Goal: Task Accomplishment & Management: Use online tool/utility

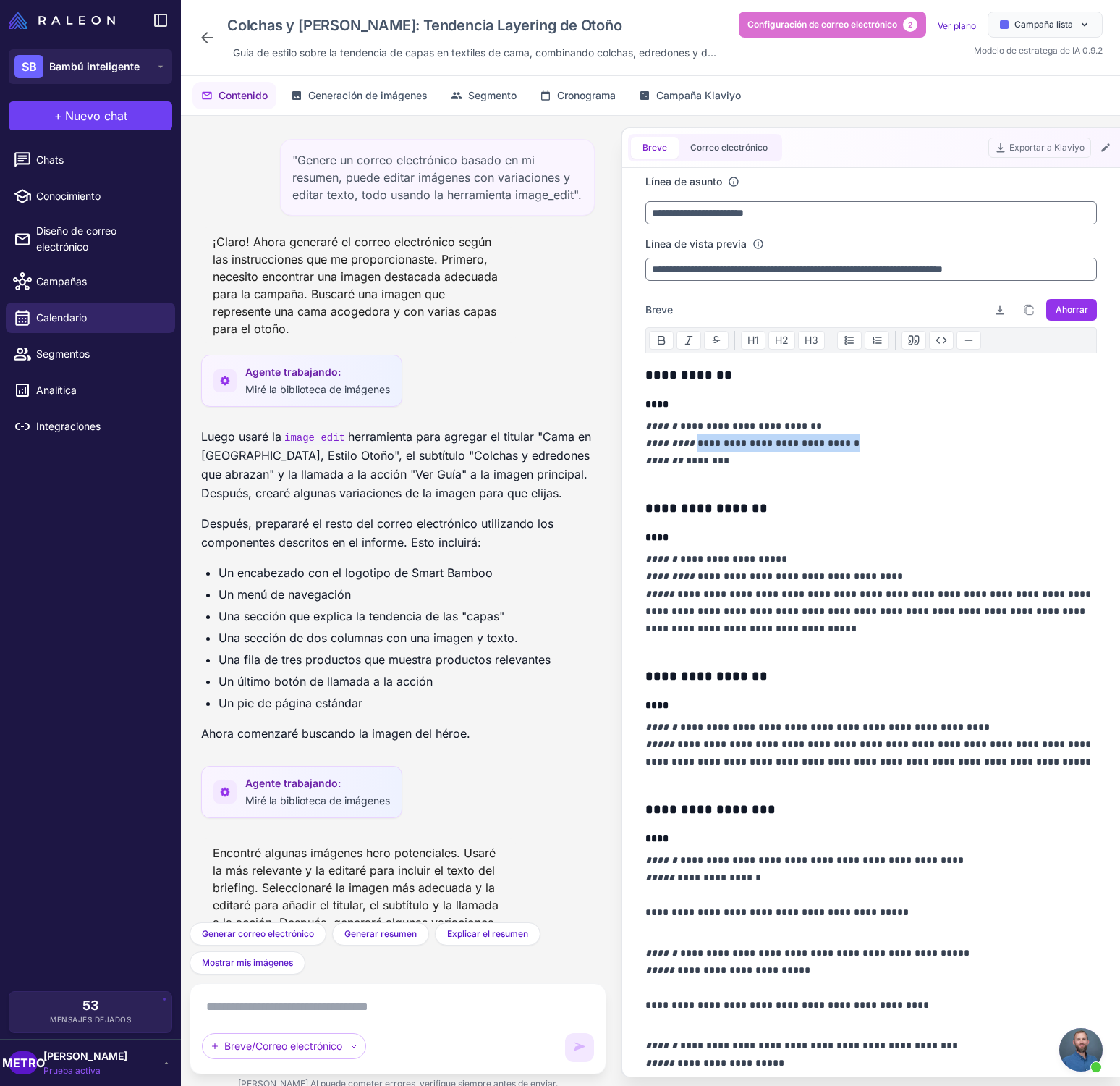
scroll to position [1076, 0]
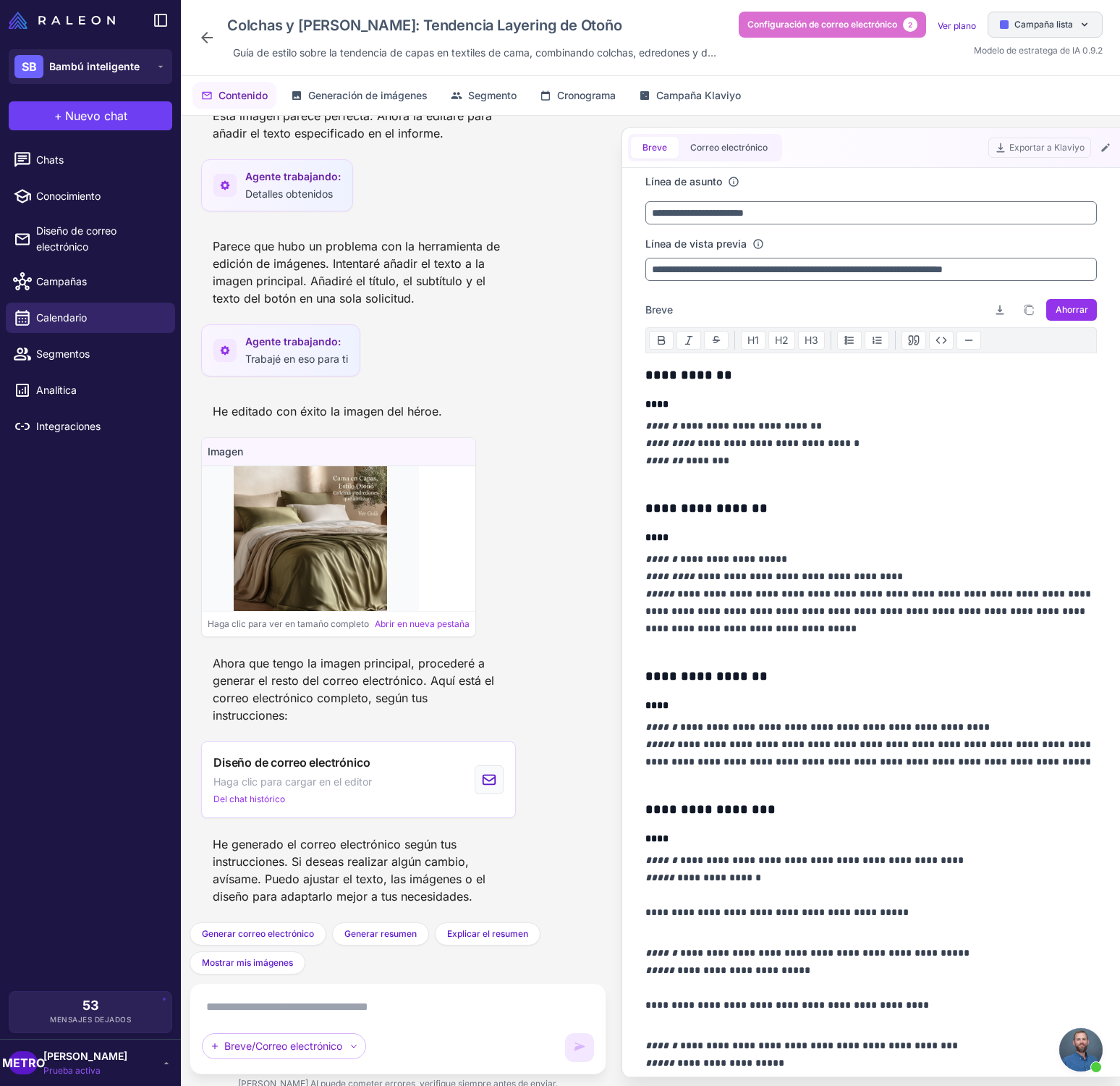
click at [1063, 25] on font "Campaña lista" at bounding box center [1044, 24] width 59 height 11
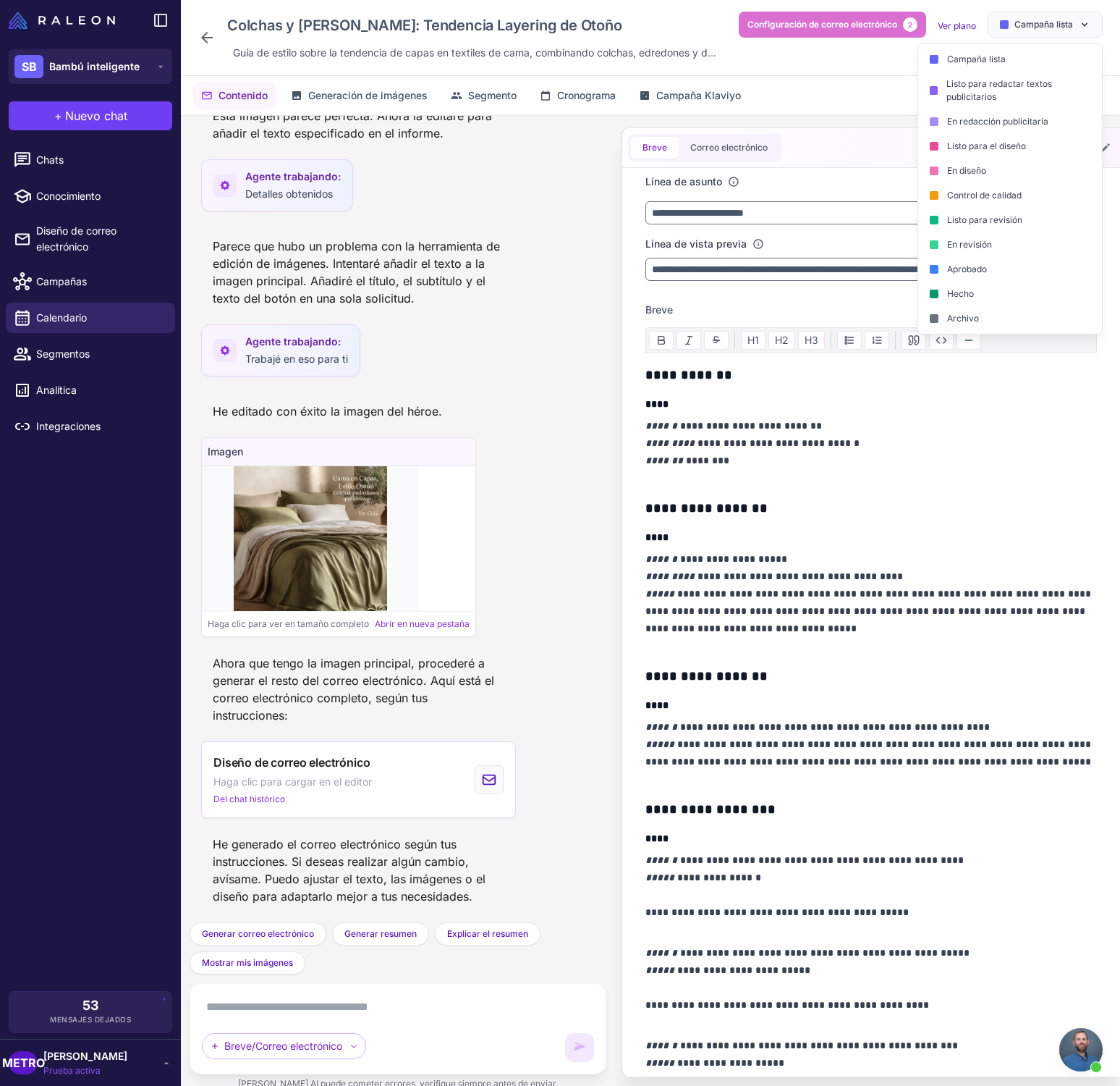
click at [1020, 249] on div "En revisión" at bounding box center [1010, 244] width 184 height 25
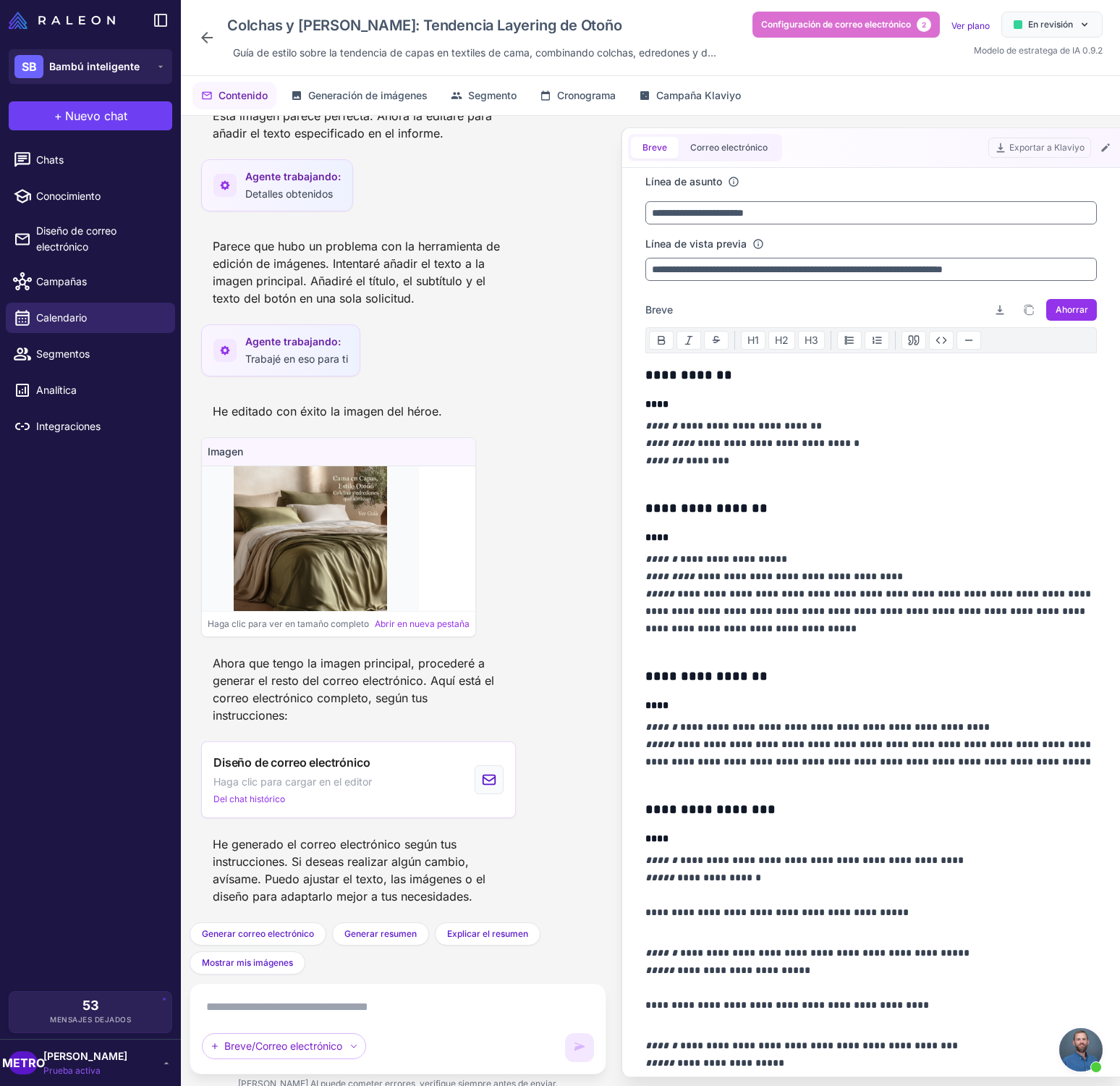
click at [216, 33] on div "Colchas y Edredones: Tendencia Layering de Otoño Guía de estilo sobre la tenden…" at bounding box center [460, 38] width 524 height 52
click at [208, 38] on icon at bounding box center [207, 38] width 12 height 12
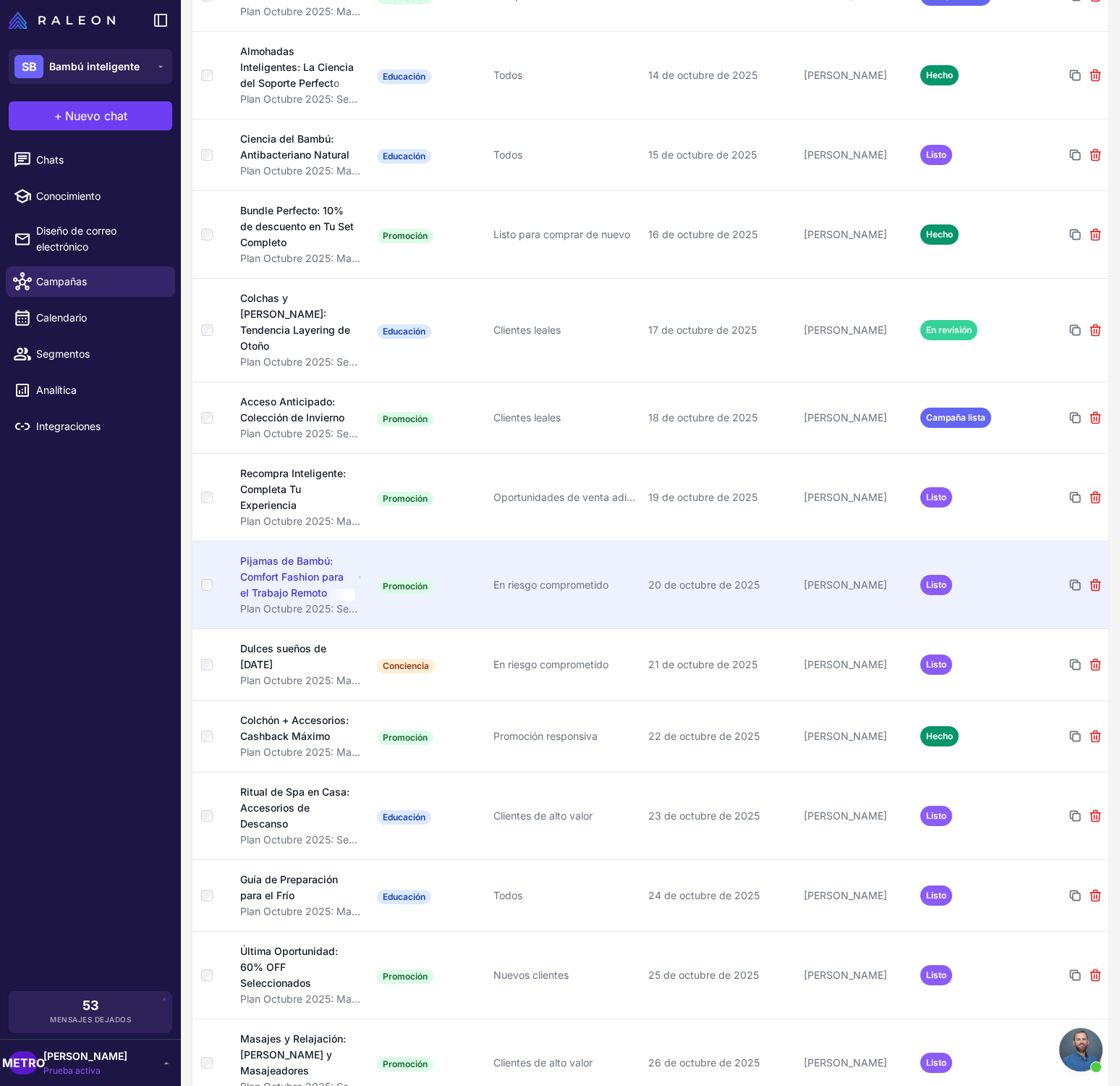
scroll to position [610, 0]
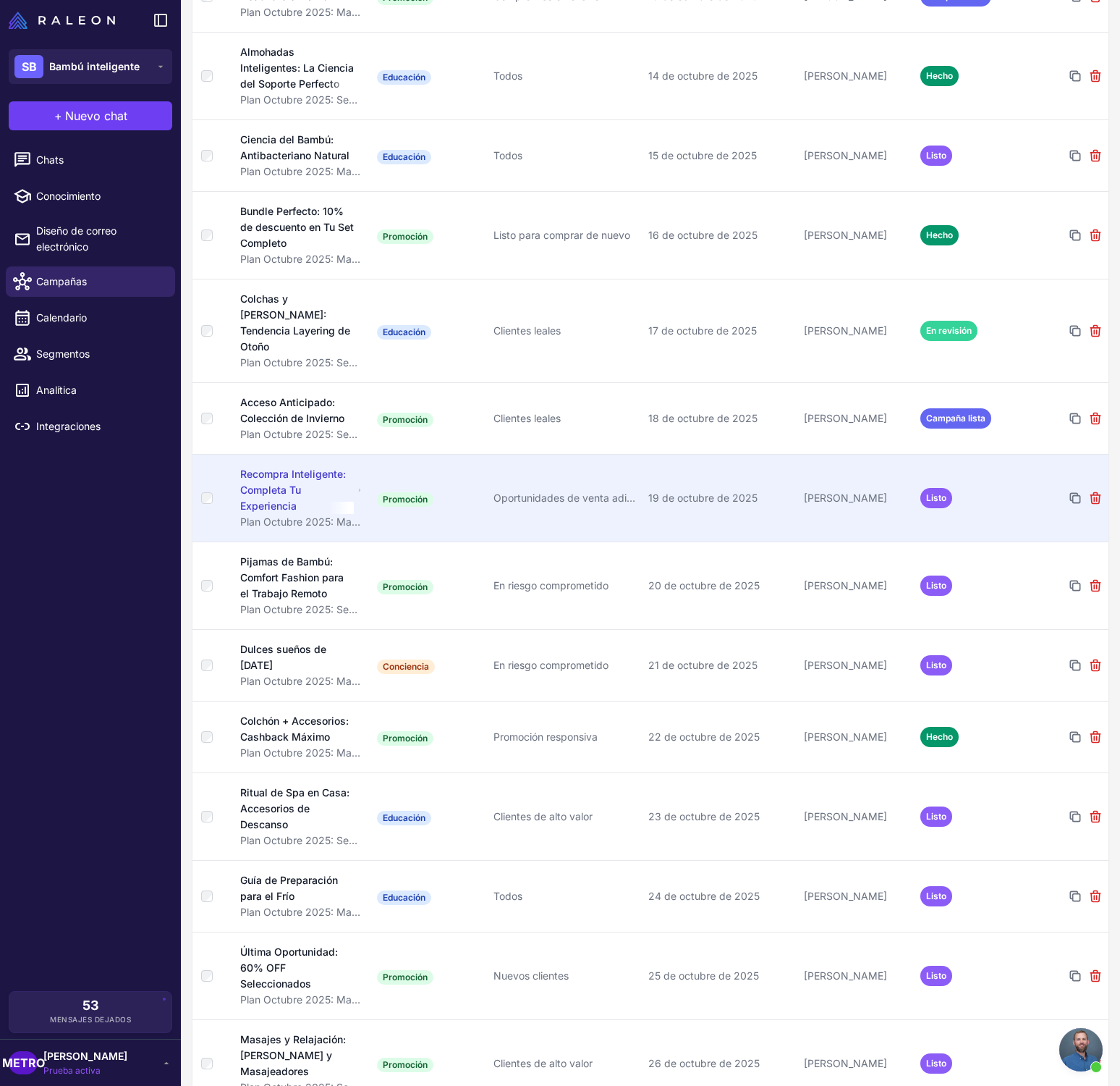
click at [267, 484] on font "Recompra Inteligente: Completa Tu Experiencia" at bounding box center [292, 490] width 105 height 44
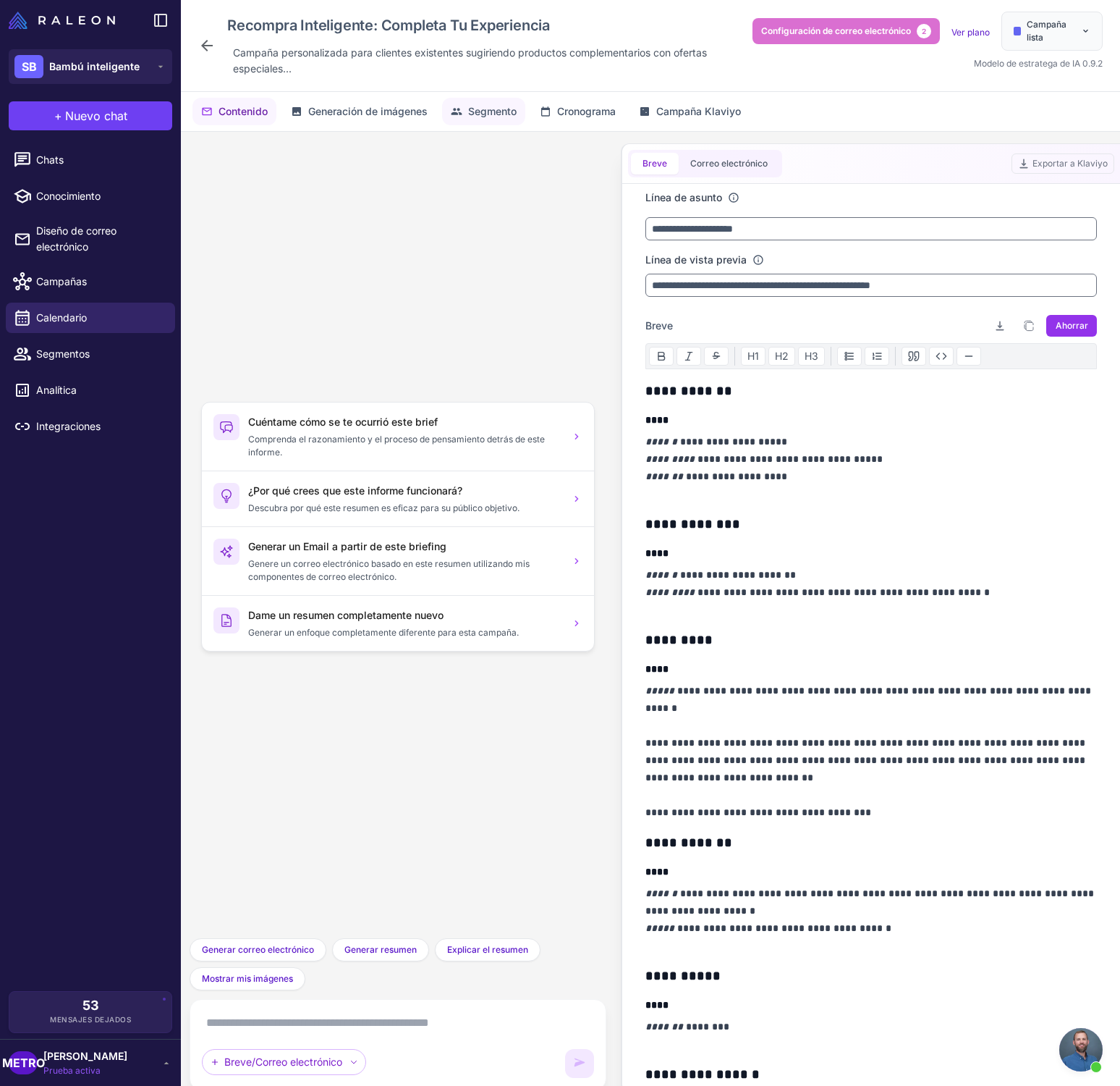
click at [473, 119] on span "Segmento" at bounding box center [492, 111] width 49 height 16
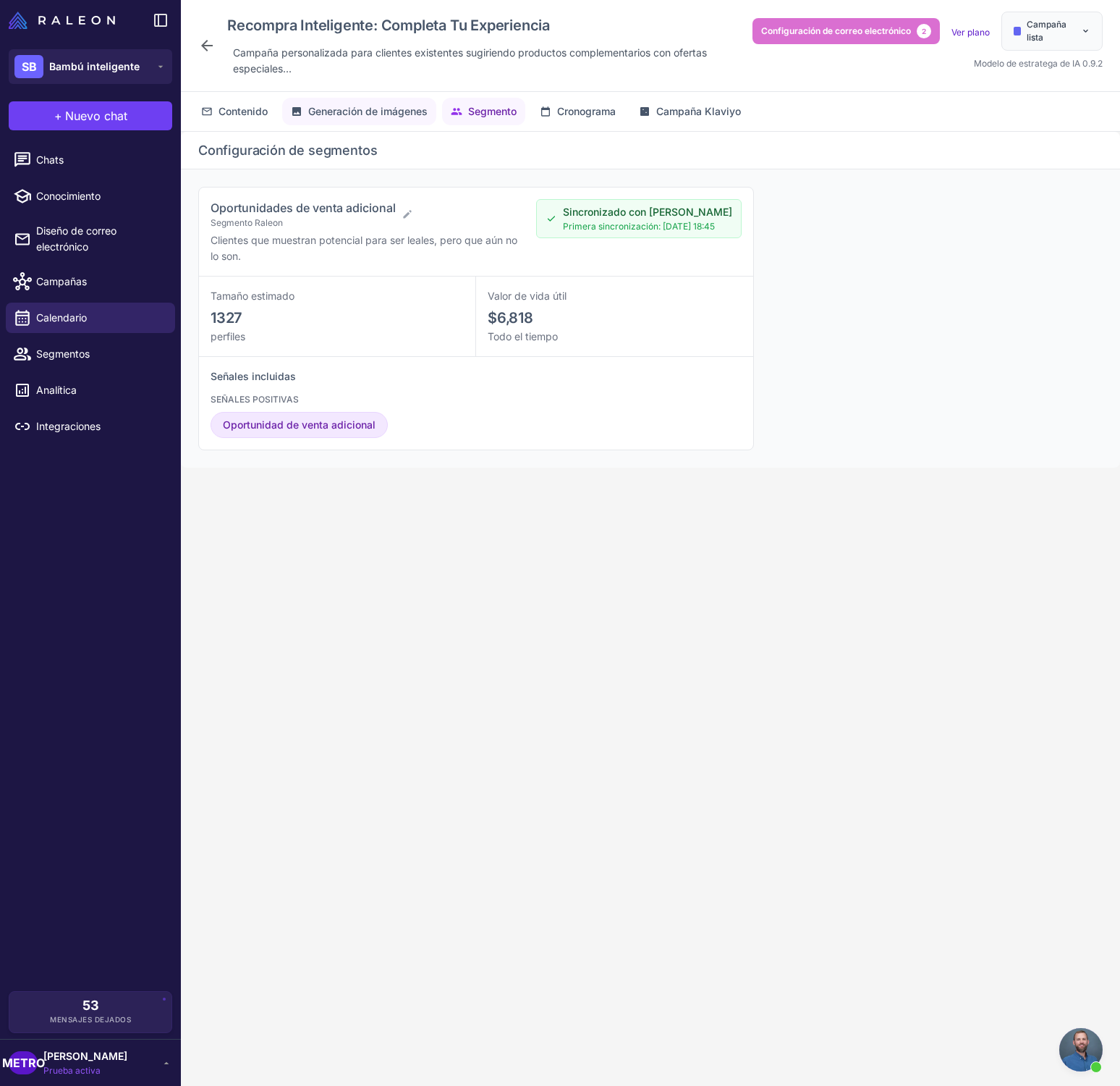
click at [367, 109] on font "Generación de imágenes" at bounding box center [368, 111] width 119 height 12
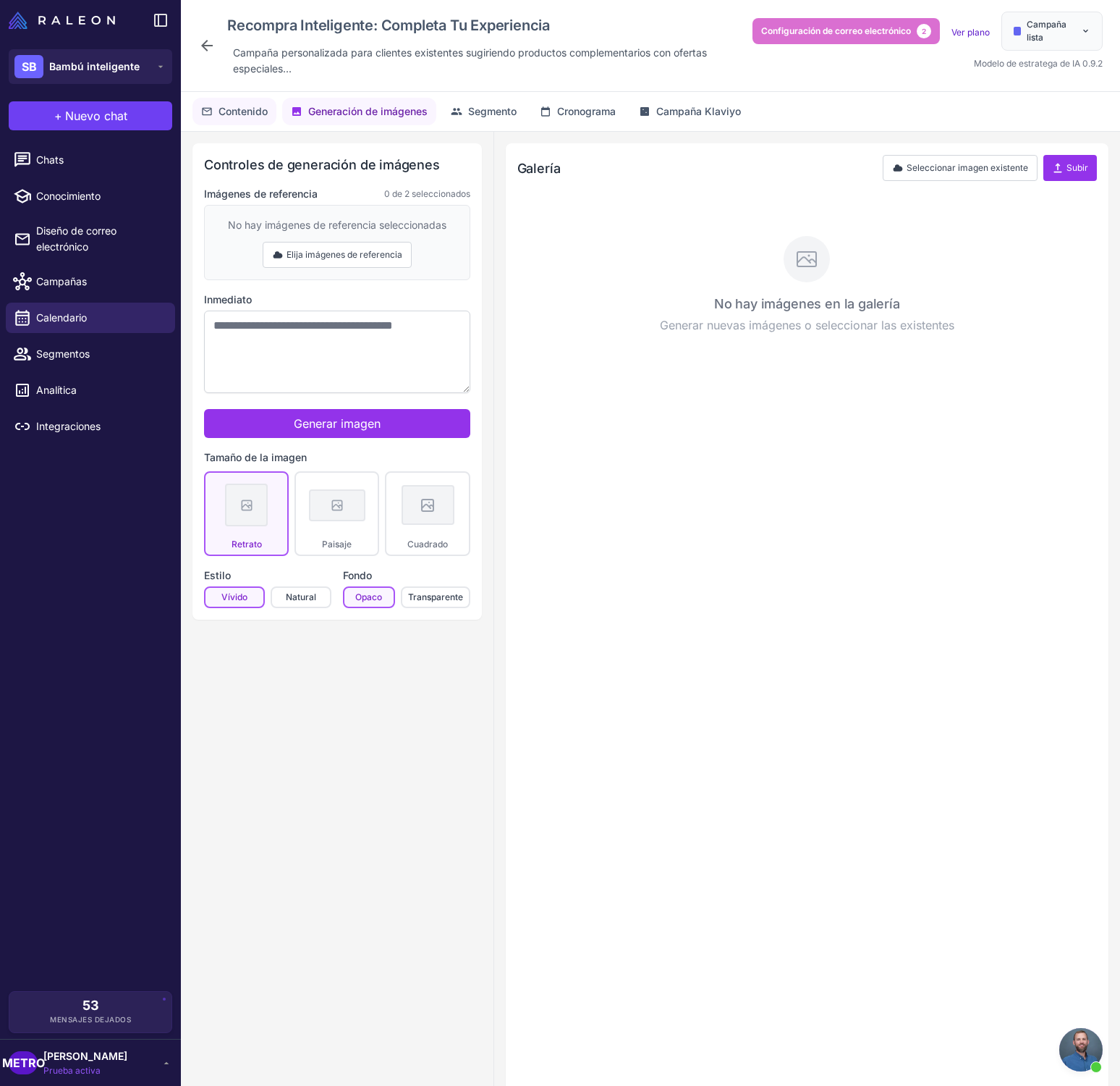
click at [242, 109] on font "Contenido" at bounding box center [244, 111] width 49 height 12
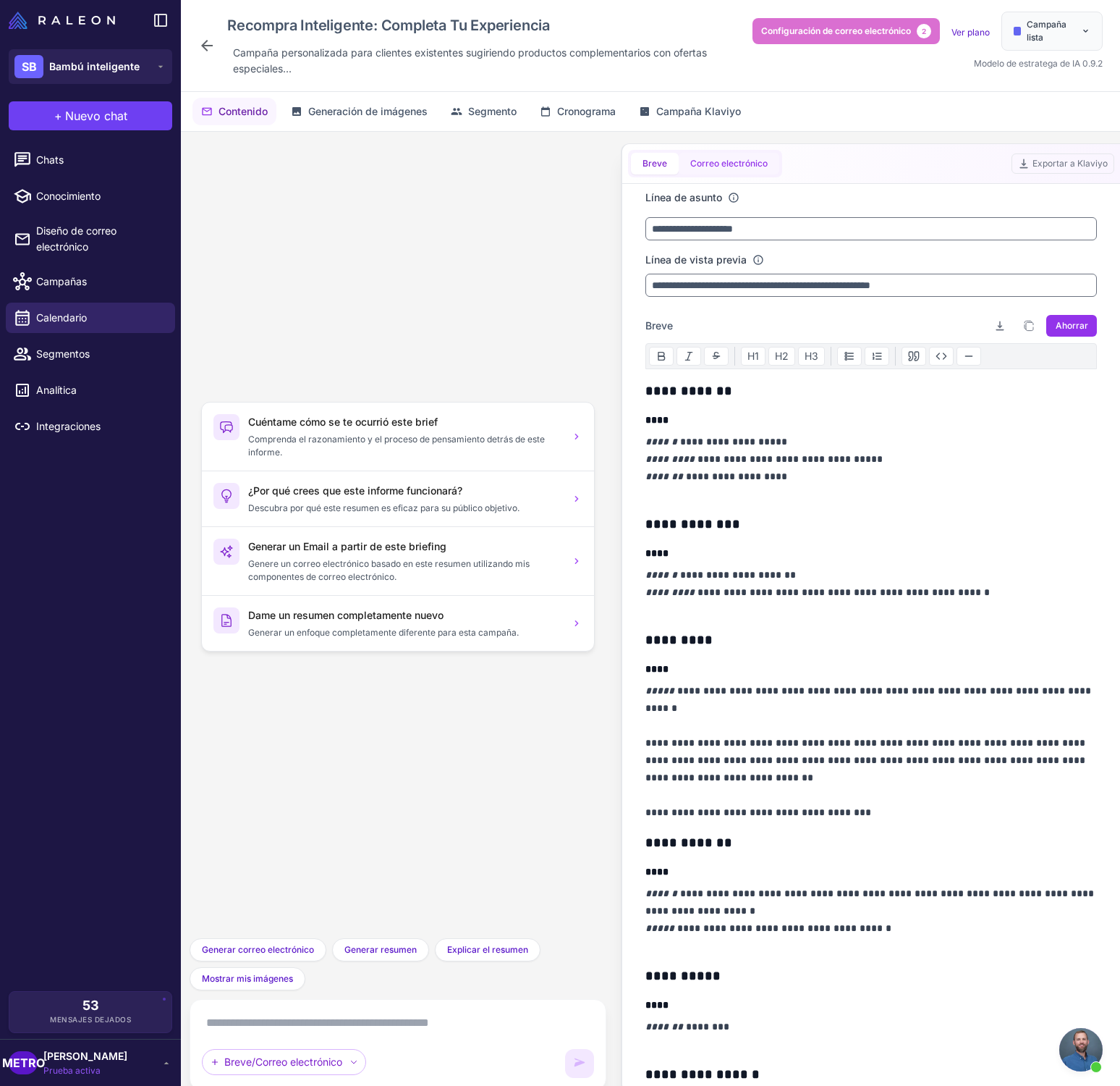
click at [726, 163] on font "Correo electrónico" at bounding box center [729, 163] width 77 height 11
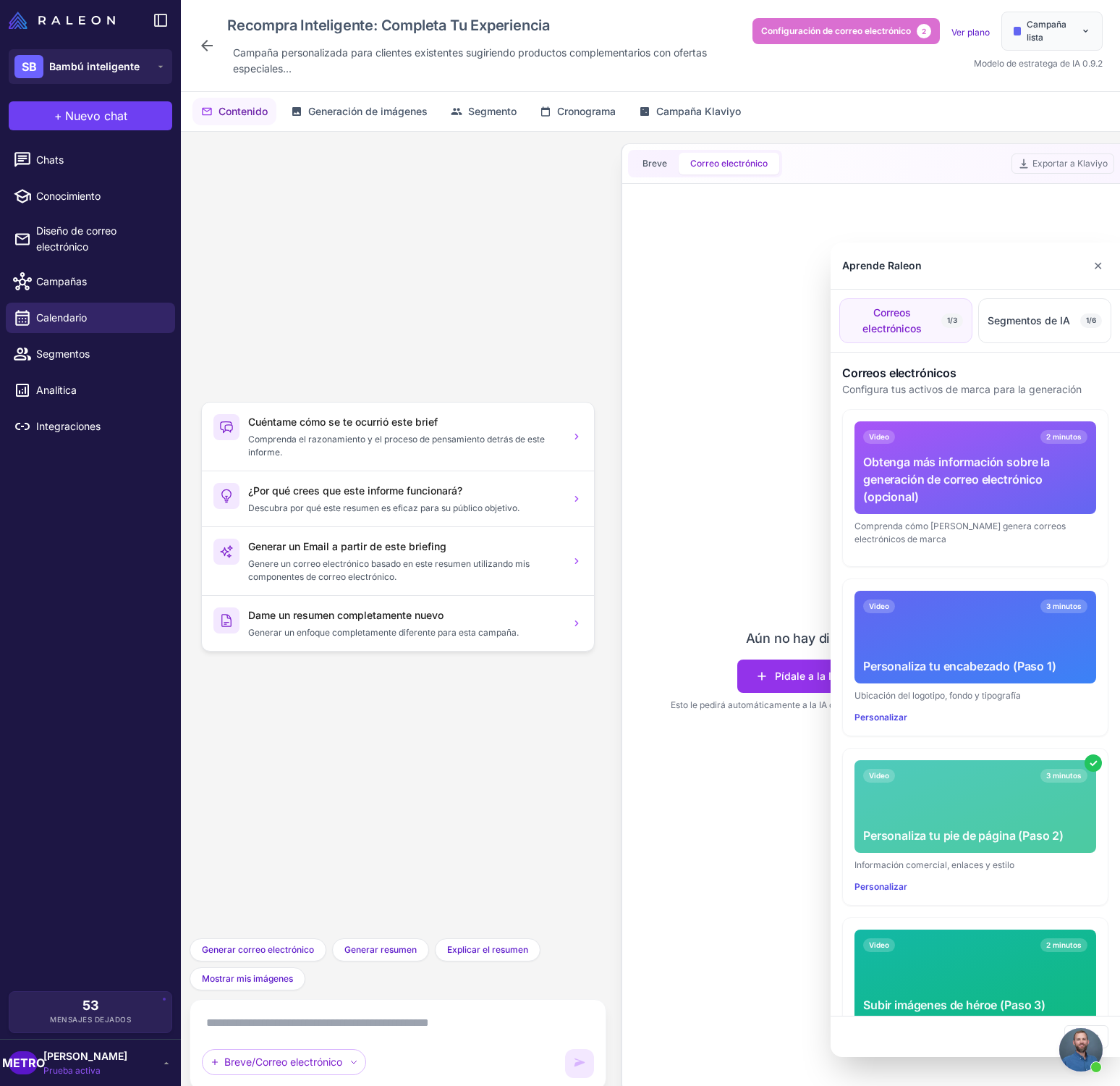
click at [796, 673] on div at bounding box center [560, 543] width 1120 height 1086
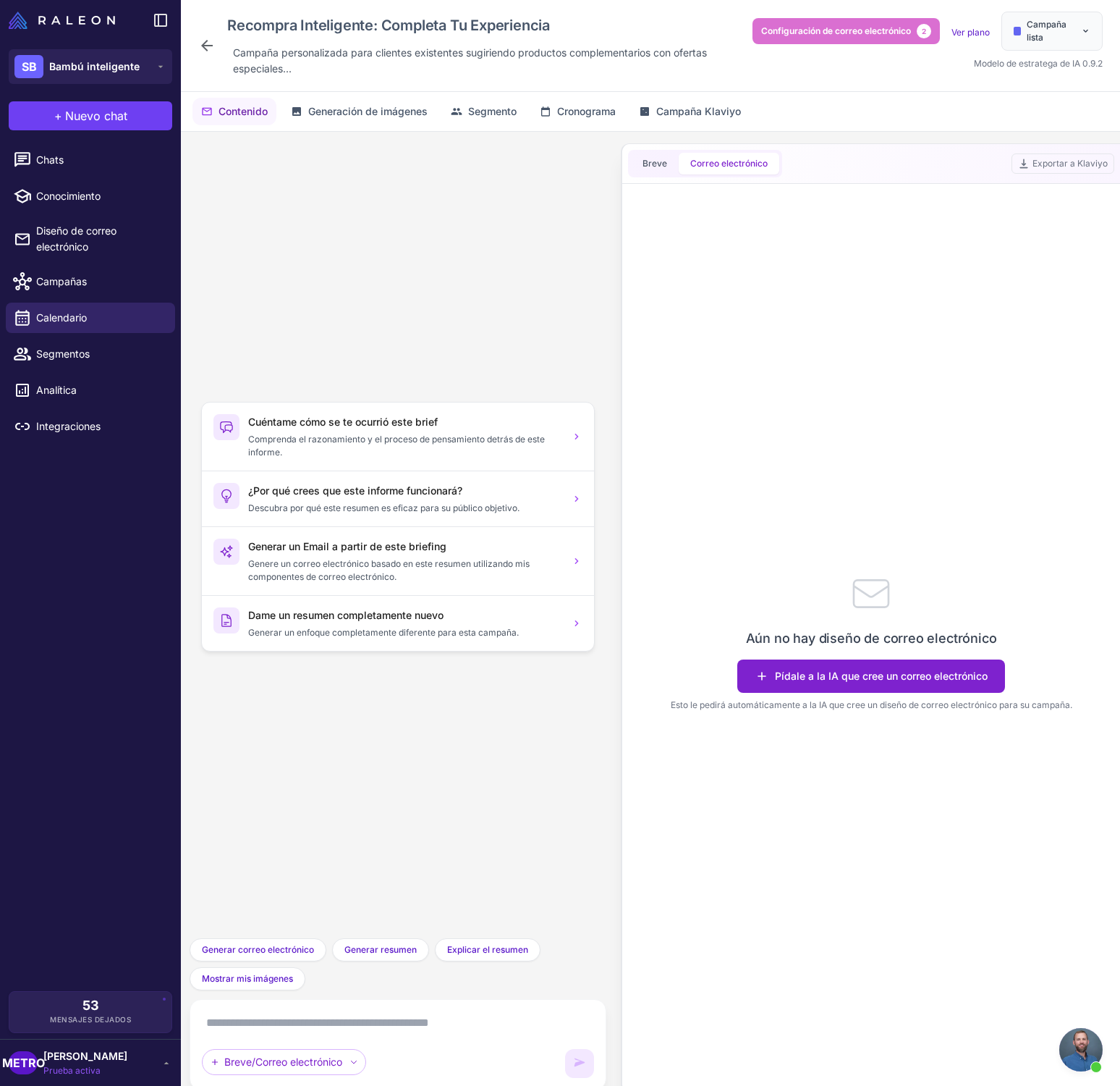
click at [788, 675] on font "Pídale a la IA que cree un correo electrónico" at bounding box center [881, 675] width 213 height 12
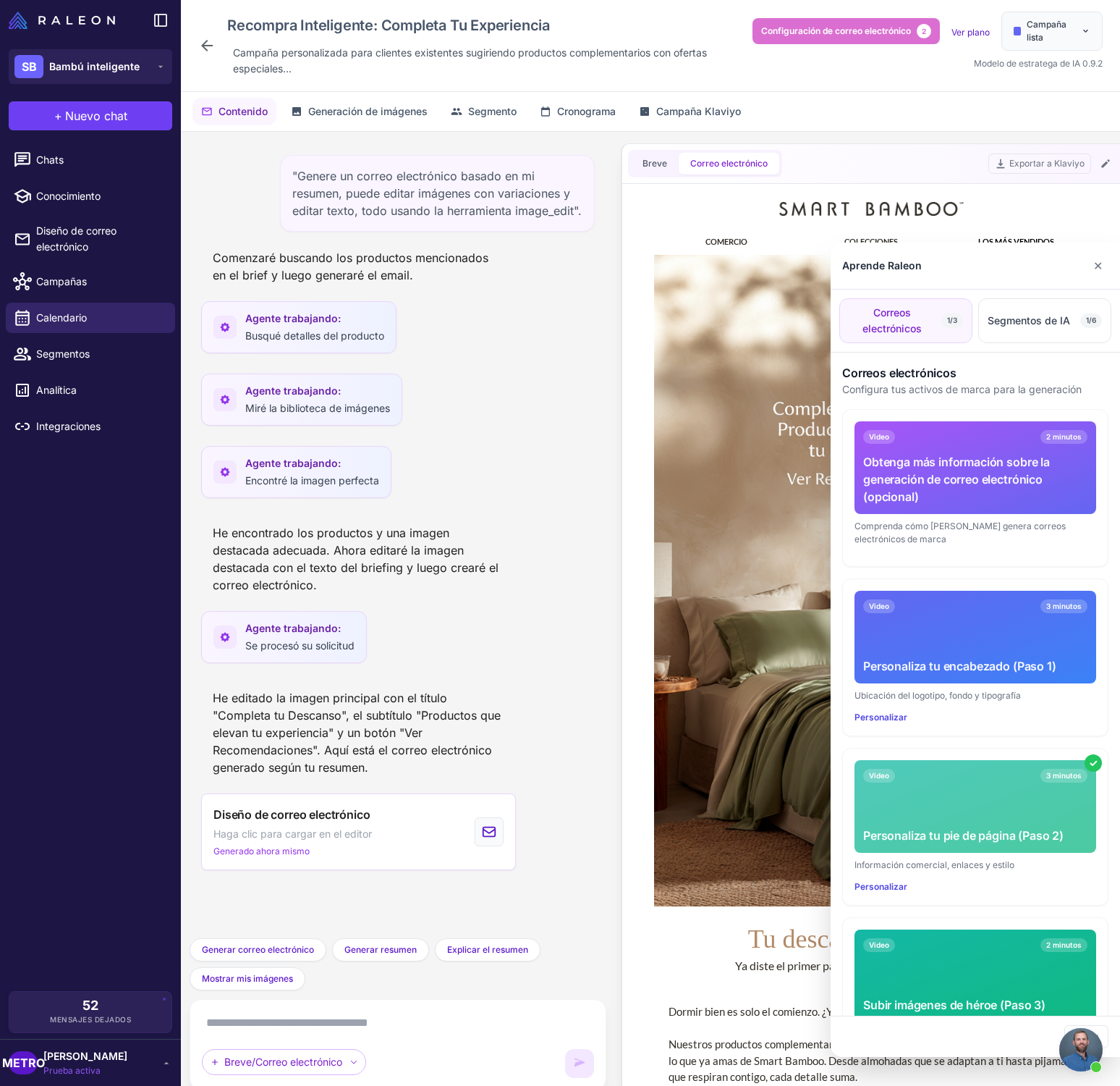
click at [667, 697] on div at bounding box center [560, 543] width 1120 height 1086
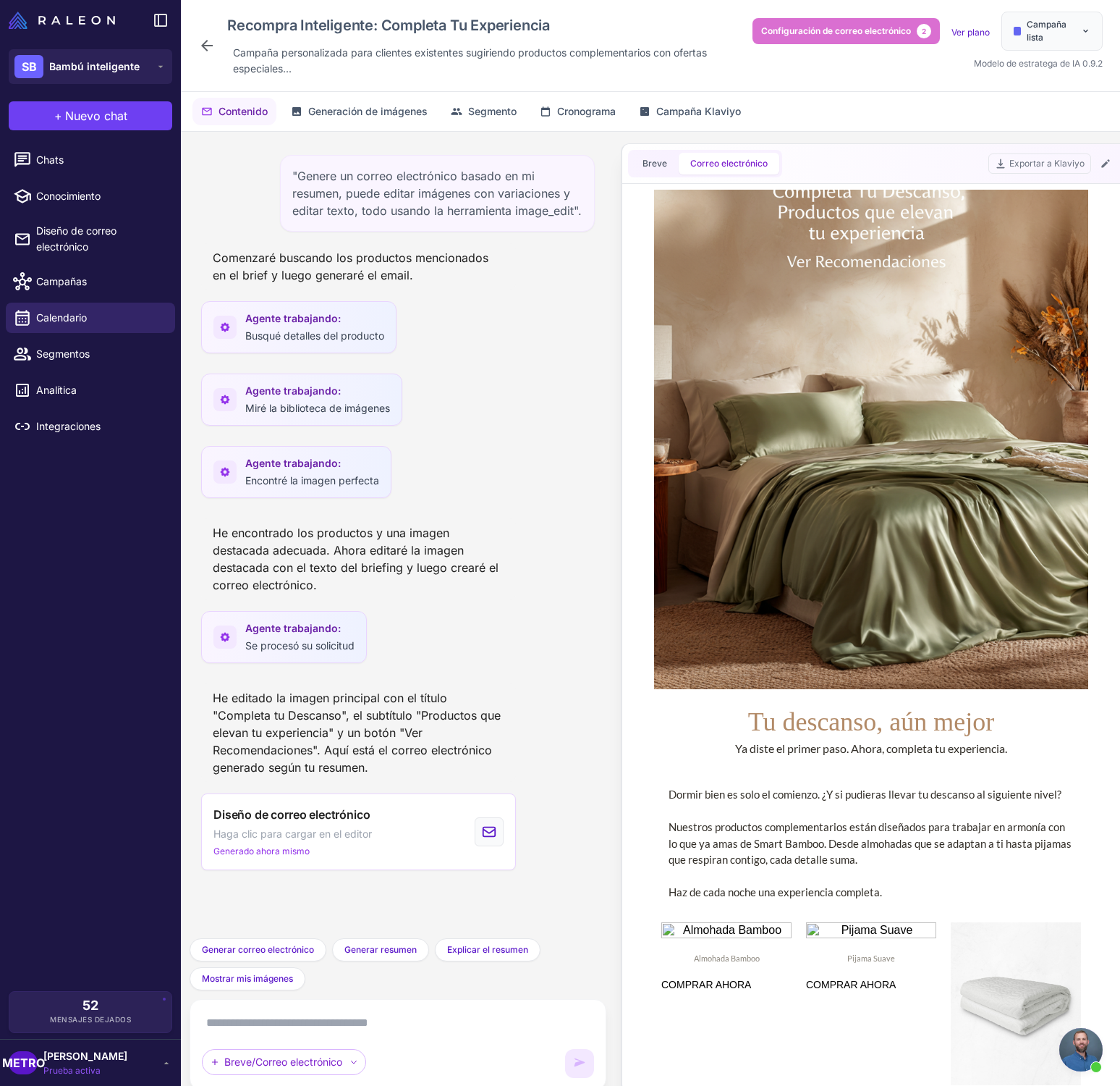
scroll to position [97, 0]
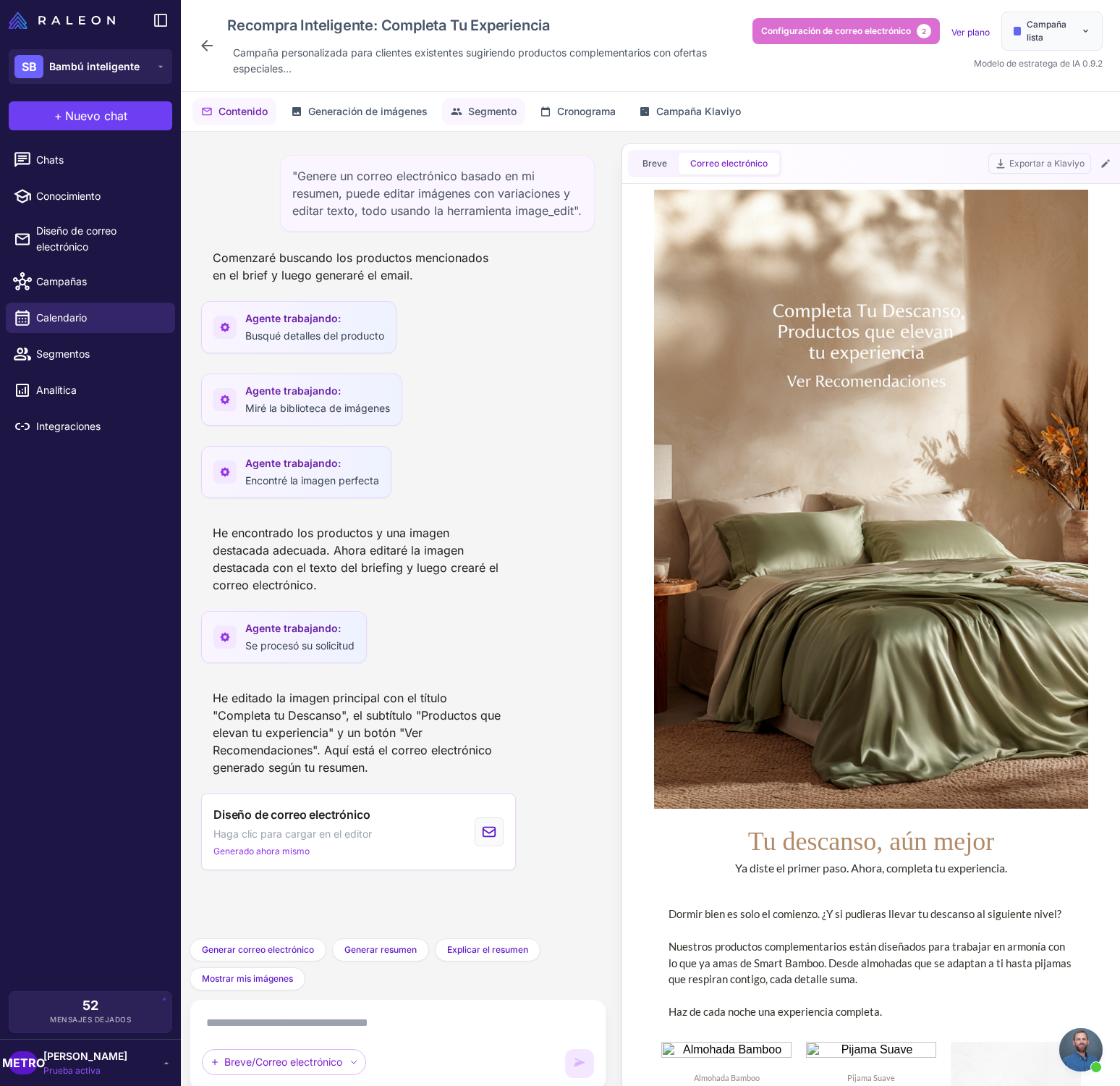
click at [489, 111] on font "Segmento" at bounding box center [492, 111] width 49 height 12
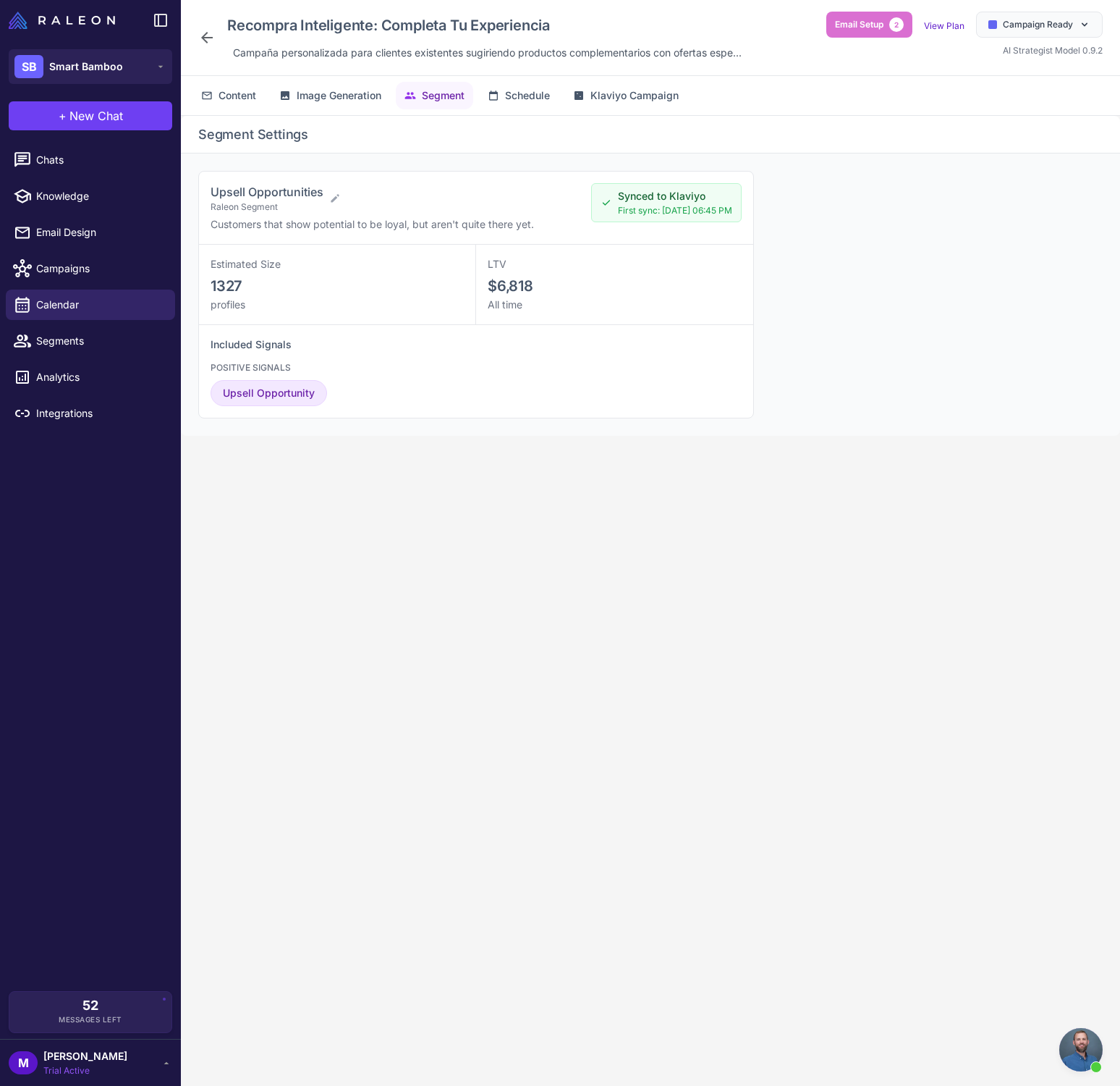
click at [212, 37] on icon at bounding box center [207, 38] width 12 height 12
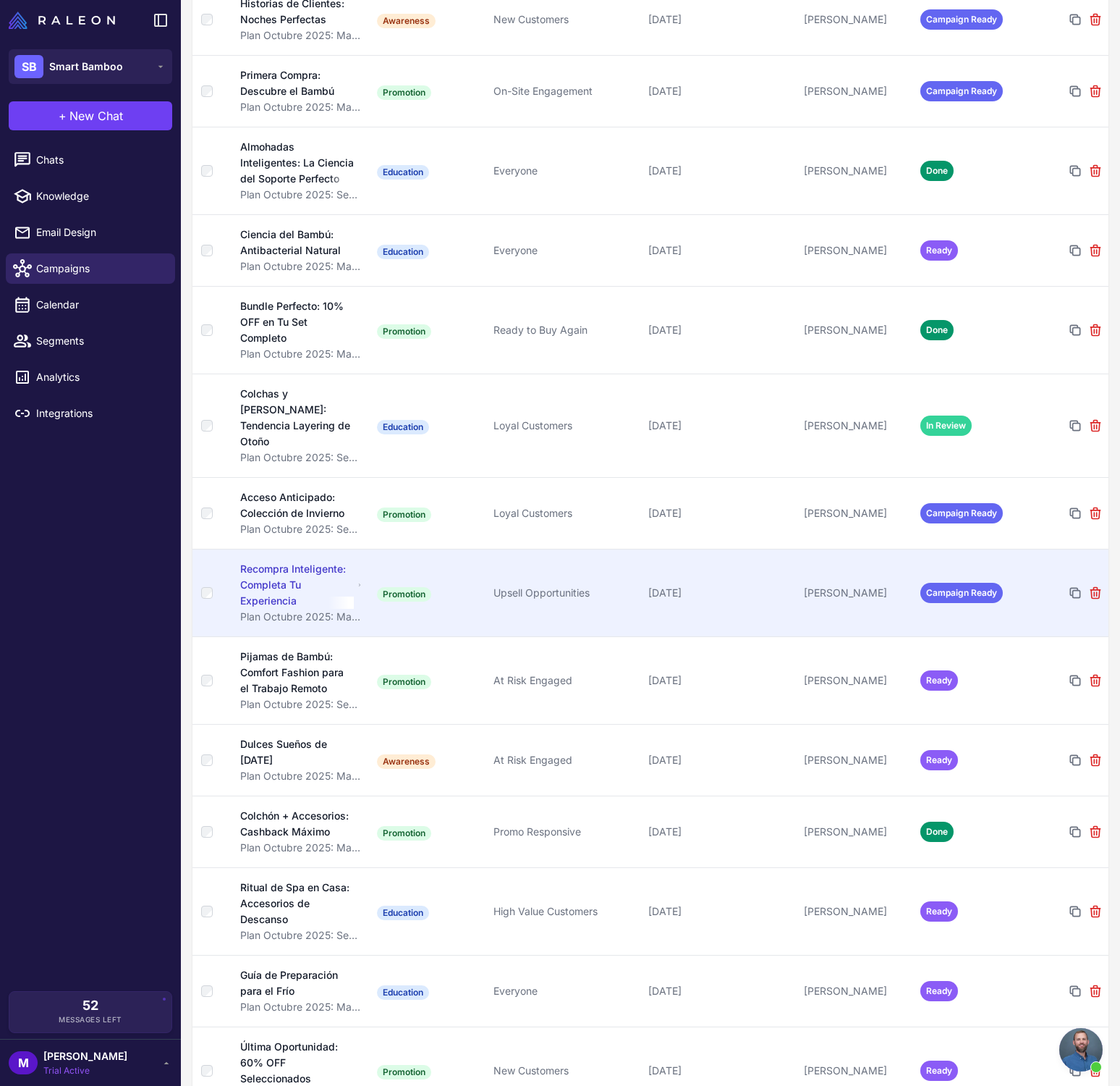
scroll to position [514, 0]
click at [289, 577] on div "Recompra Inteligente: Completa Tu Experiencia" at bounding box center [297, 584] width 113 height 48
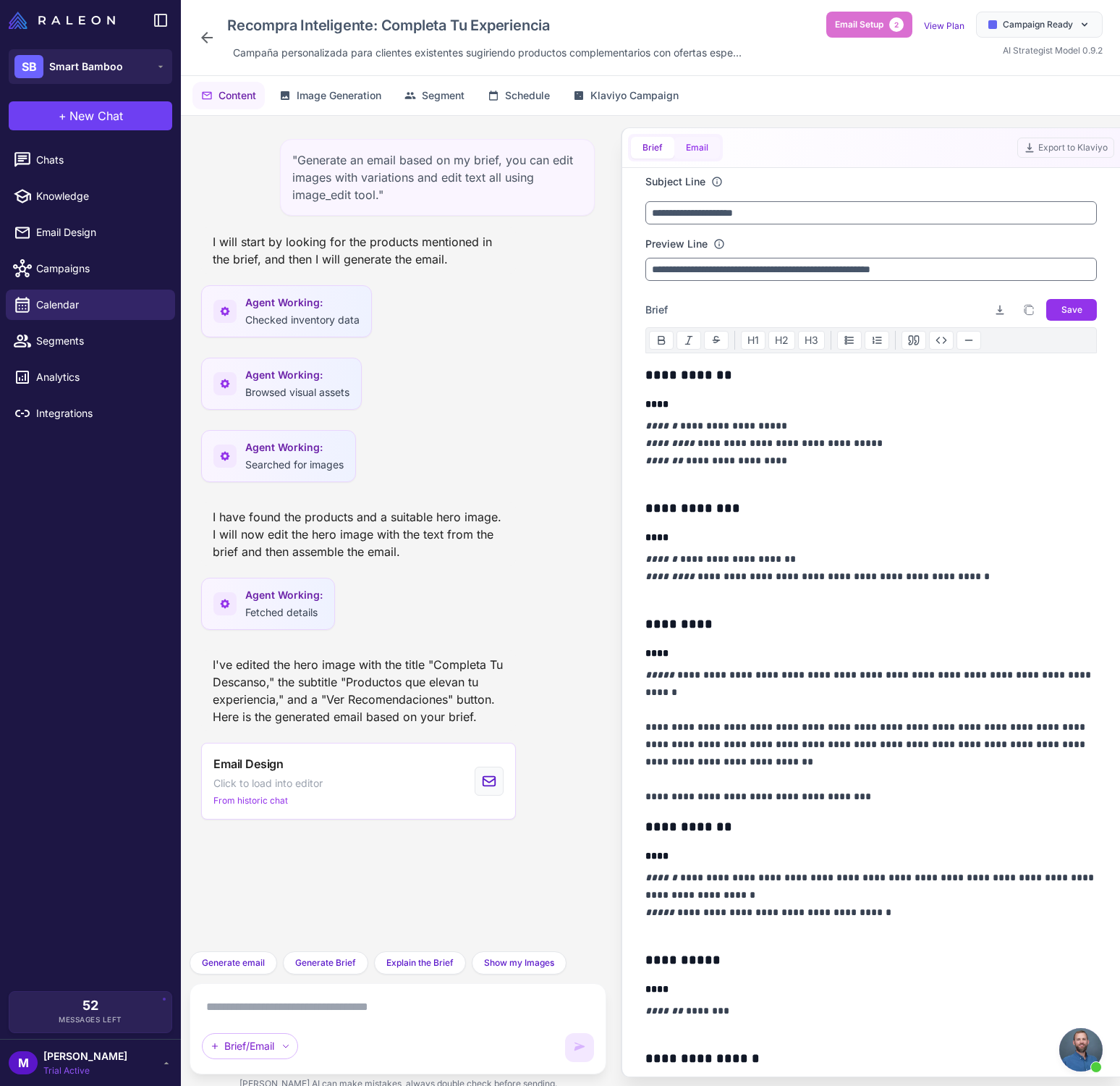
click at [704, 150] on button "Email" at bounding box center [697, 148] width 46 height 22
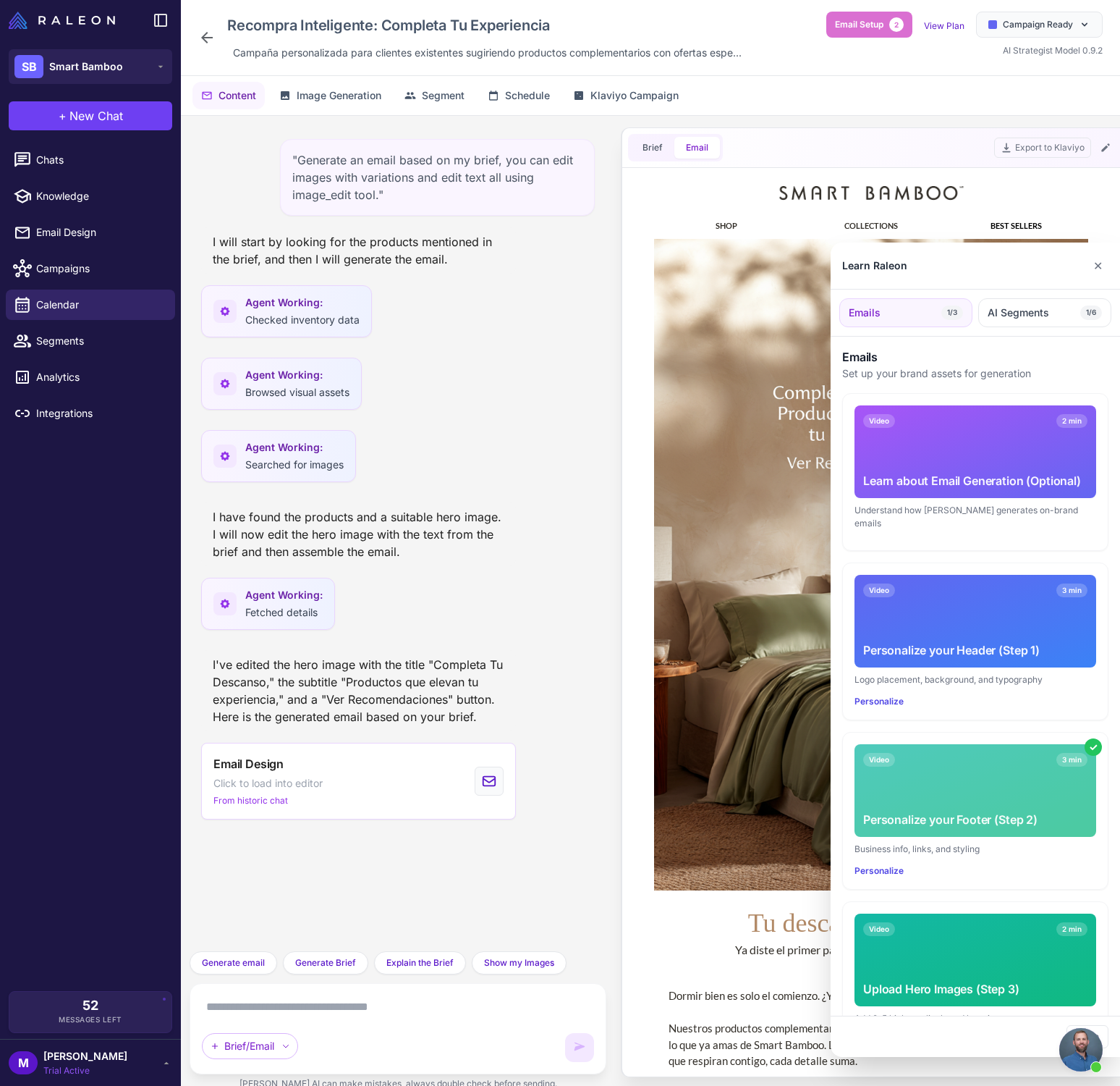
click at [1099, 268] on button "✕" at bounding box center [1098, 265] width 21 height 29
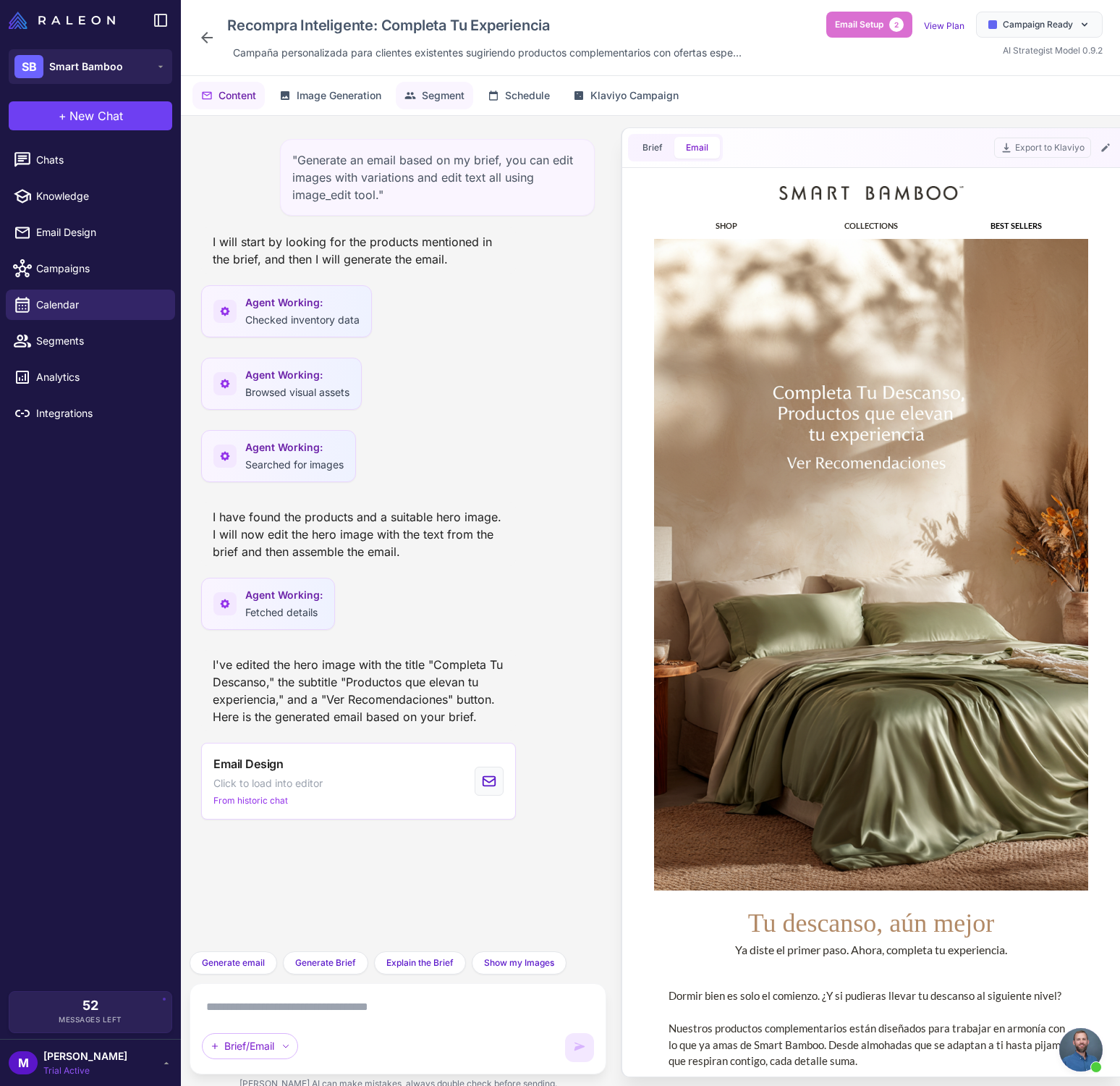
click at [448, 99] on span "Segment" at bounding box center [443, 95] width 43 height 16
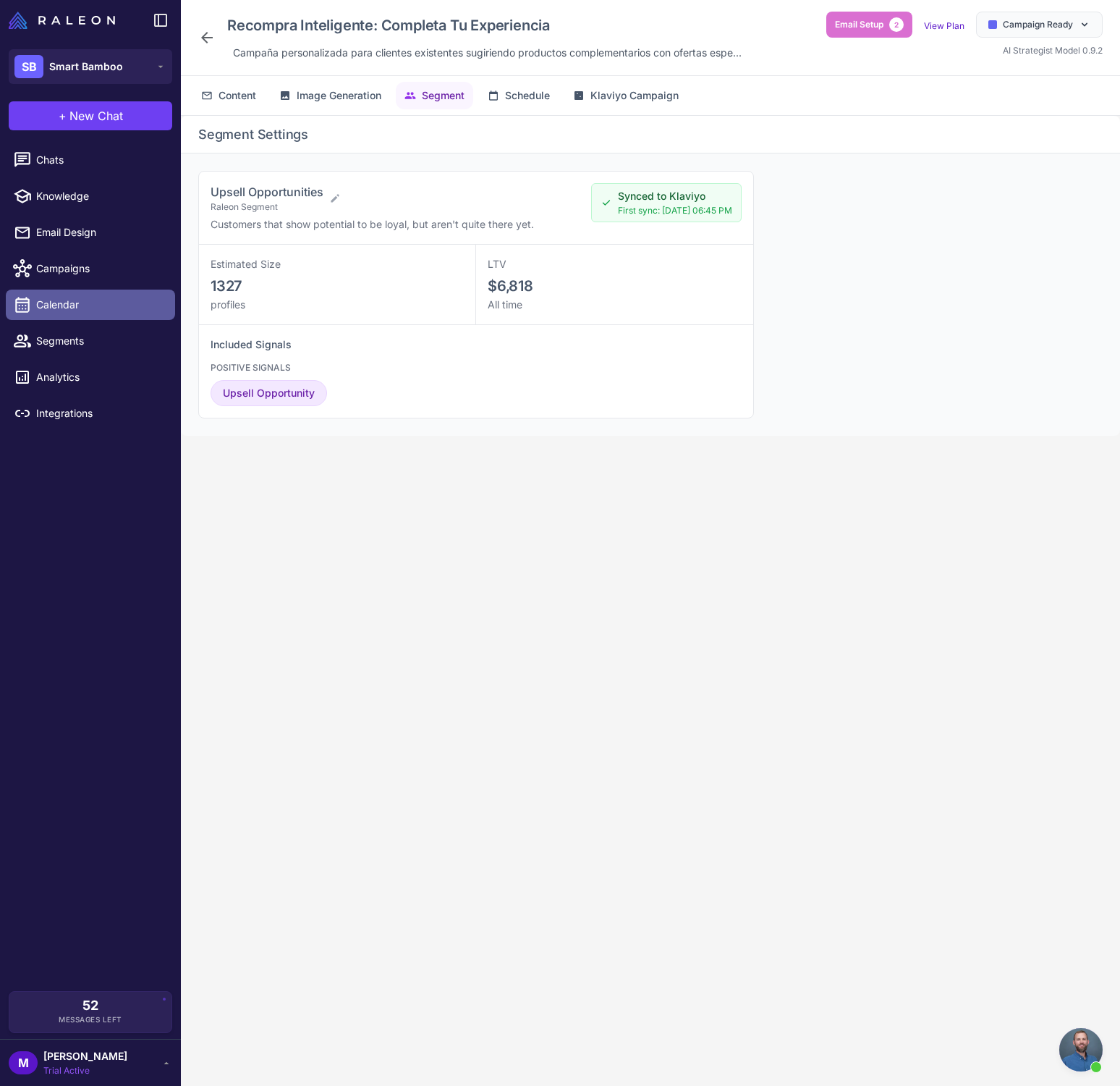
click at [87, 306] on span "Calendar" at bounding box center [100, 305] width 127 height 16
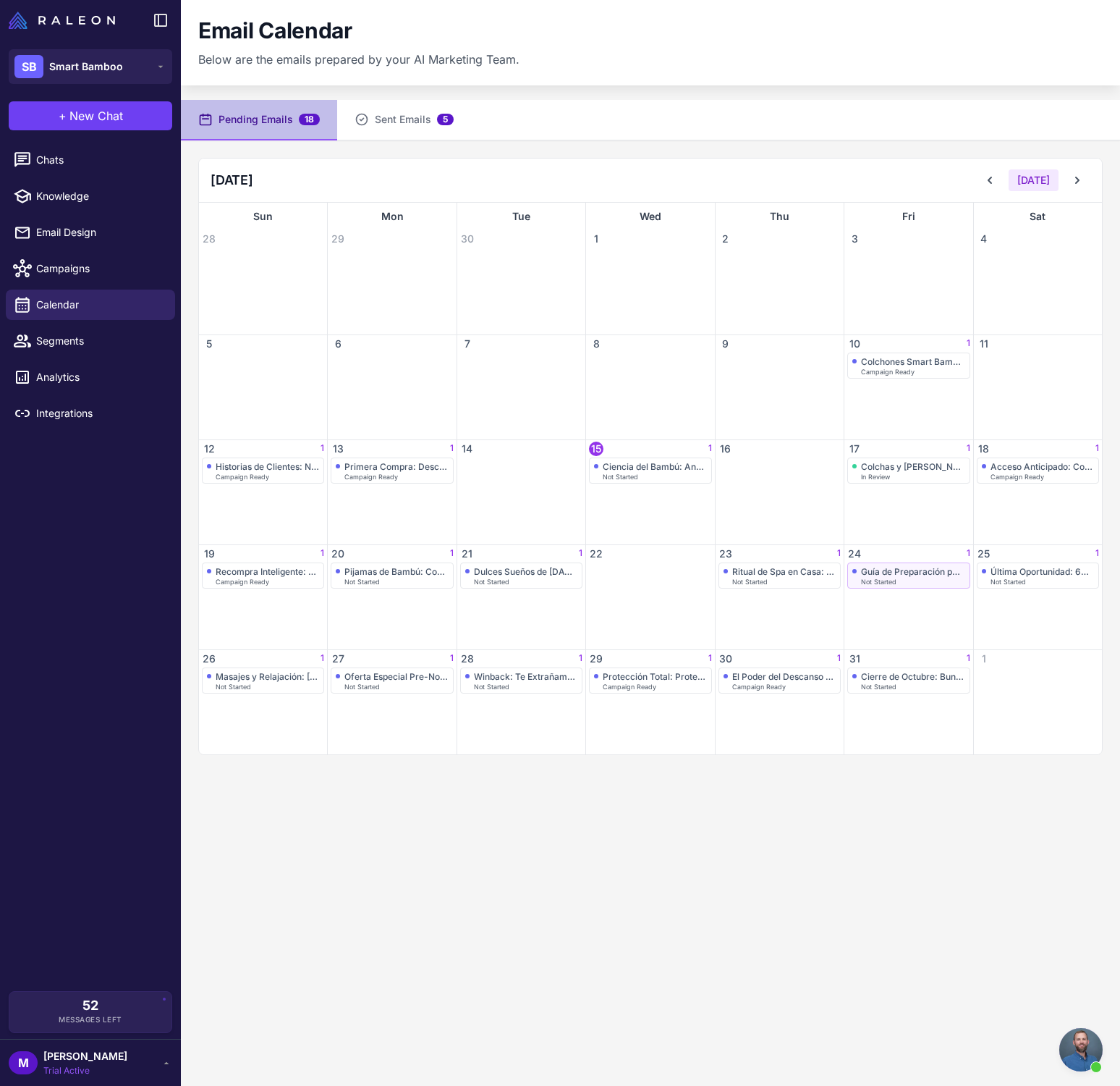
click at [866, 566] on div "Guía de Preparación para el Frío" at bounding box center [913, 571] width 103 height 11
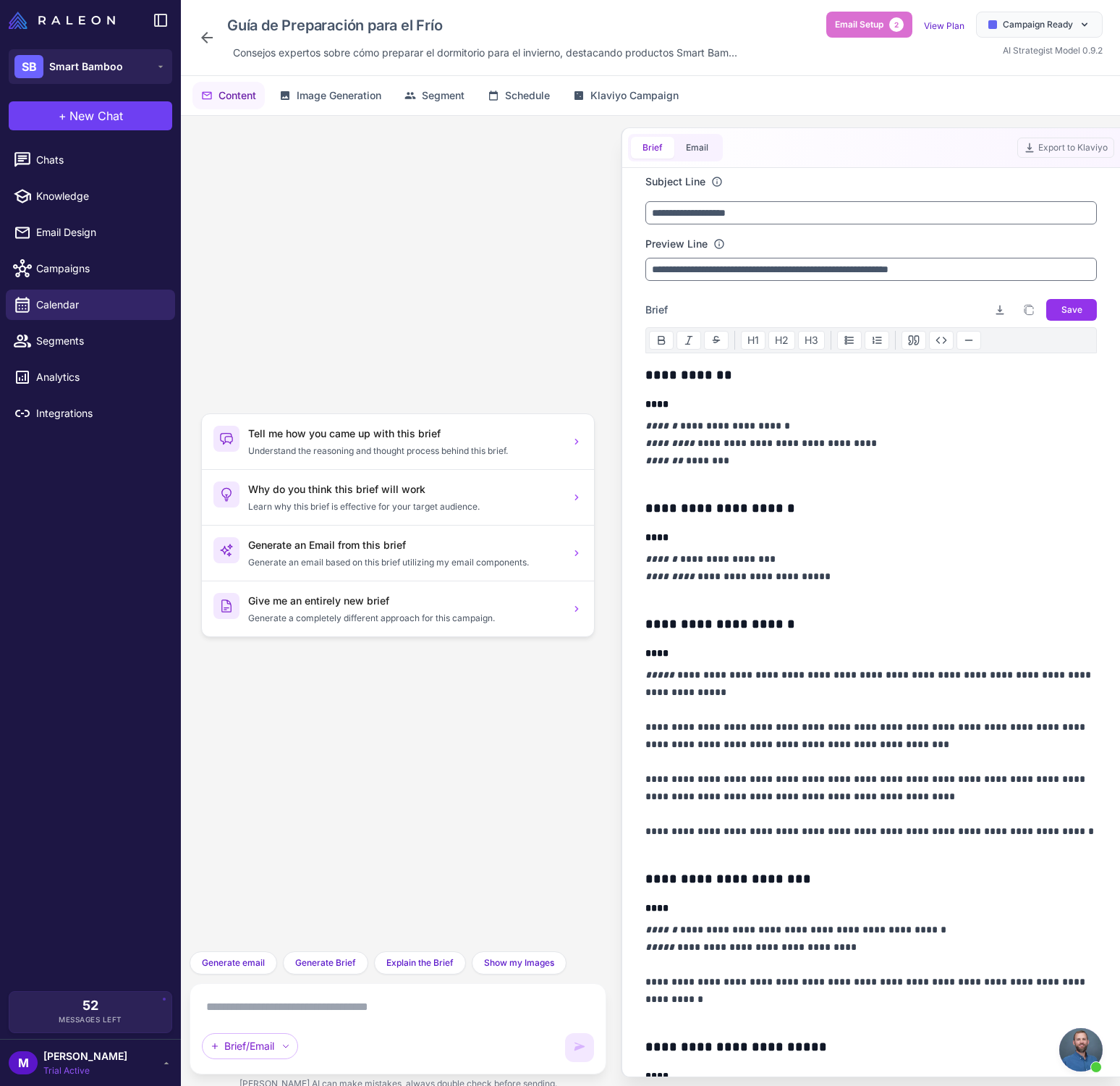
click at [201, 41] on icon at bounding box center [207, 38] width 17 height 17
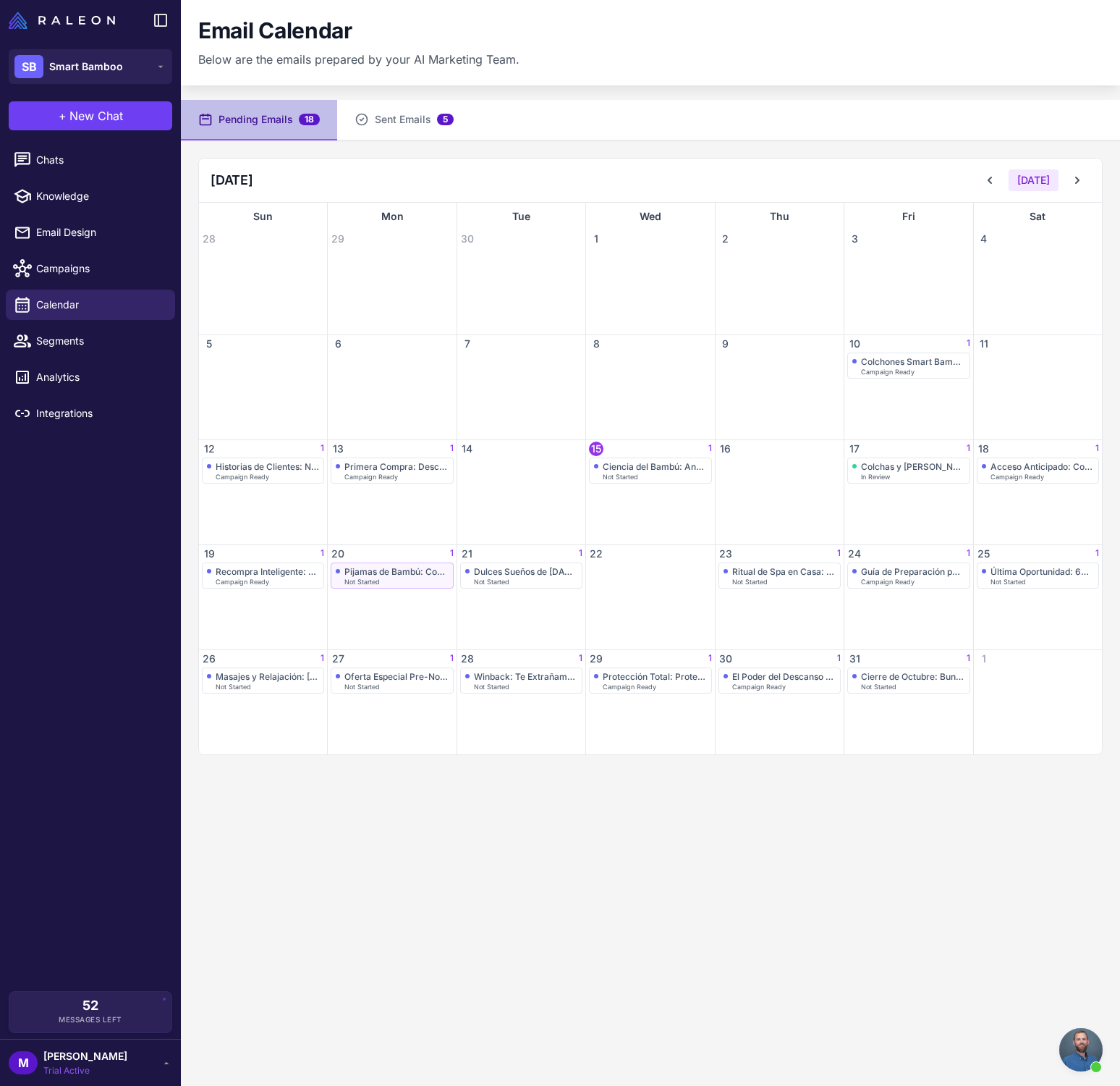
click at [359, 578] on span "Not Started" at bounding box center [362, 581] width 36 height 7
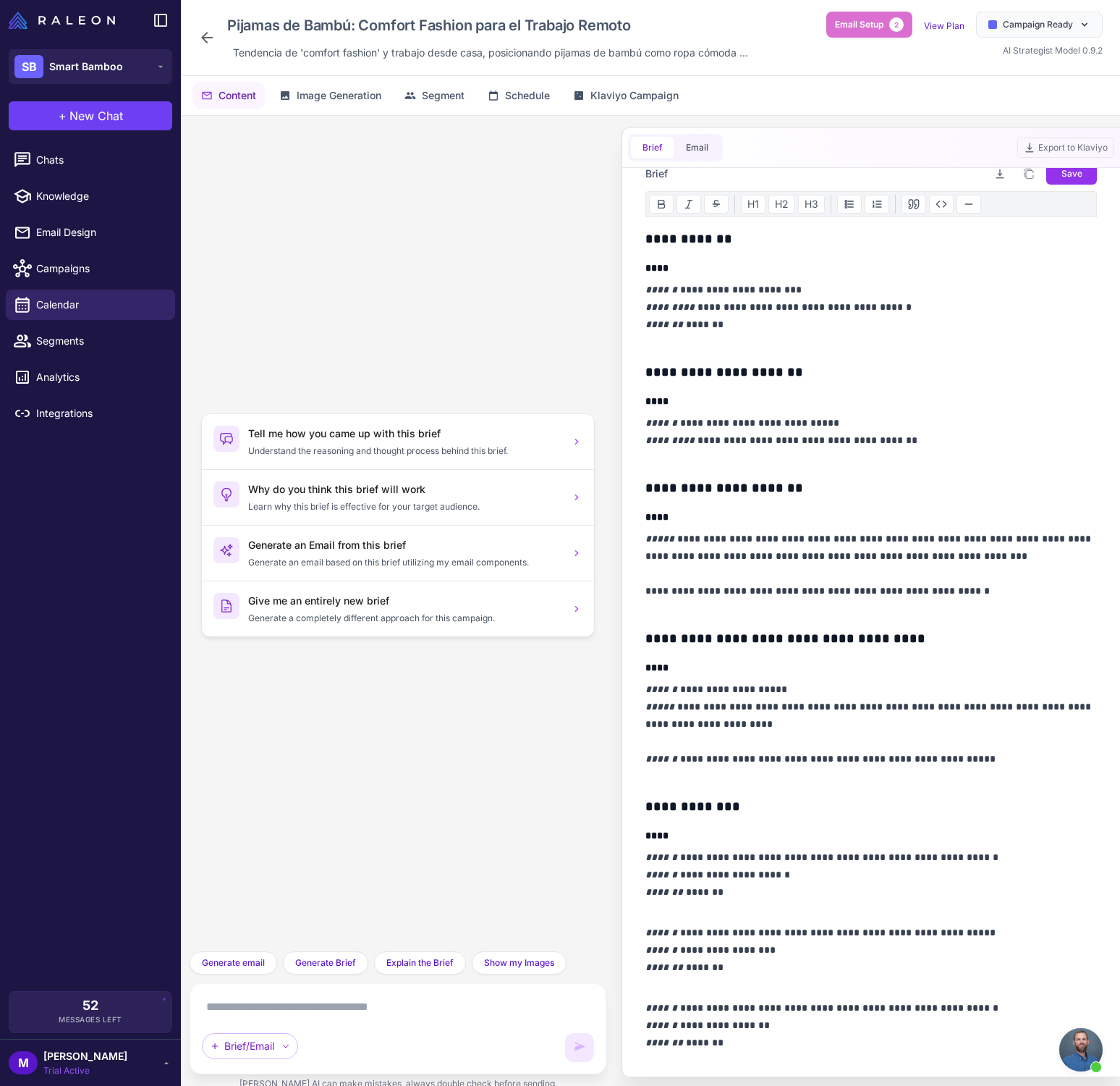
scroll to position [141, 0]
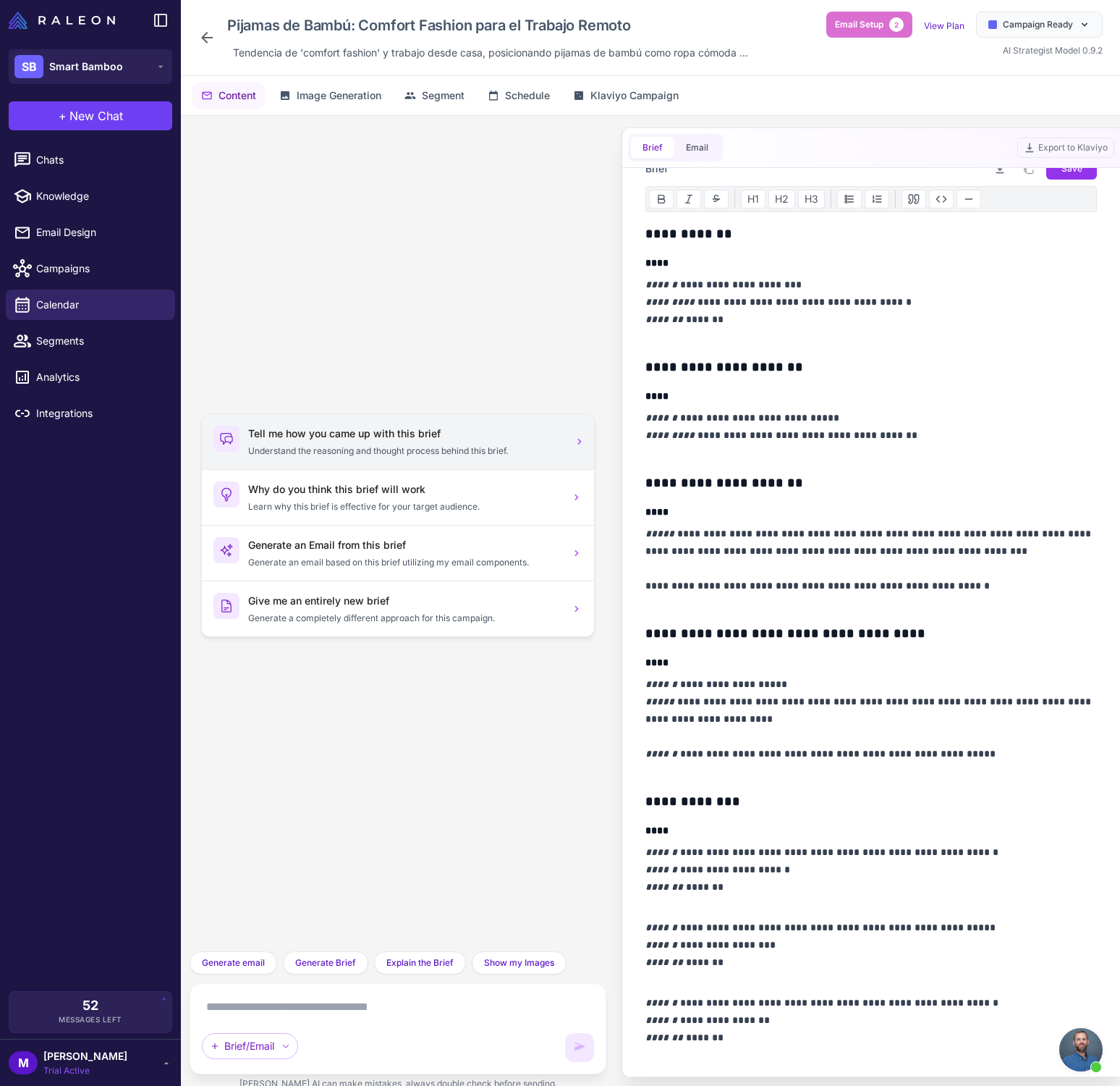
click at [393, 428] on h3 "Tell me how you came up with this brief" at bounding box center [405, 434] width 314 height 16
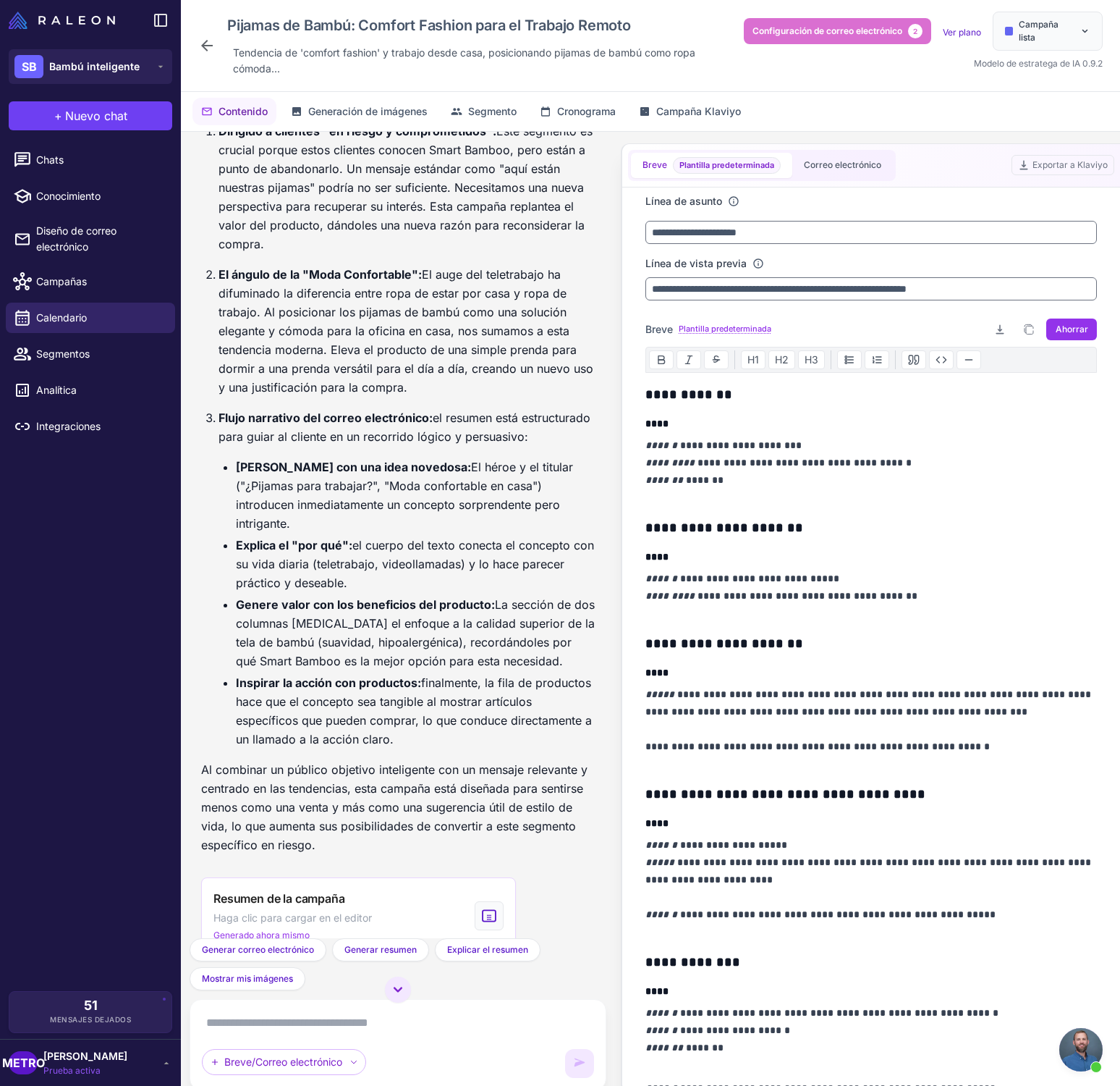
scroll to position [276, 0]
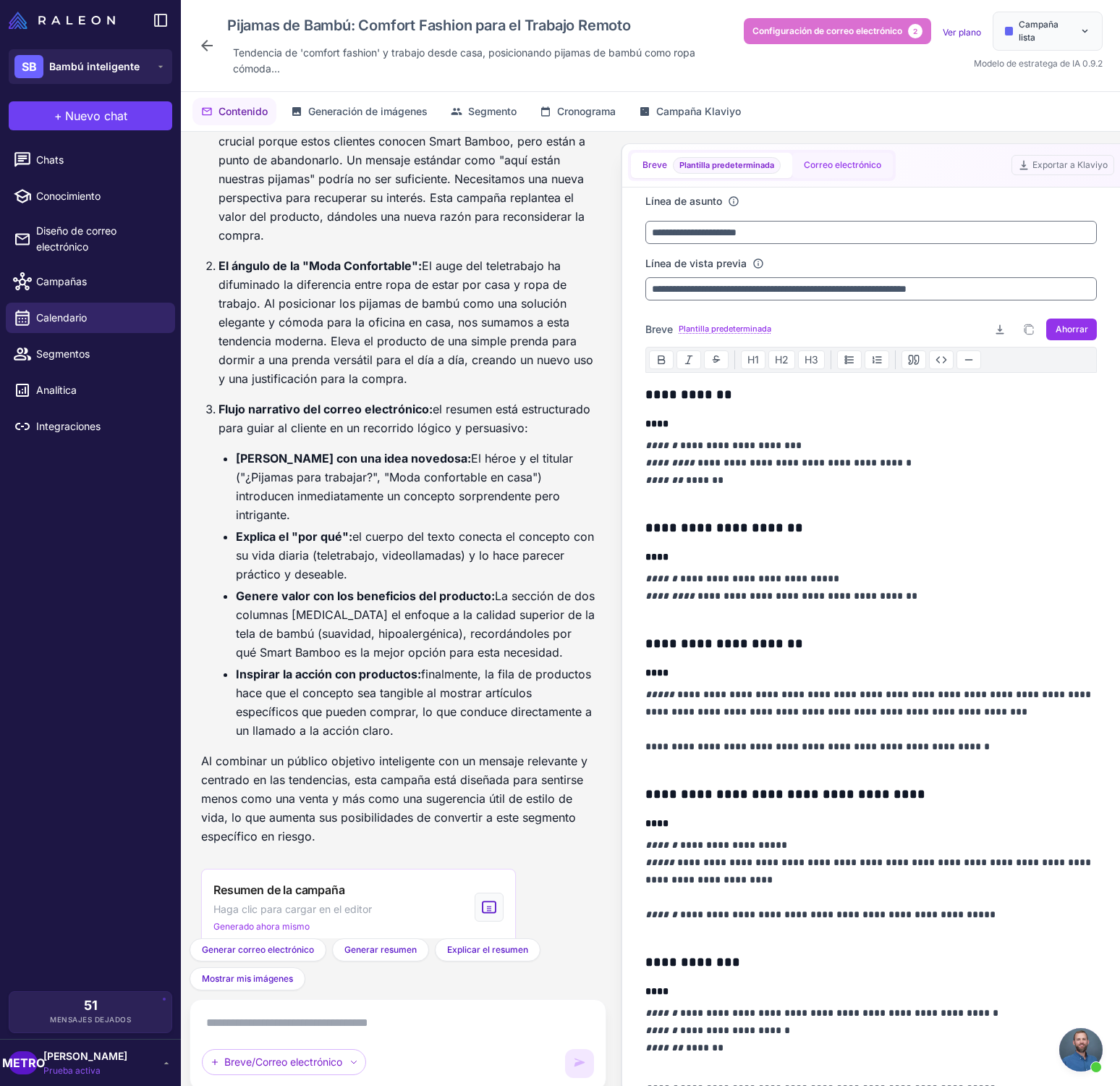
click at [839, 168] on font "Correo electrónico" at bounding box center [843, 164] width 77 height 11
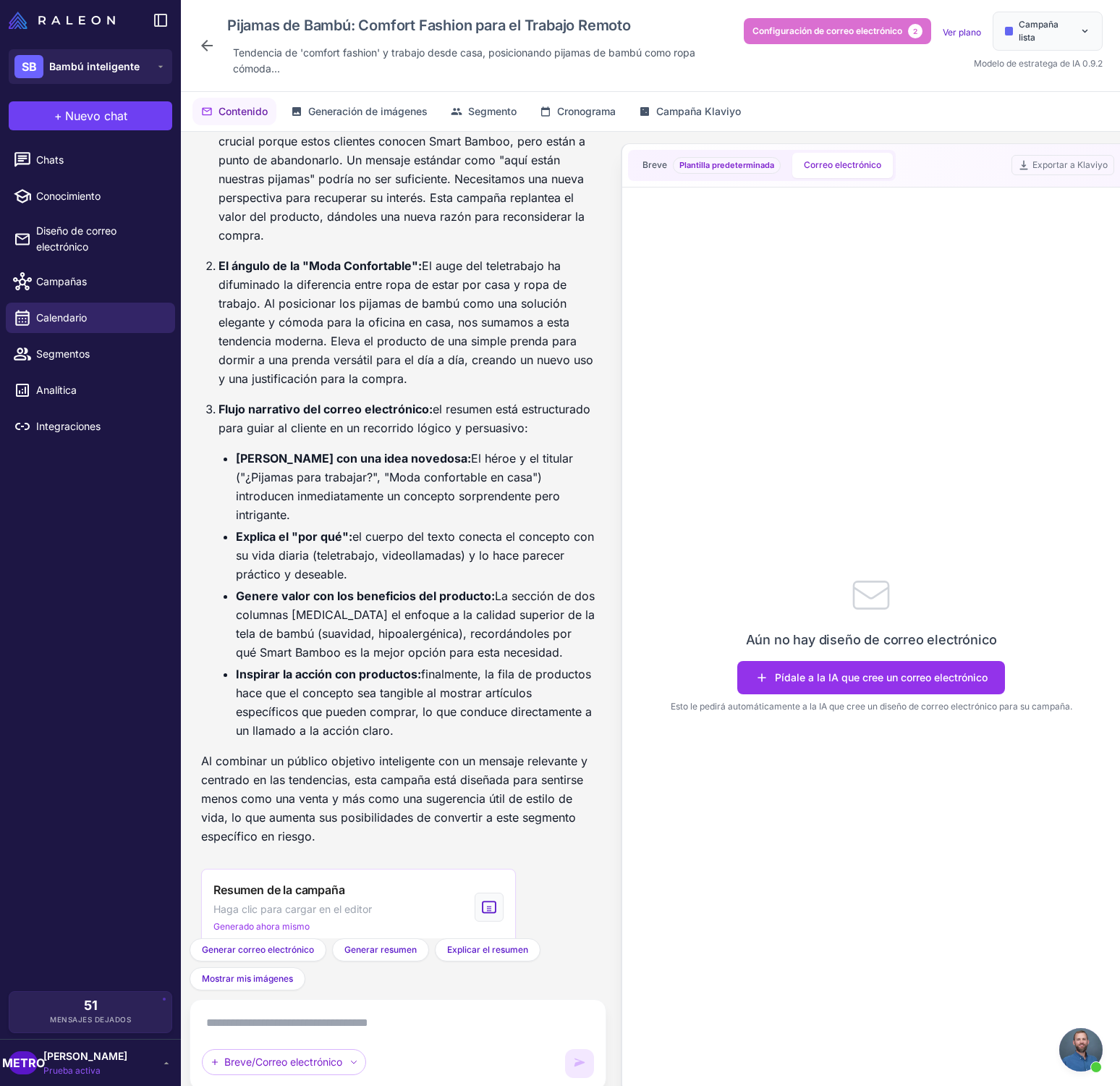
click at [840, 167] on font "Correo electrónico" at bounding box center [843, 164] width 77 height 11
click at [877, 685] on font "Pídale a la IA que cree un correo electrónico" at bounding box center [881, 677] width 213 height 16
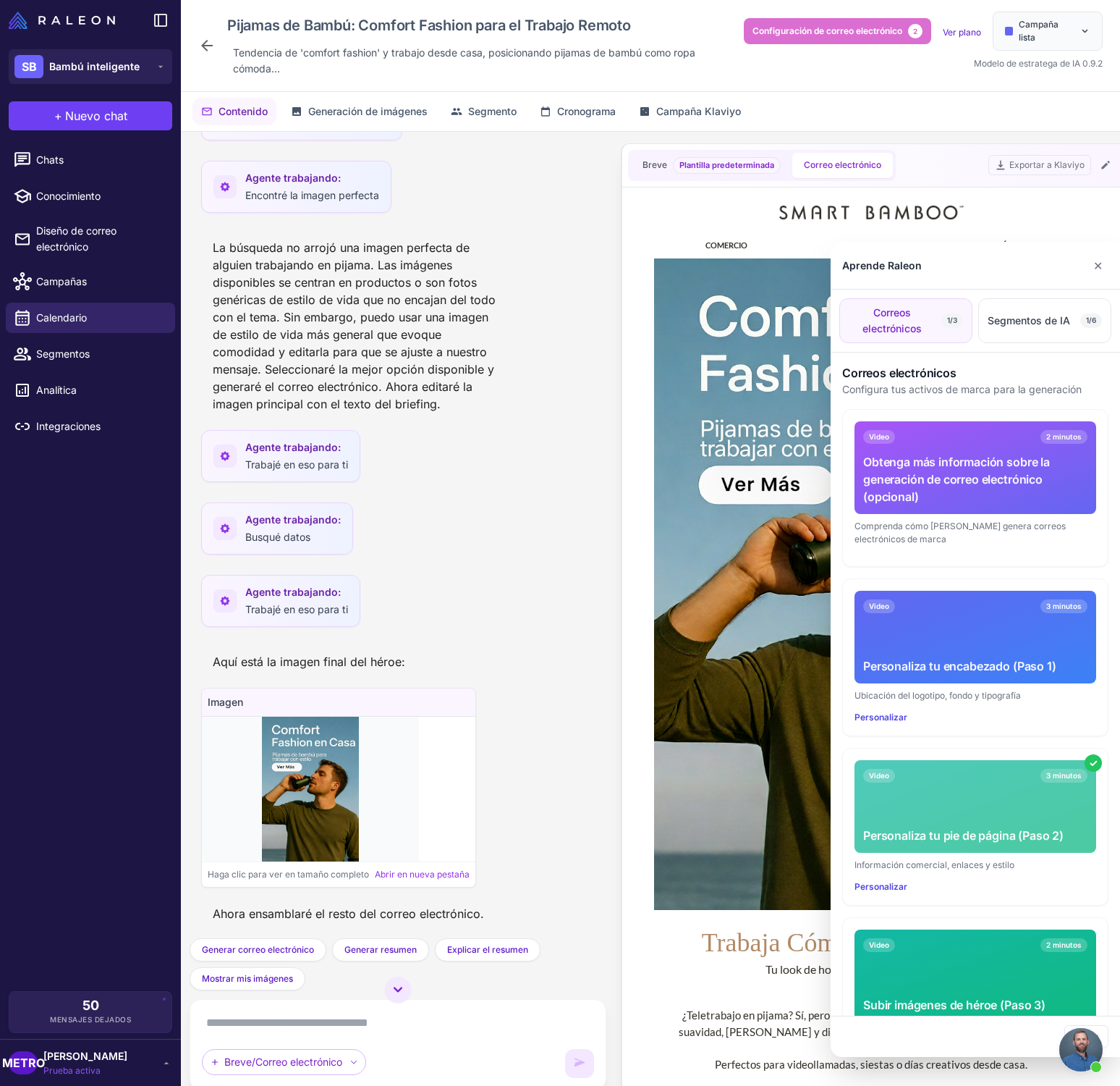
scroll to position [1472, 0]
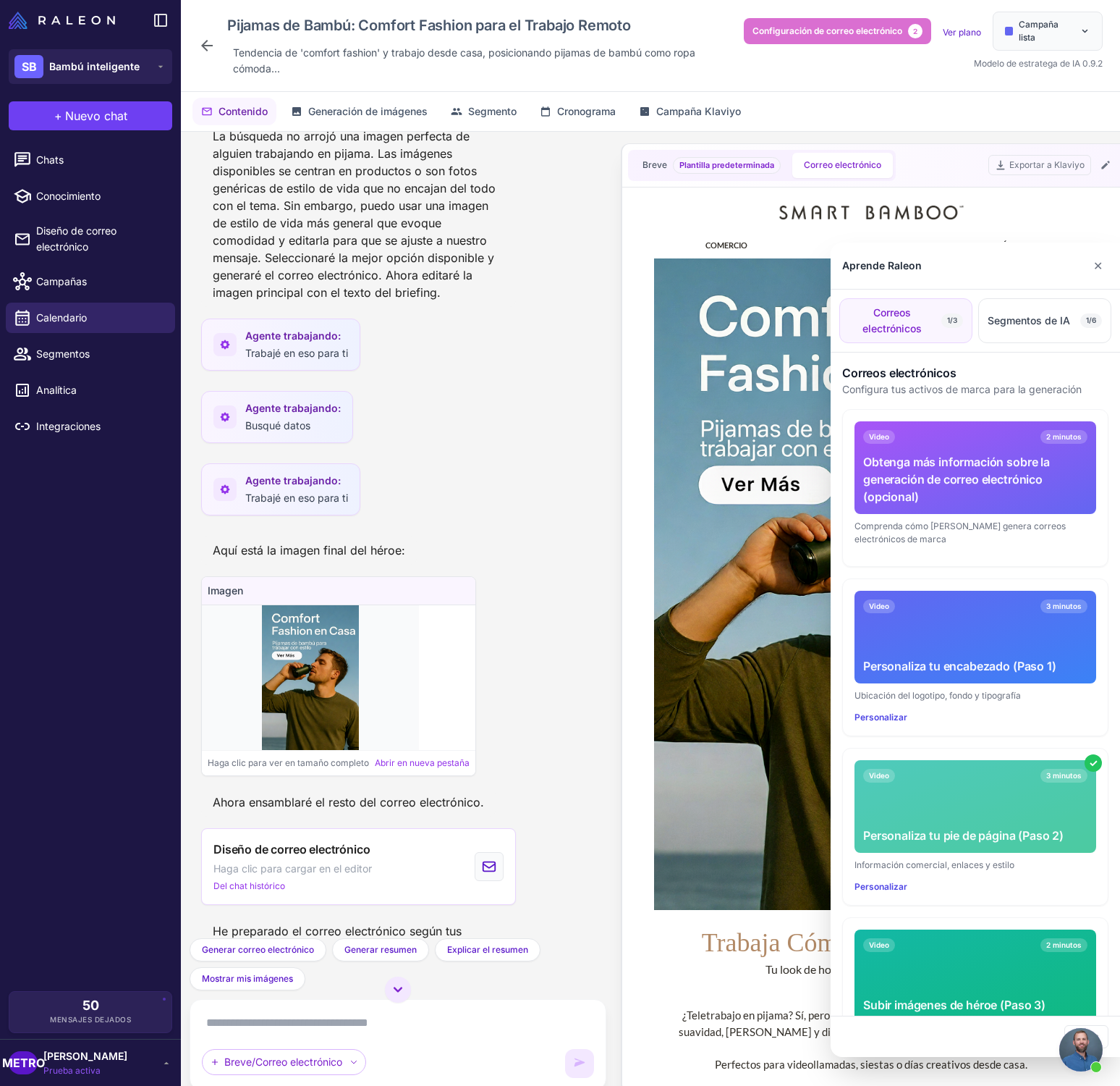
click at [663, 748] on div at bounding box center [560, 543] width 1120 height 1086
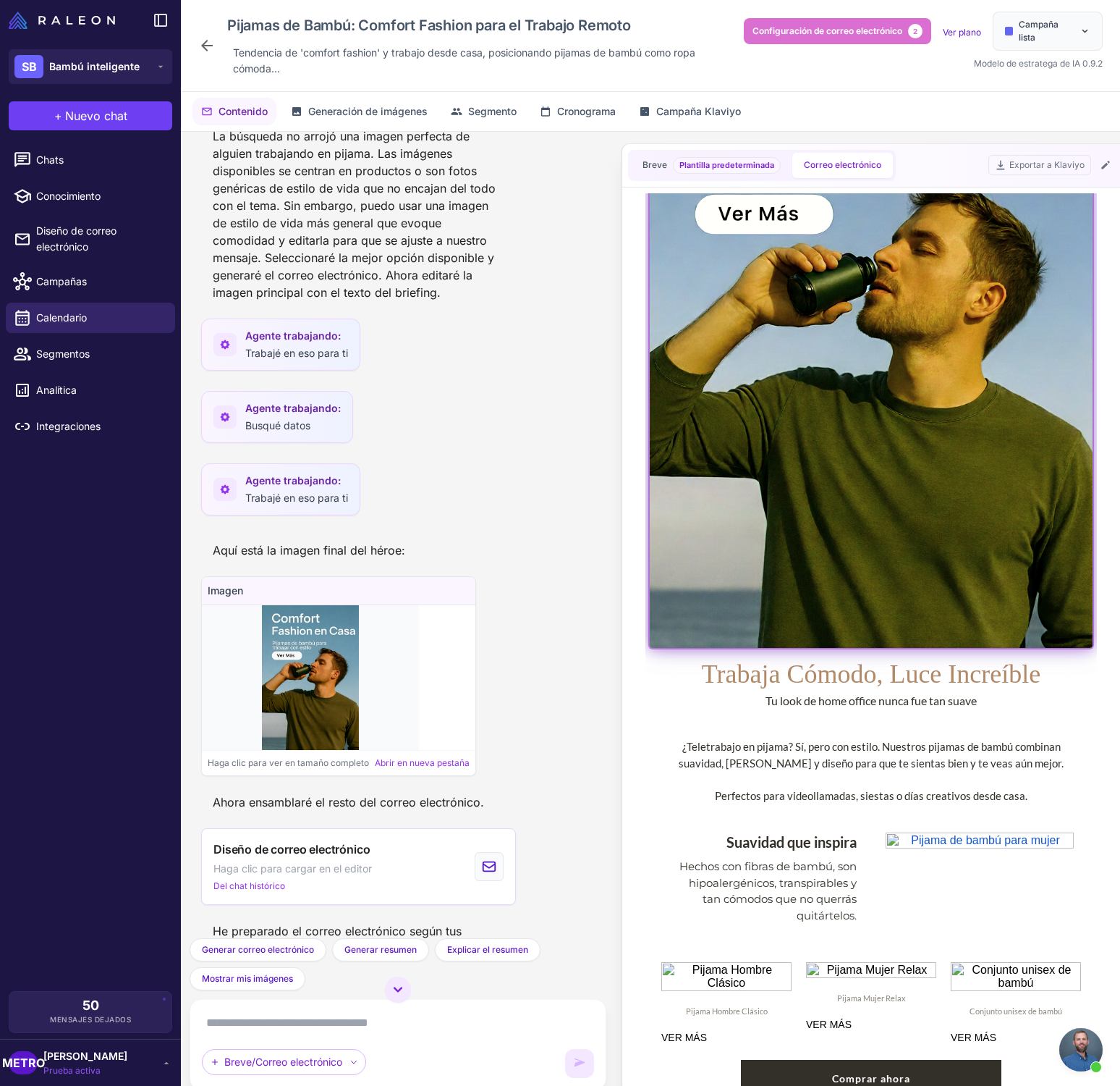
scroll to position [247, 0]
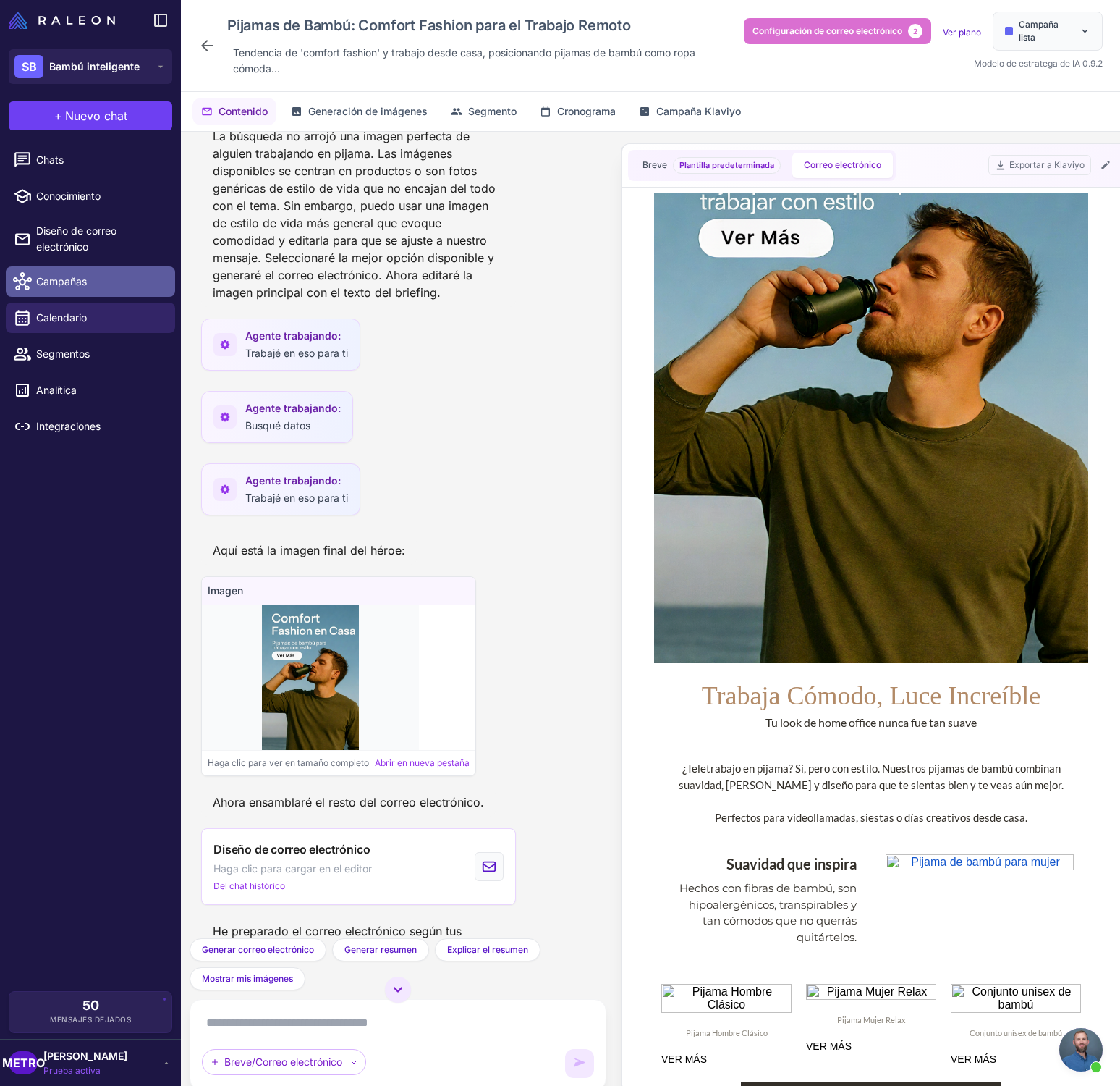
click at [107, 279] on span "Campañas" at bounding box center [100, 282] width 127 height 16
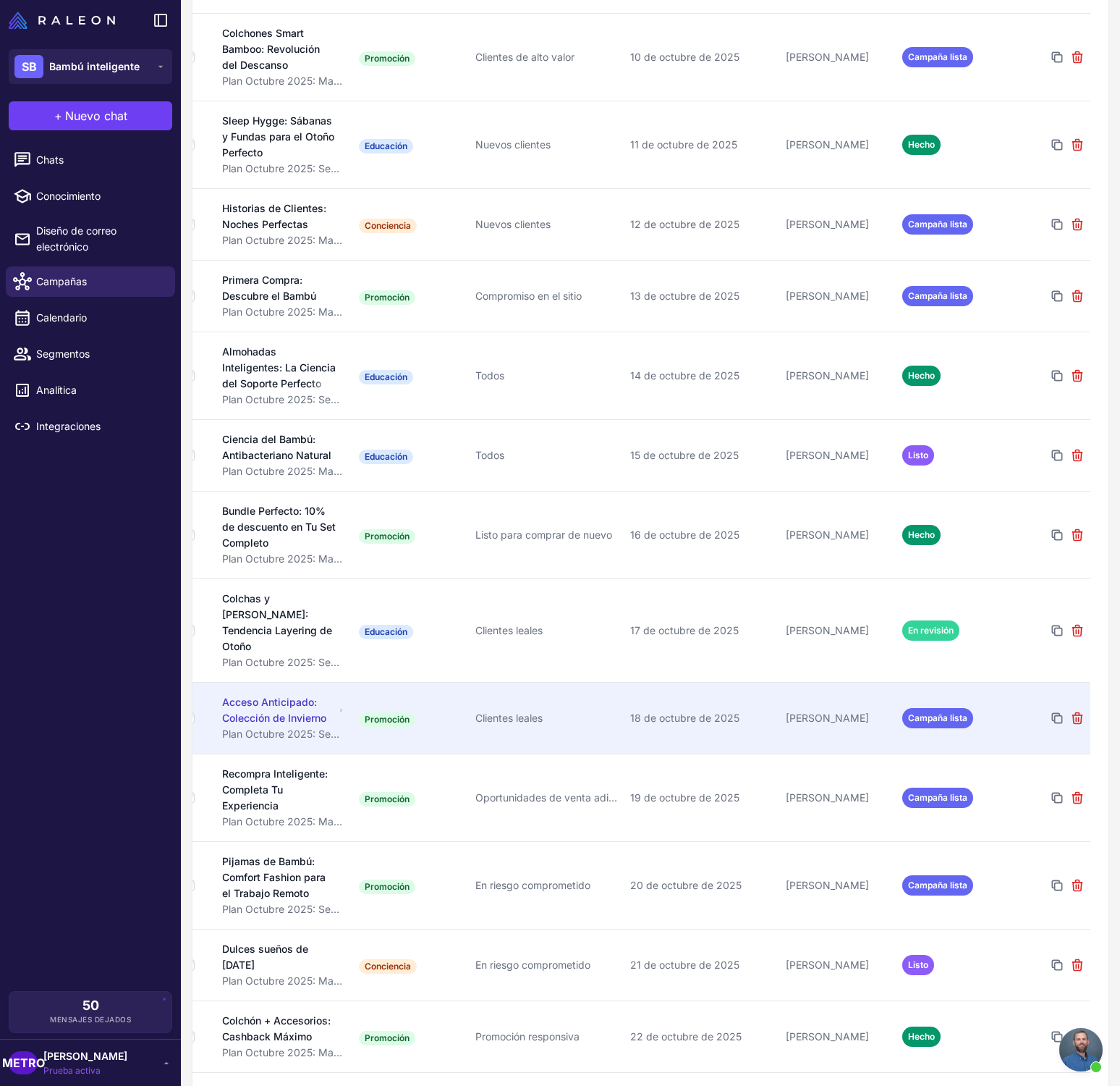
scroll to position [0, 17]
click at [316, 695] on font "Acceso Anticipado: Colección de Invierno" at bounding box center [275, 709] width 104 height 28
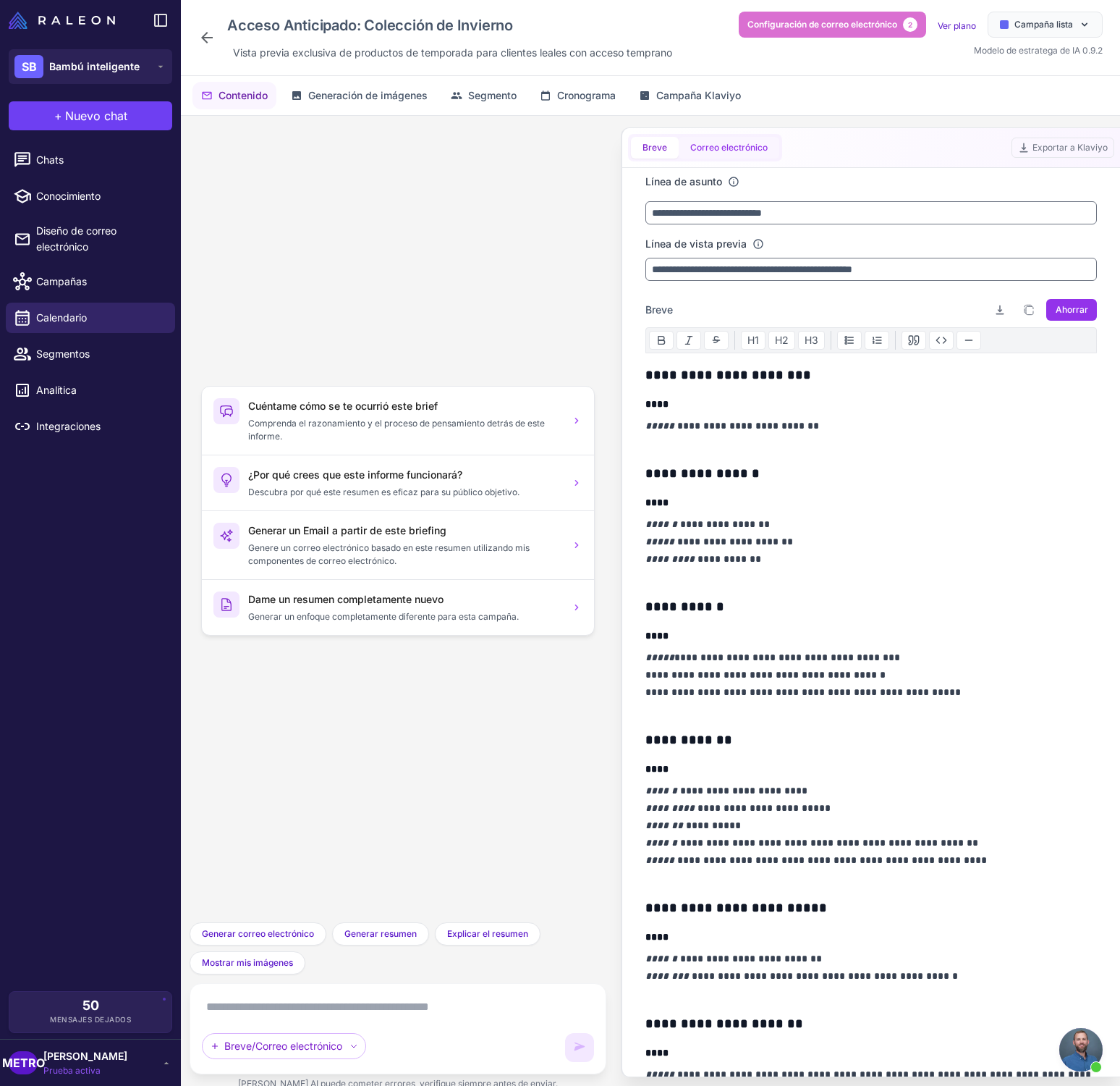
click at [708, 146] on font "Correo electrónico" at bounding box center [729, 147] width 77 height 11
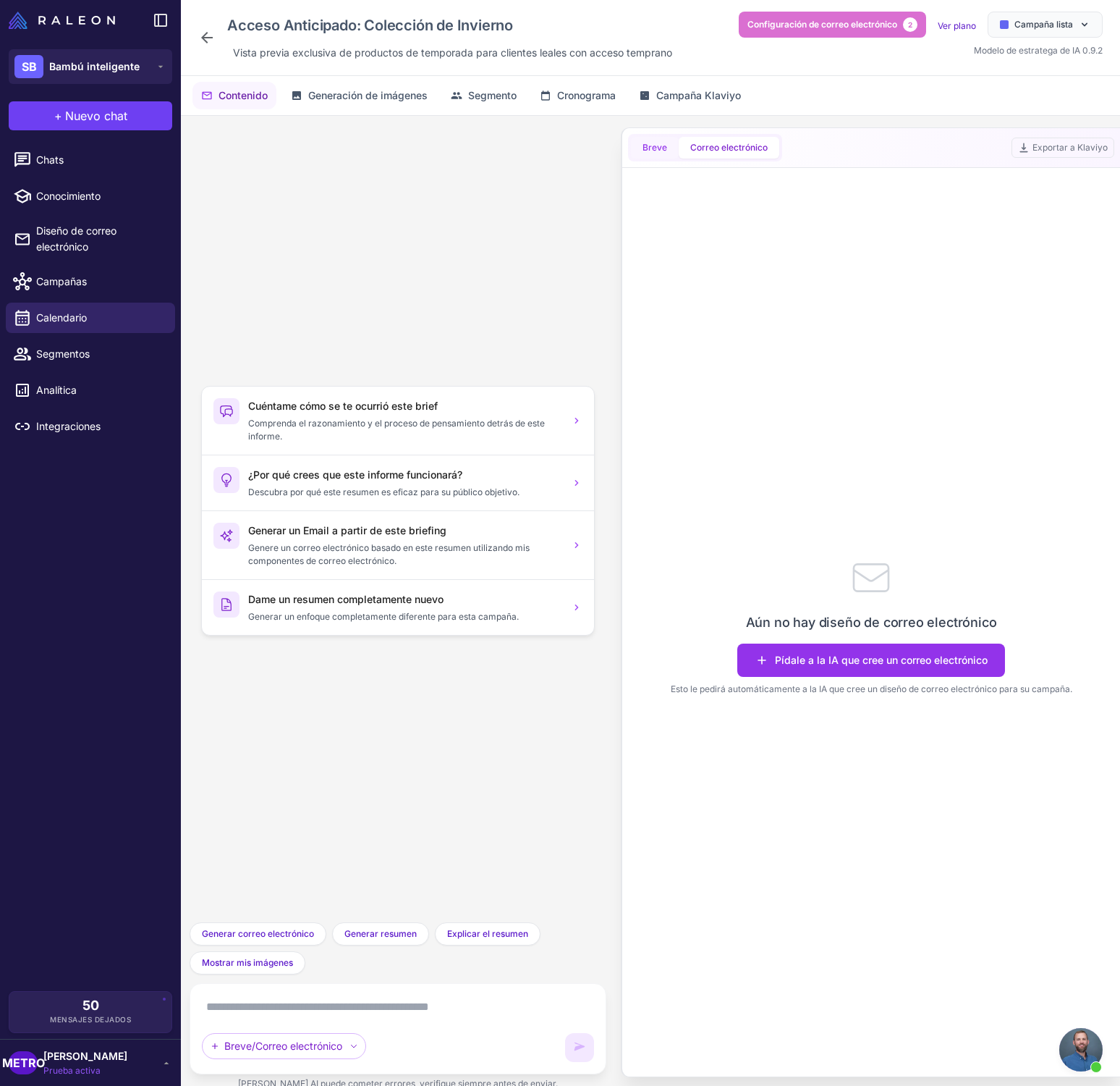
click at [645, 148] on div "Cuéntame cómo se te ocurrió este brief Comprenda el razonamiento y el proceso d…" at bounding box center [651, 612] width 940 height 993
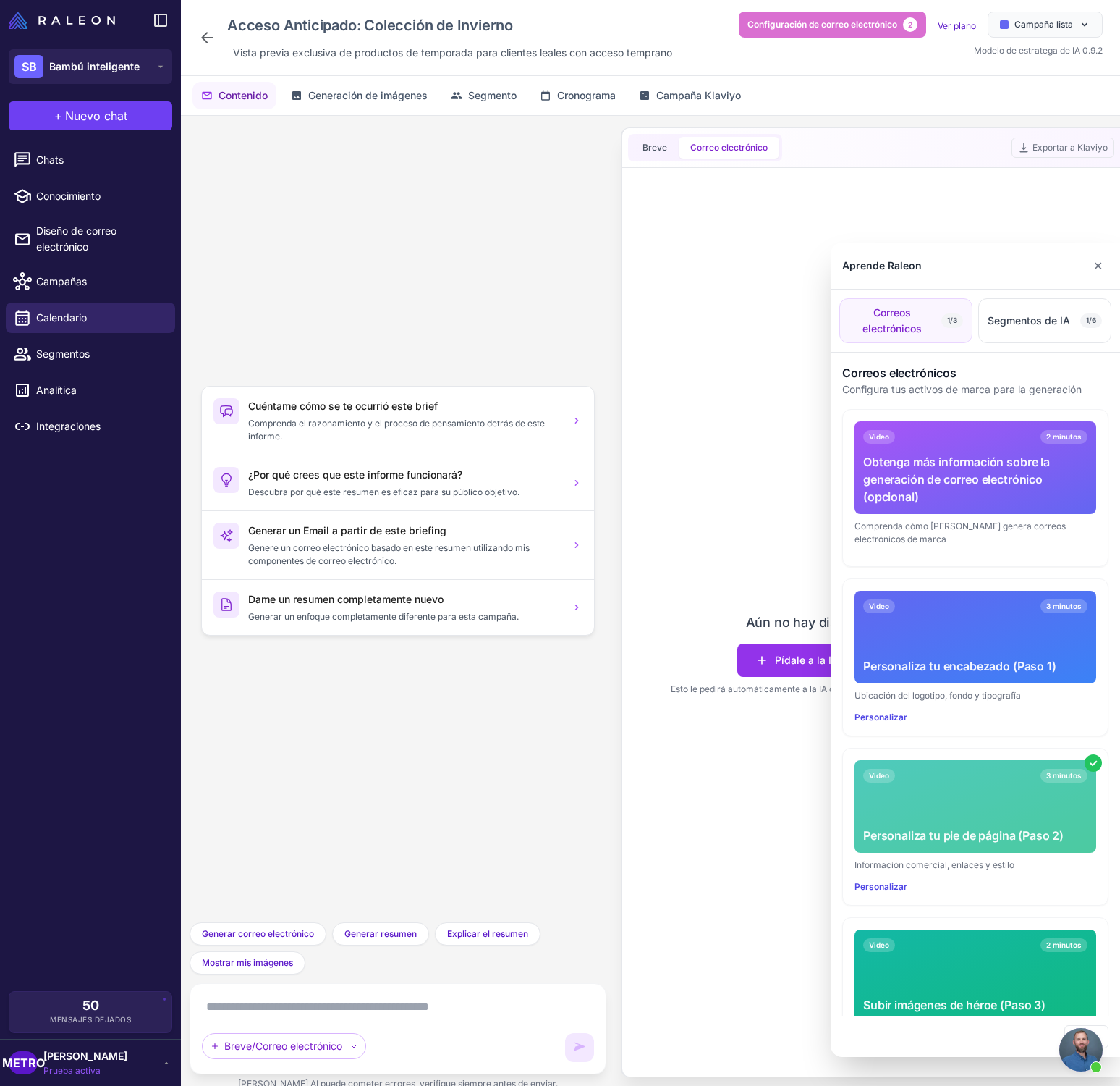
click at [646, 148] on div at bounding box center [560, 543] width 1120 height 1086
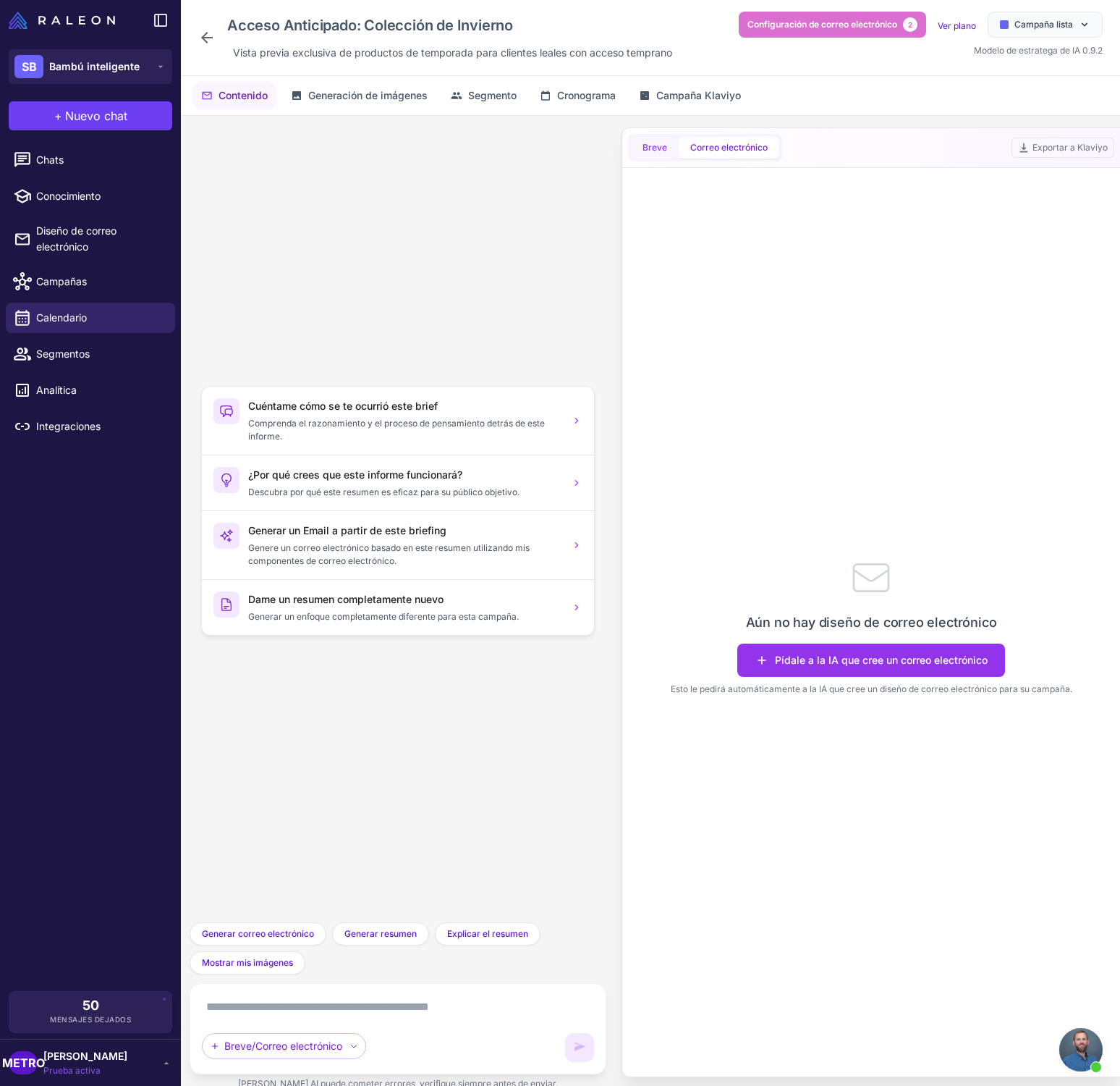
click at [649, 145] on font "Breve" at bounding box center [655, 147] width 25 height 11
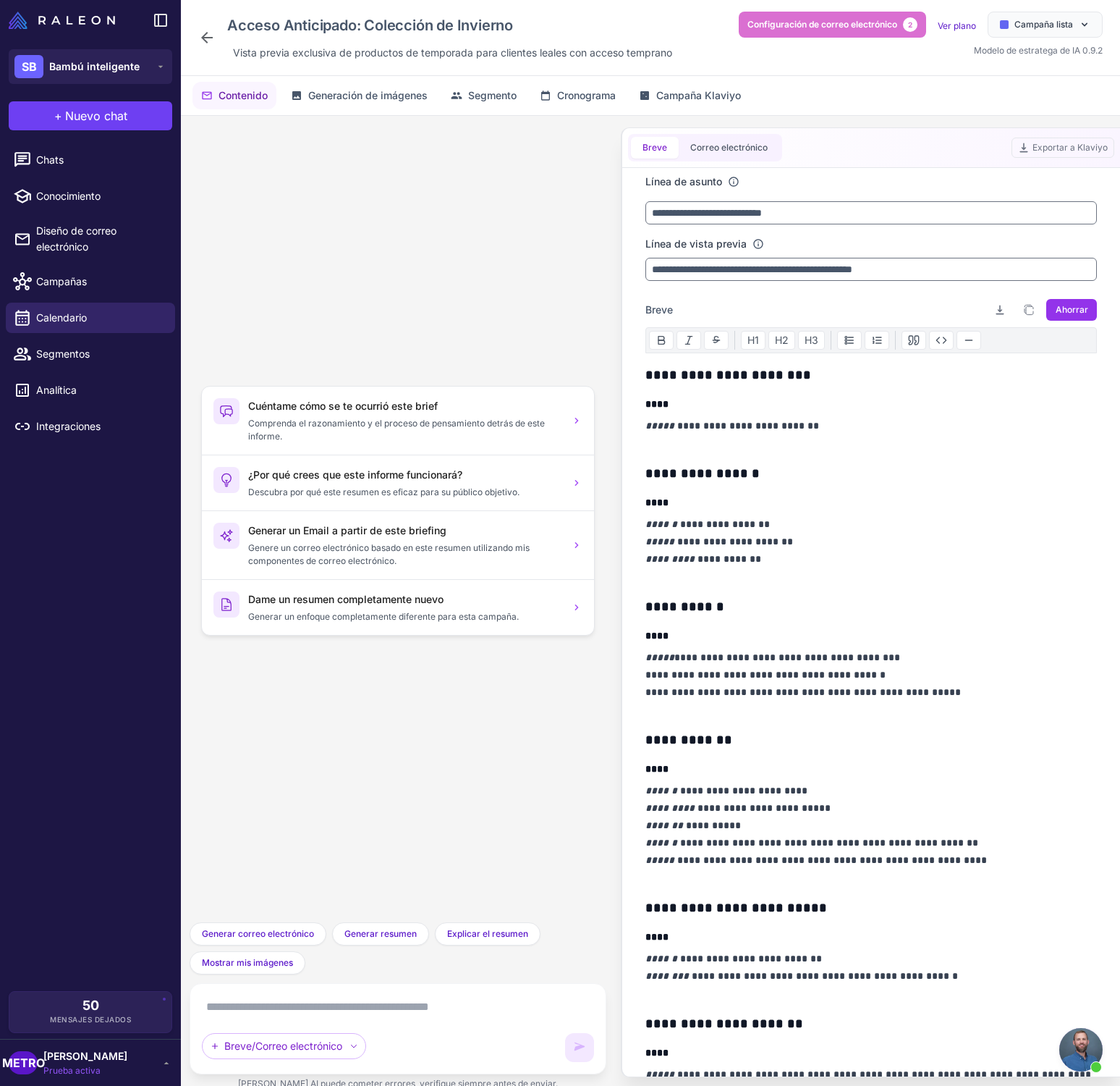
click at [275, 1009] on textarea at bounding box center [398, 1007] width 392 height 23
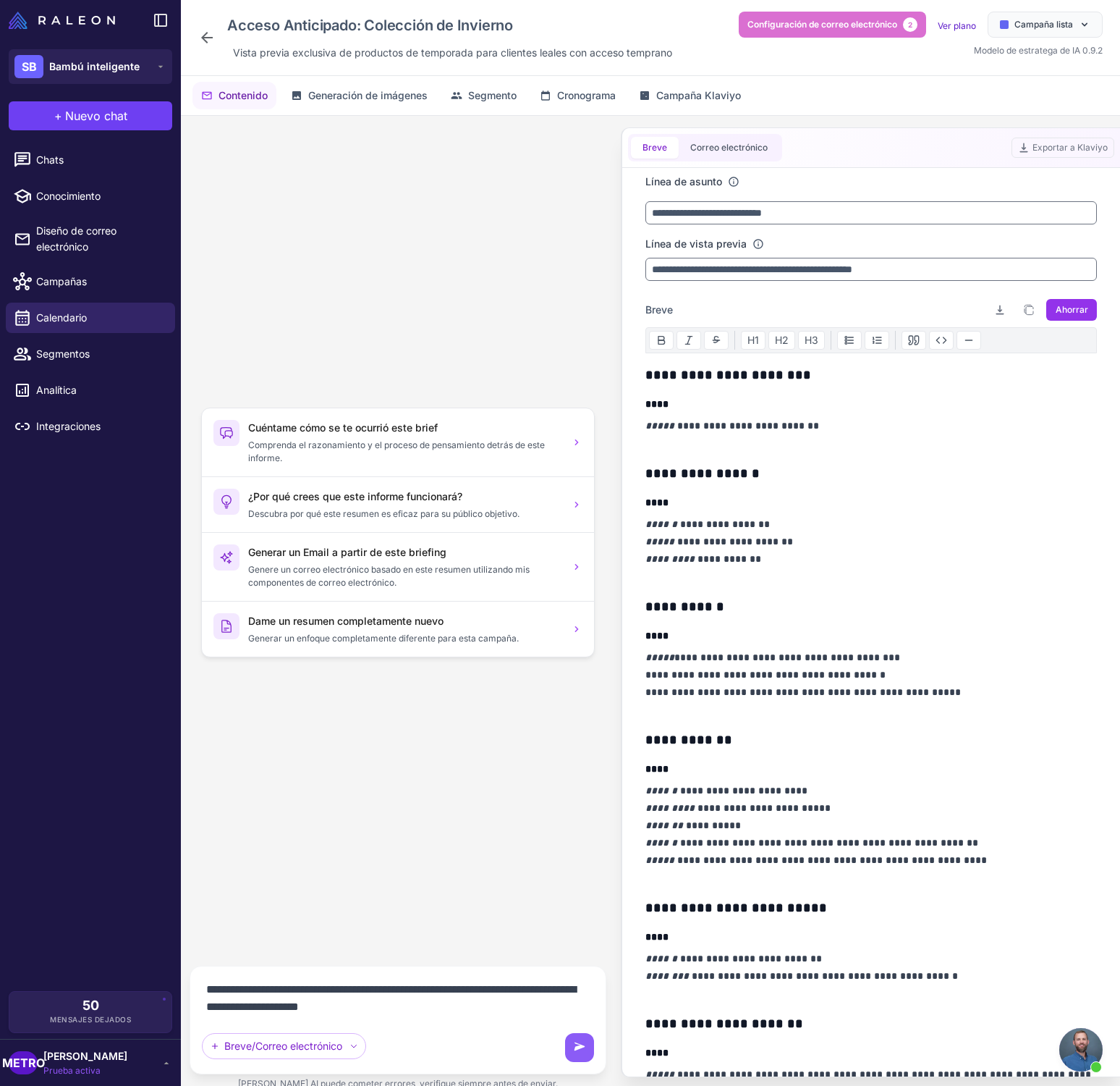
type textarea "**********"
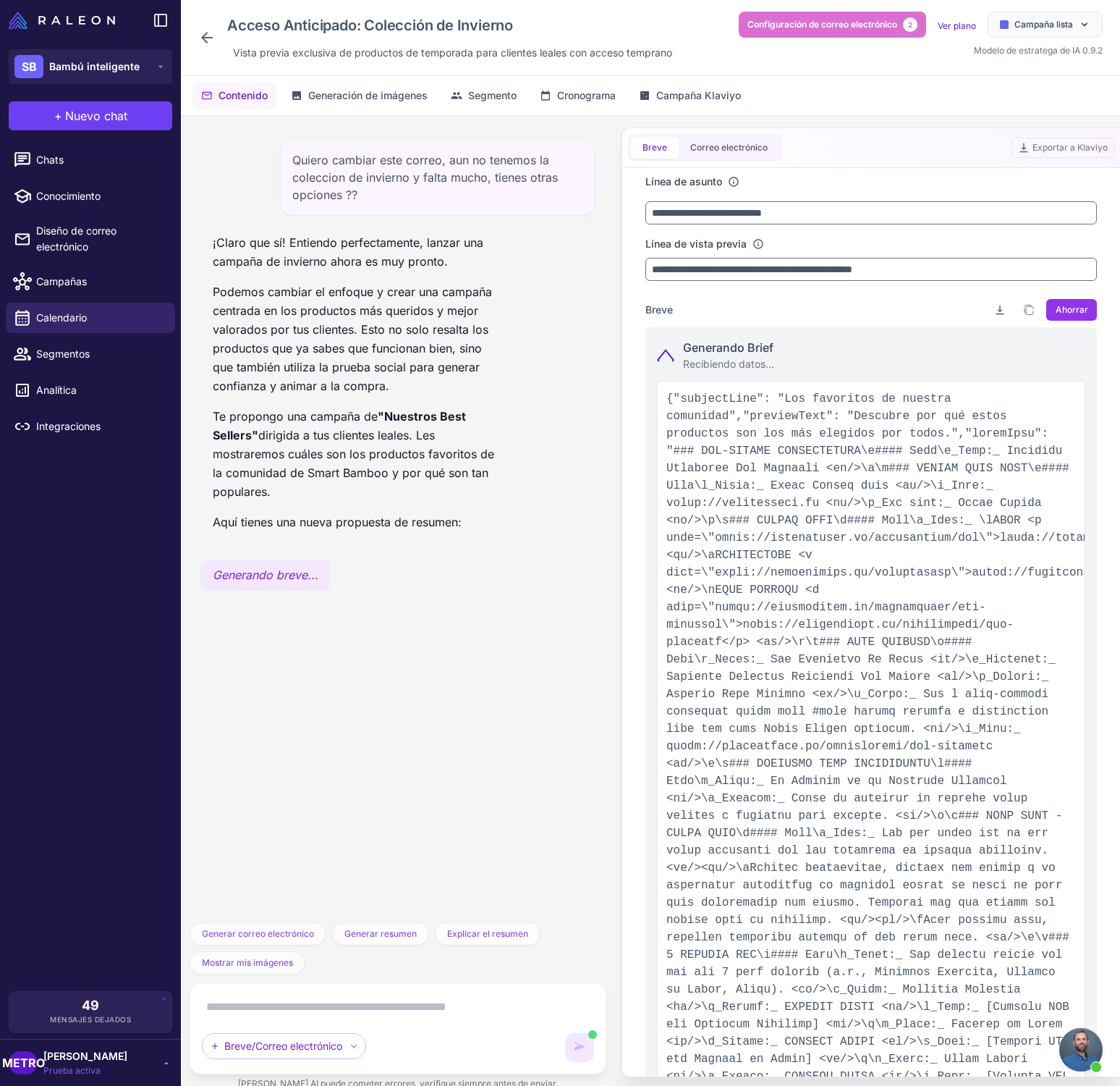
type input "**********"
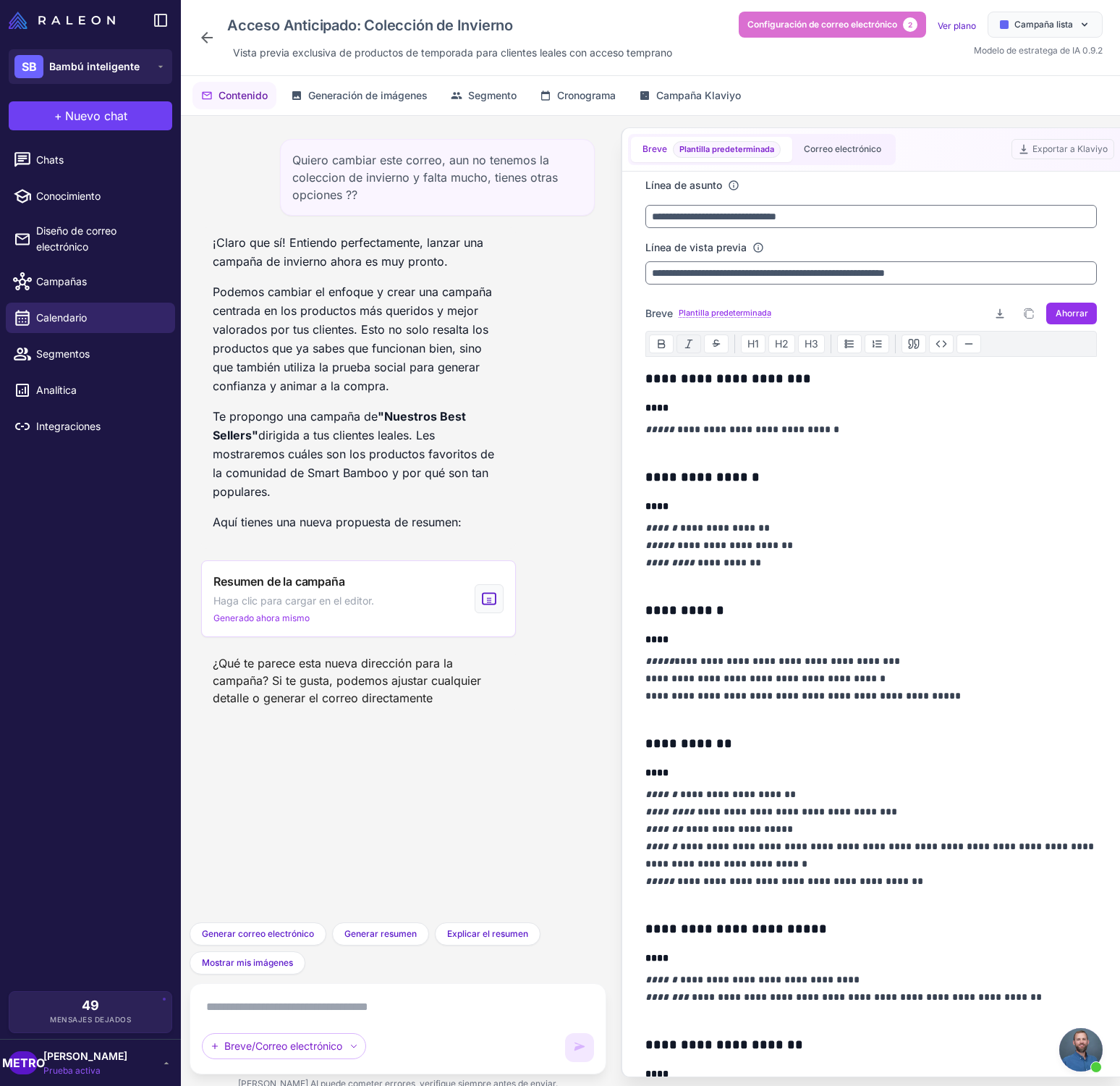
scroll to position [7, 0]
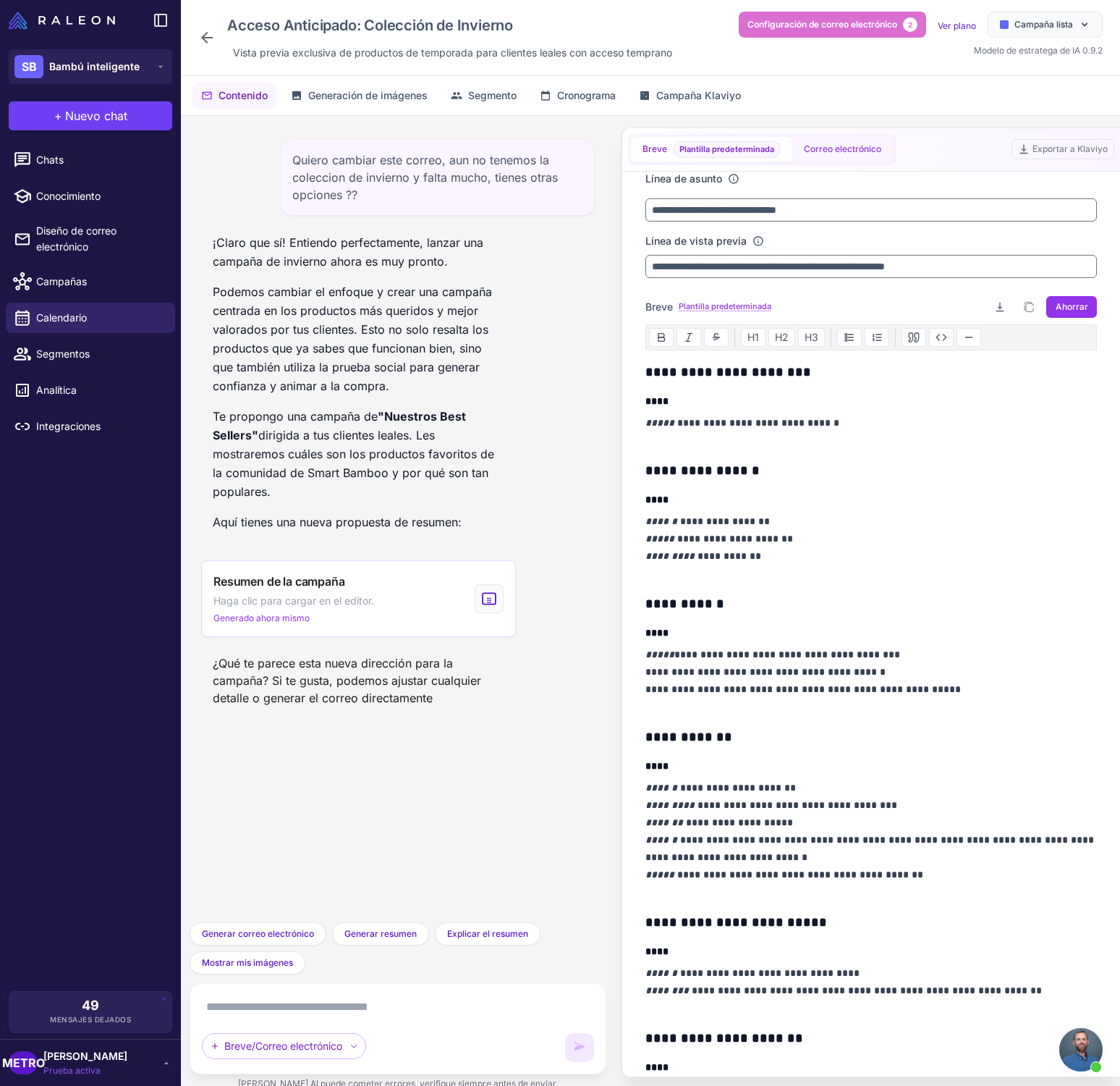
click at [804, 150] on font "Correo electrónico" at bounding box center [843, 148] width 77 height 11
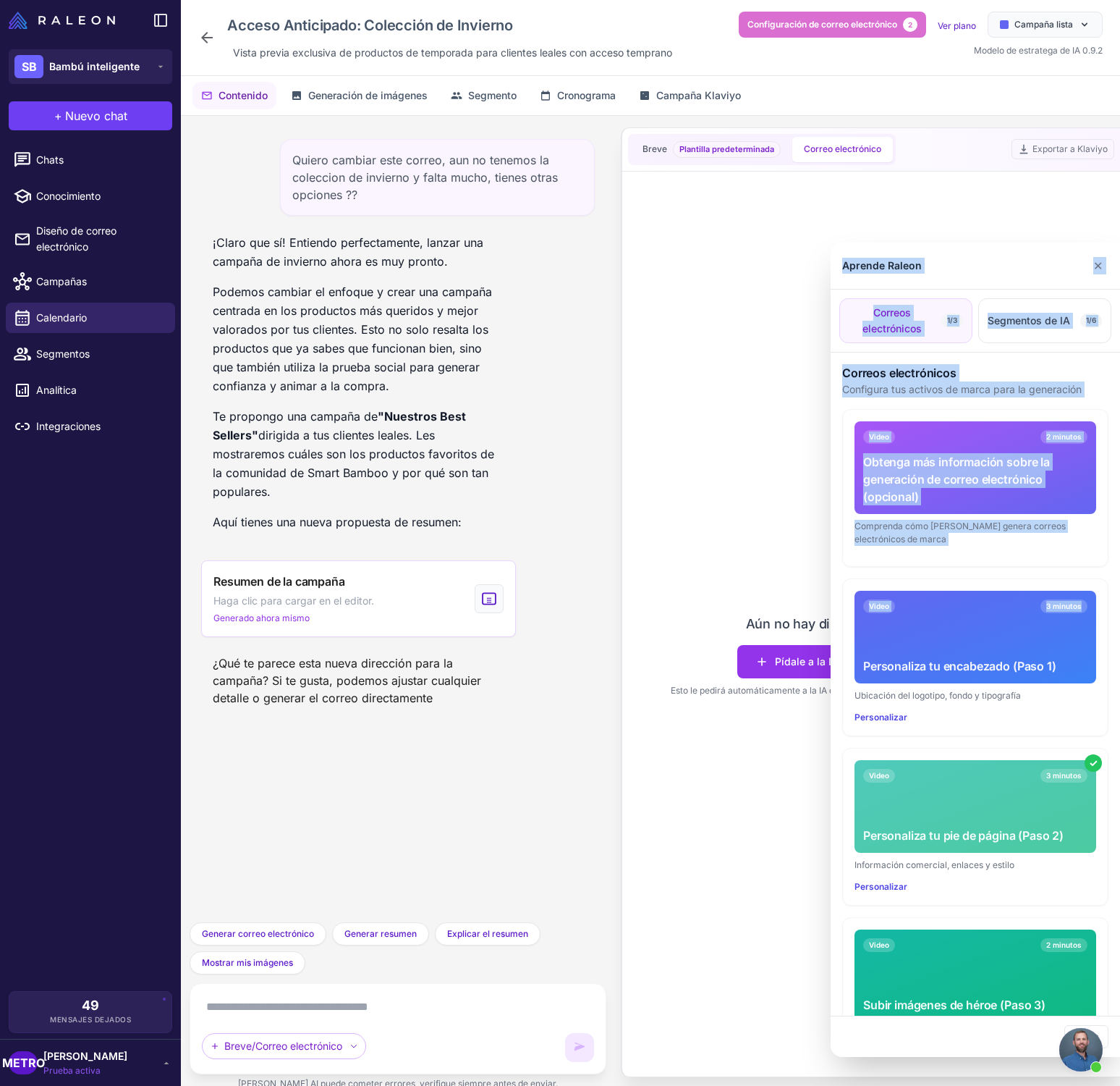
drag, startPoint x: 835, startPoint y: 664, endPoint x: 774, endPoint y: 664, distance: 61.0
click at [777, 663] on div "Aprende Raleon ✕ Correos electrónicos 1/3 Segmentos de IA 1/6 Correos electróni…" at bounding box center [560, 543] width 1120 height 1086
click at [772, 664] on div at bounding box center [560, 543] width 1120 height 1086
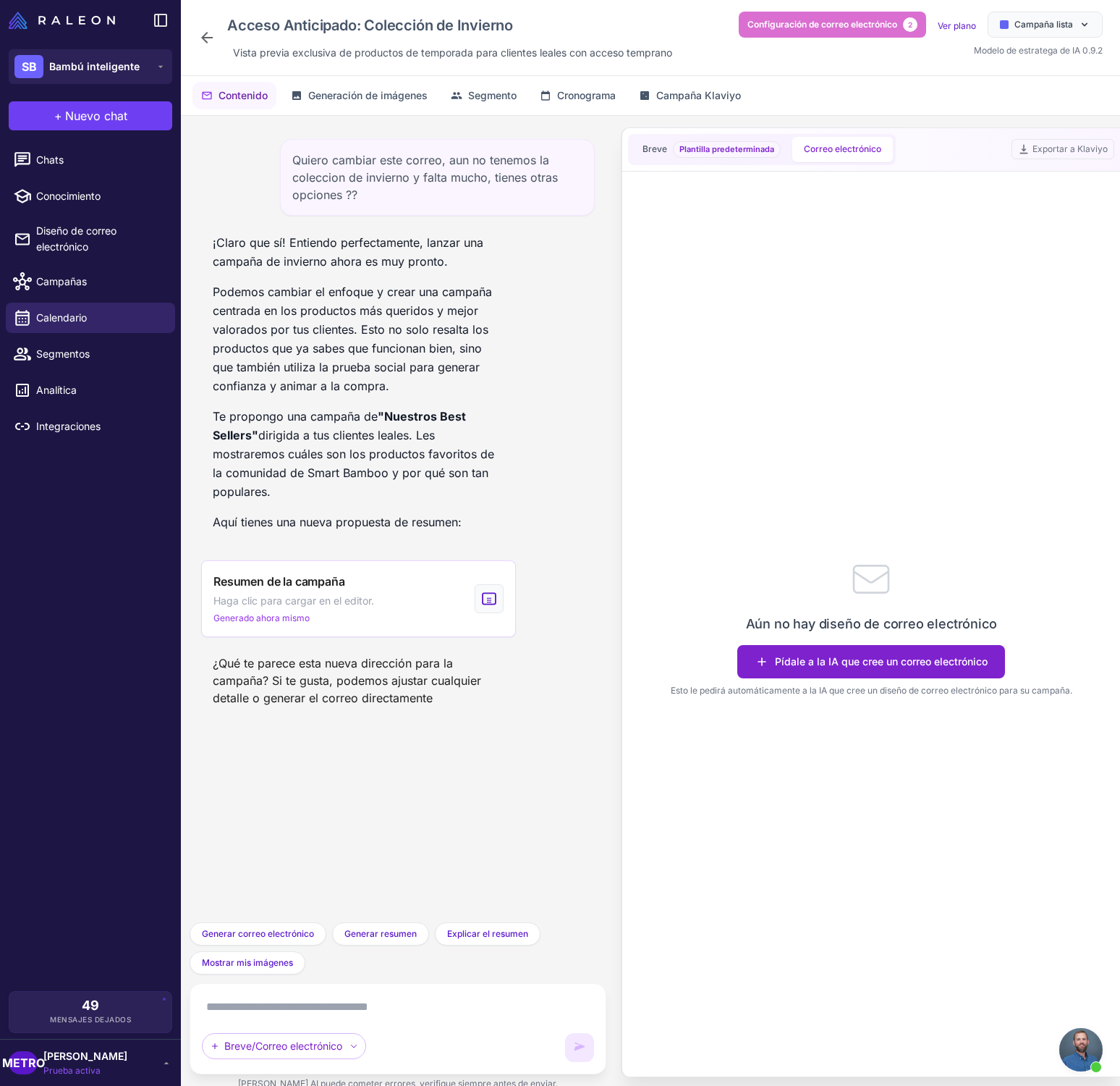
click at [771, 663] on button "Pídale a la IA que cree un correo electrónico" at bounding box center [871, 662] width 268 height 33
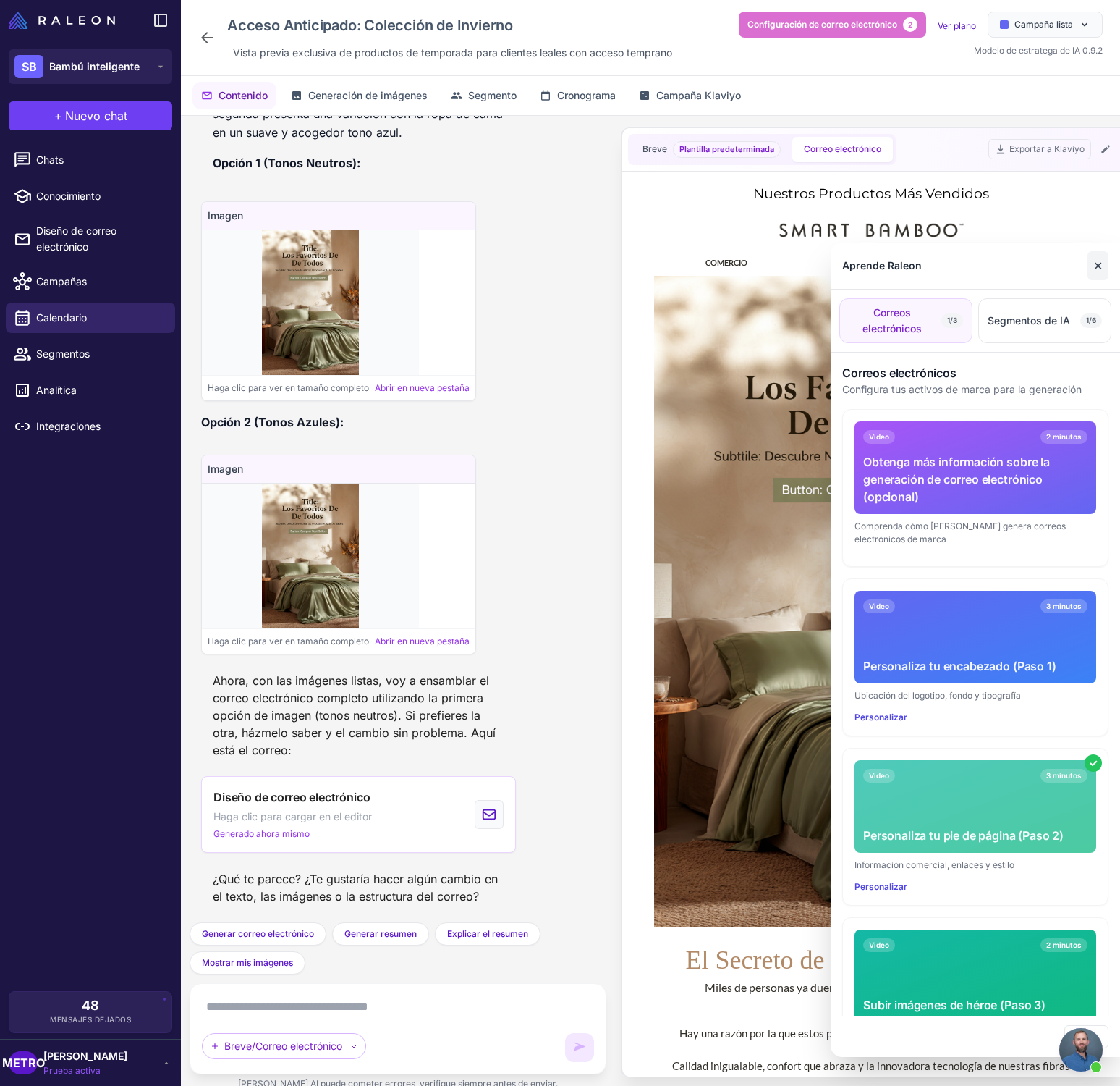
click at [1101, 271] on font "✕" at bounding box center [1098, 265] width 9 height 15
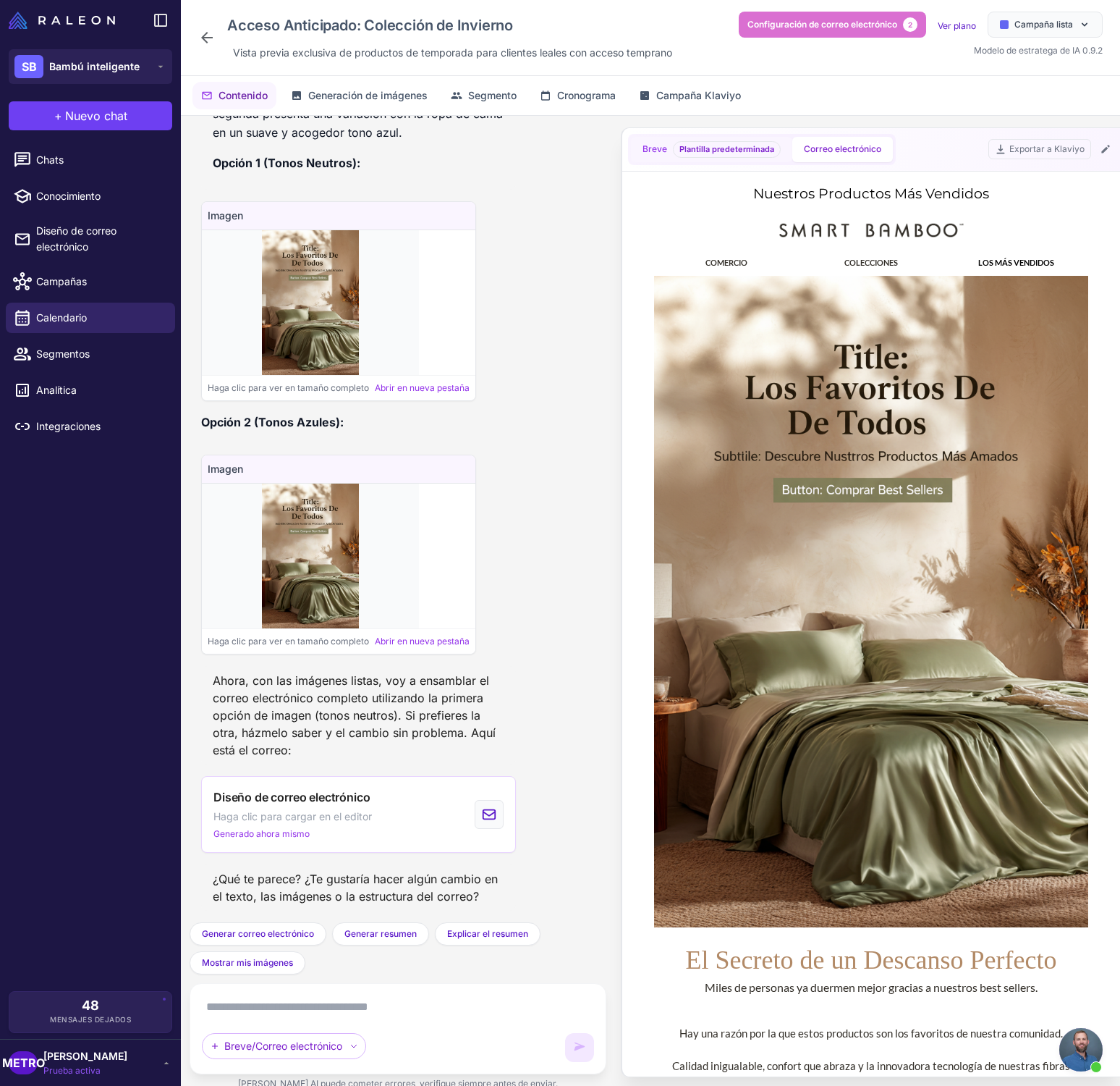
click at [713, 143] on span "Plantilla predeterminada" at bounding box center [727, 149] width 108 height 17
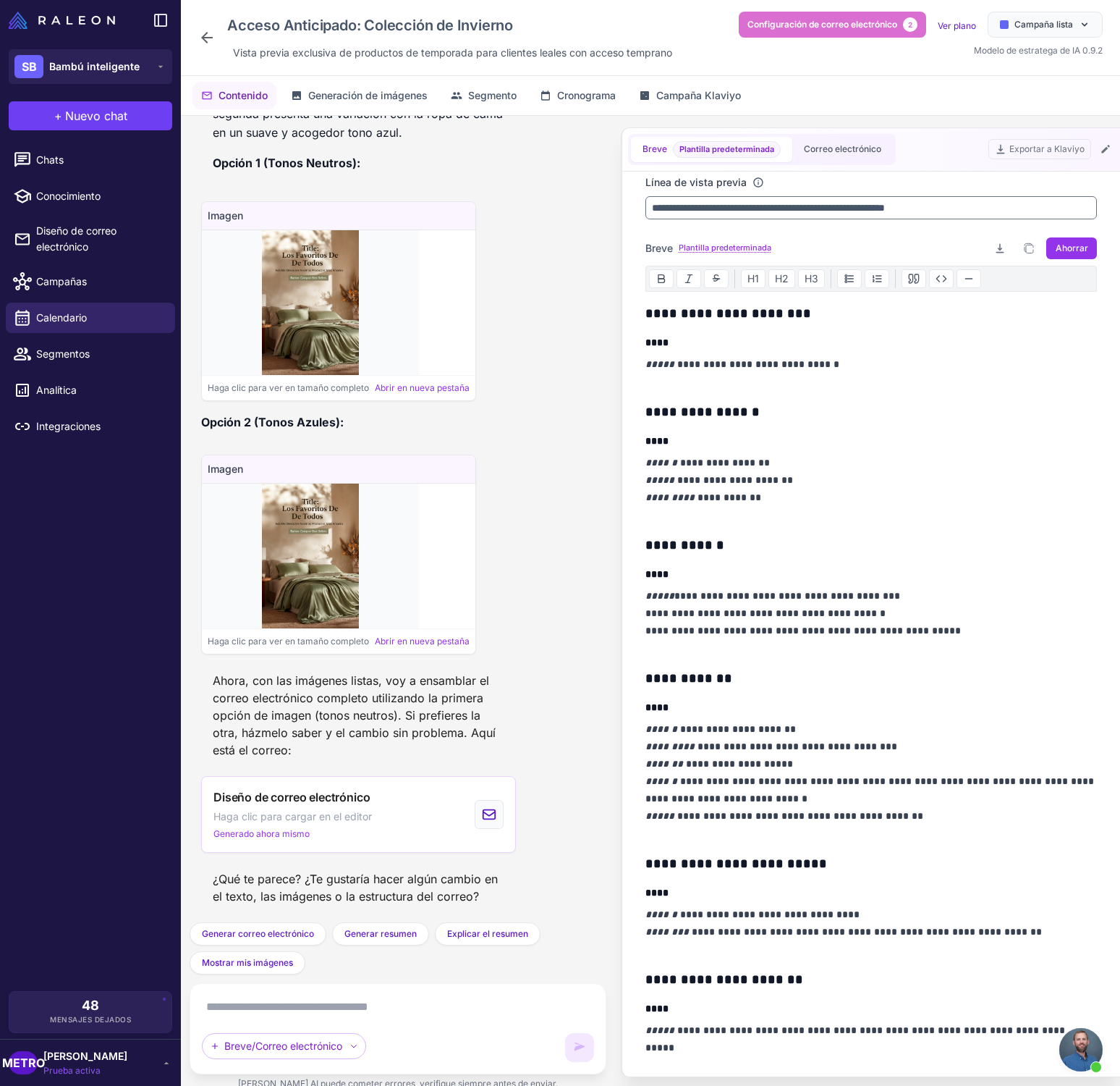
scroll to position [66, 0]
drag, startPoint x: 671, startPoint y: 726, endPoint x: 789, endPoint y: 725, distance: 118.0
click at [791, 724] on p "**********" at bounding box center [871, 780] width 452 height 121
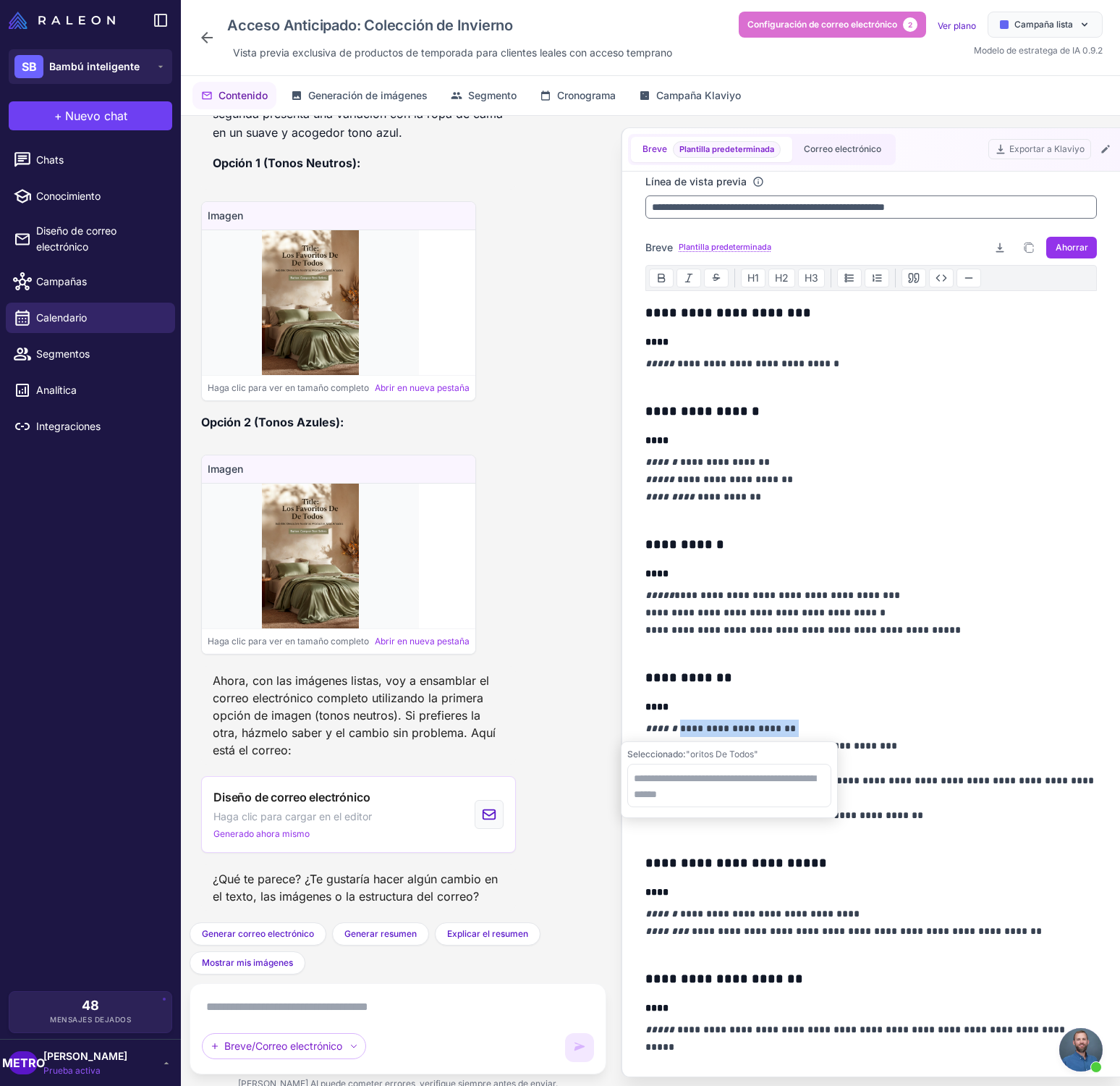
drag, startPoint x: 800, startPoint y: 727, endPoint x: 672, endPoint y: 727, distance: 128.0
click at [672, 727] on p "**********" at bounding box center [871, 780] width 452 height 121
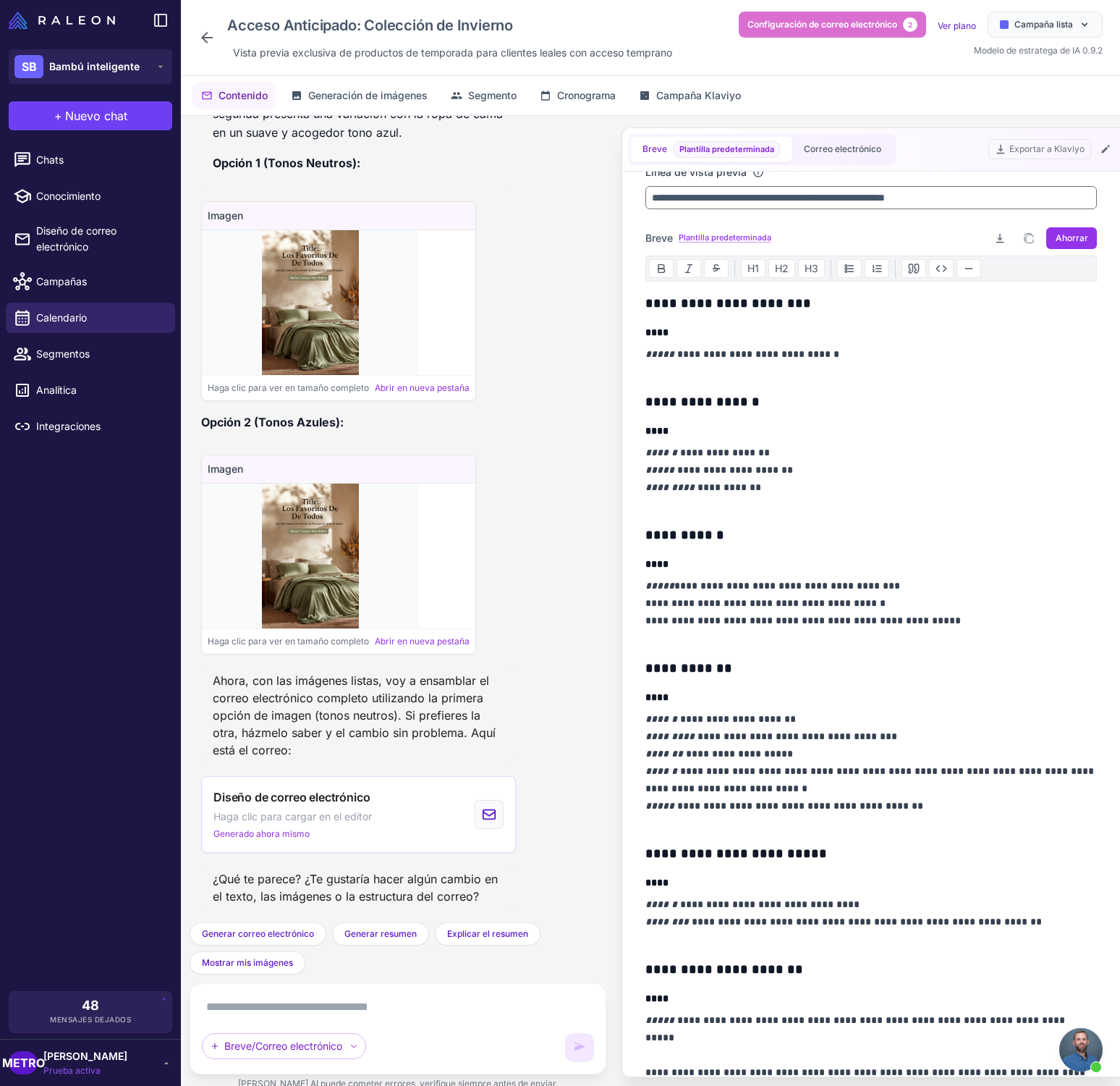
drag, startPoint x: 649, startPoint y: 721, endPoint x: 905, endPoint y: 737, distance: 256.5
click at [905, 737] on p "**********" at bounding box center [871, 770] width 452 height 121
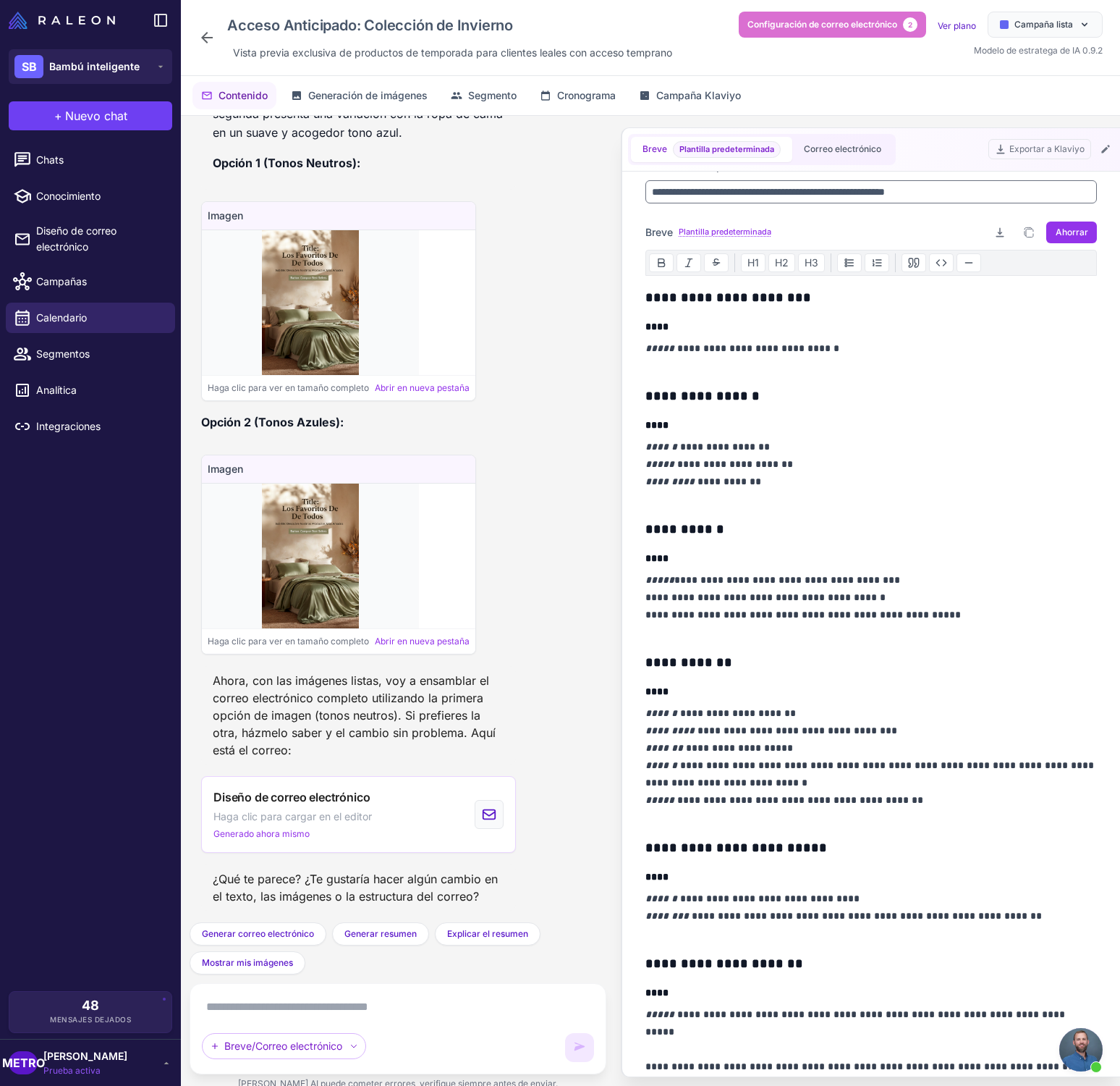
scroll to position [85, 0]
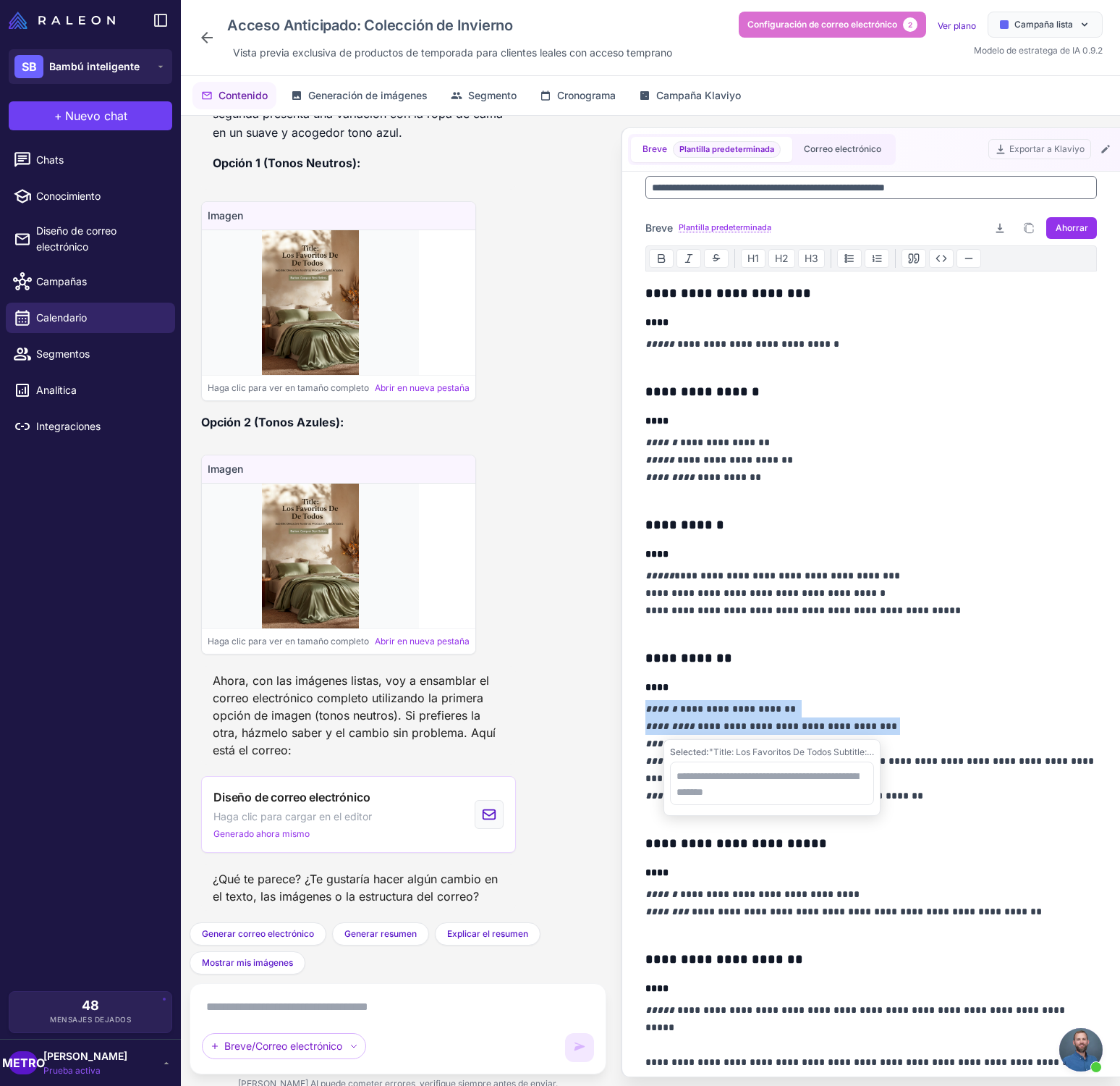
drag, startPoint x: 904, startPoint y: 737, endPoint x: 638, endPoint y: 694, distance: 269.5
click at [638, 694] on div "**********" at bounding box center [871, 624] width 487 height 906
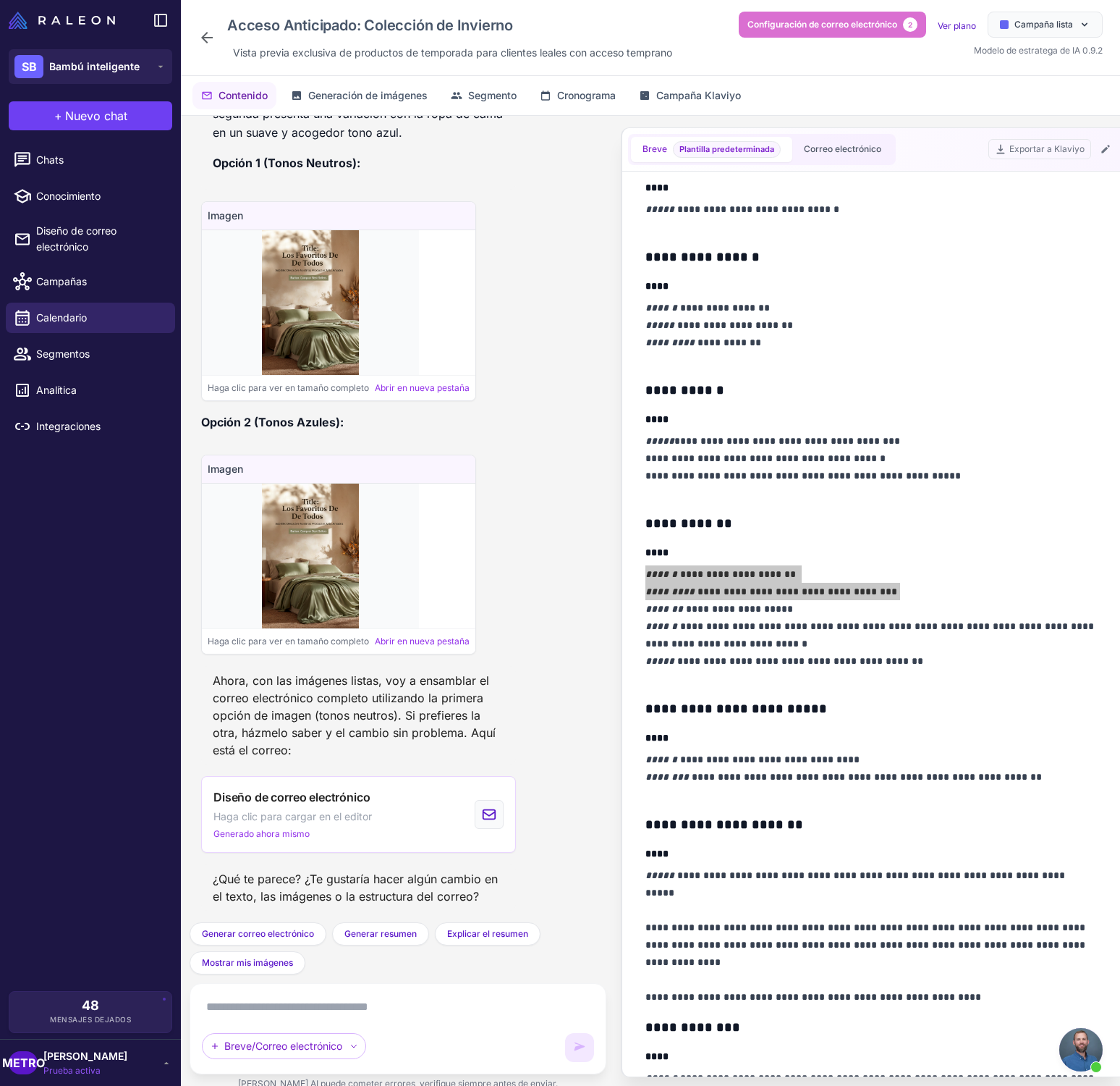
scroll to position [0, 0]
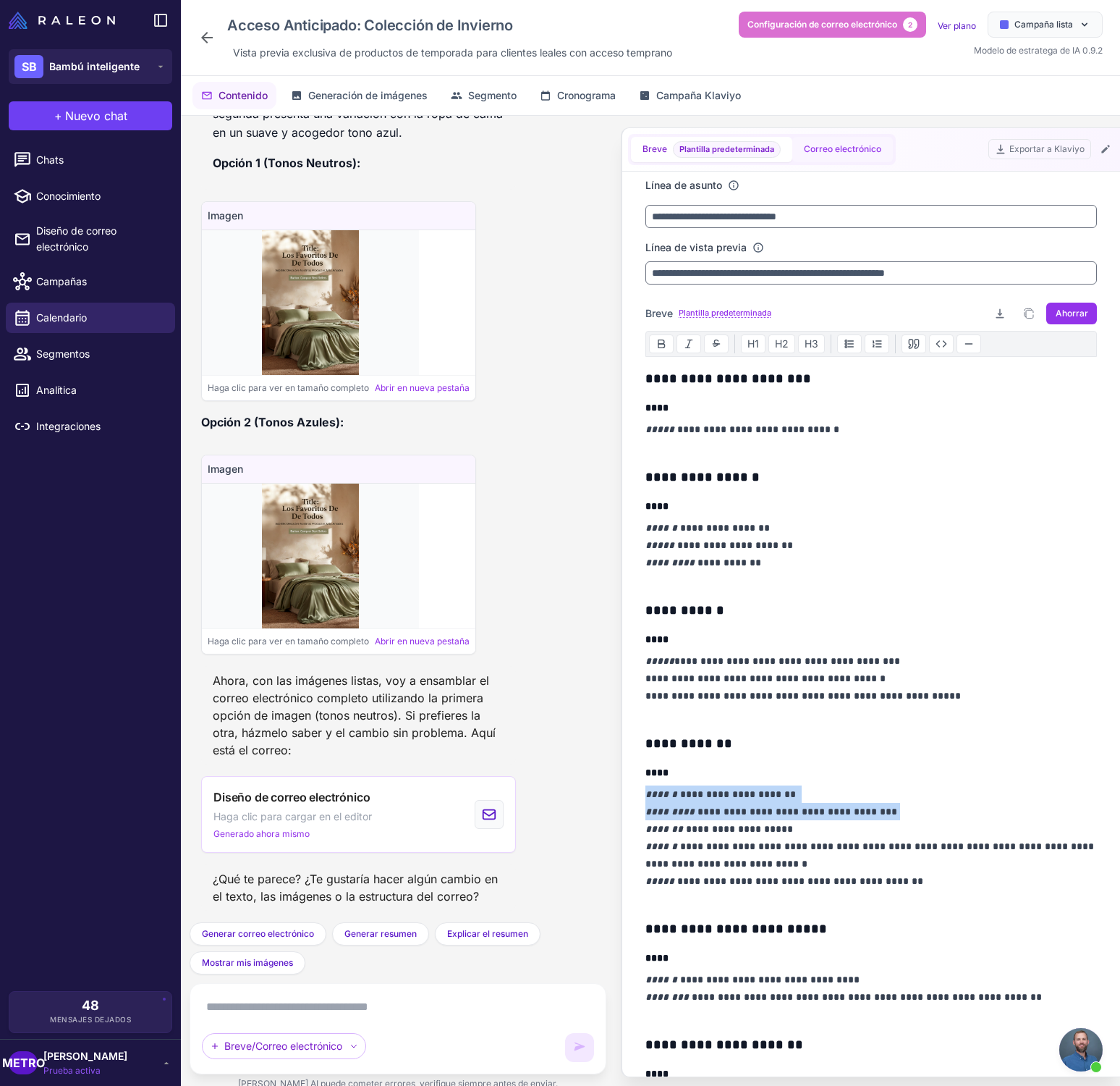
click at [833, 150] on font "Correo electrónico" at bounding box center [843, 148] width 77 height 11
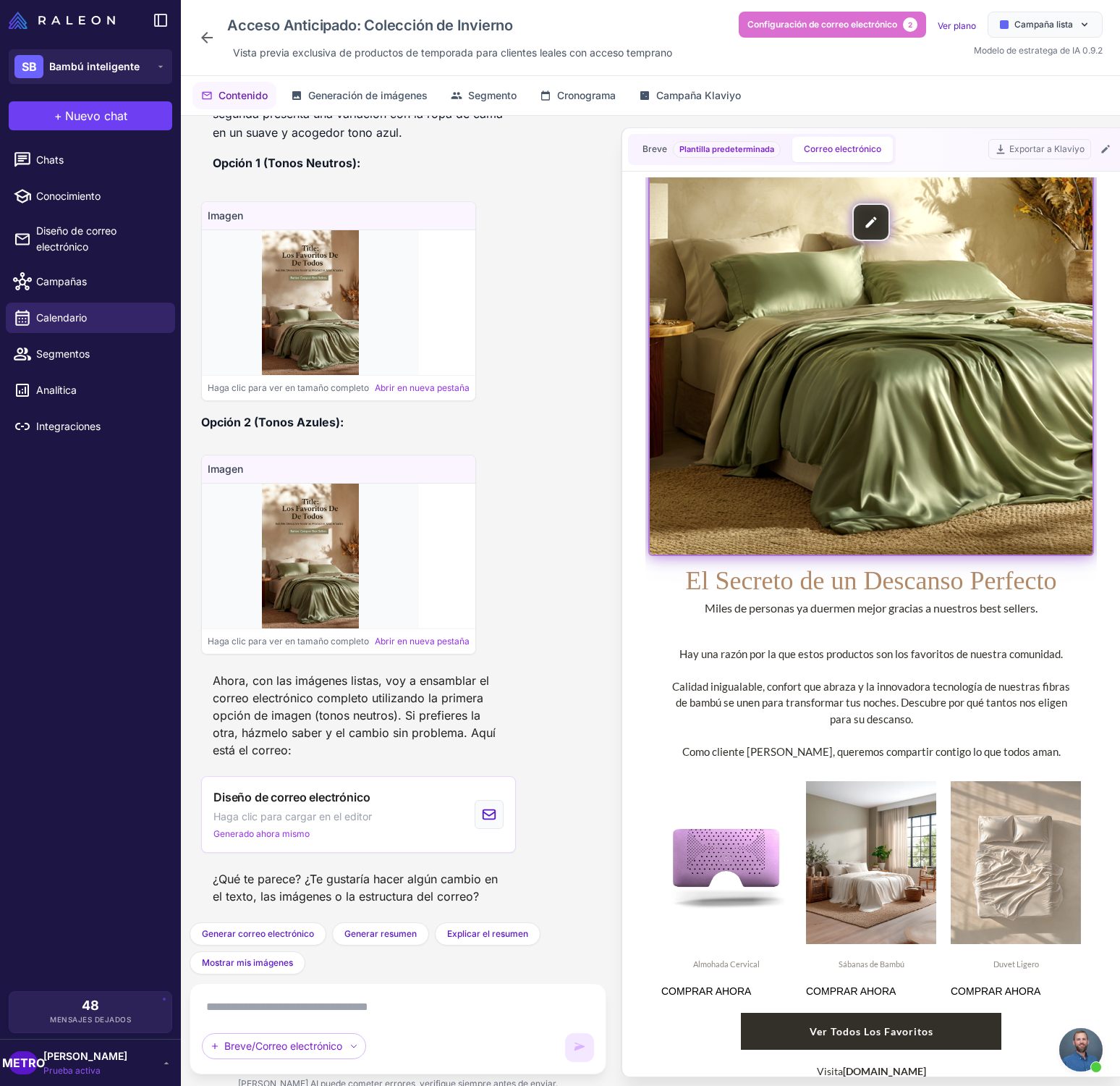
scroll to position [385, 0]
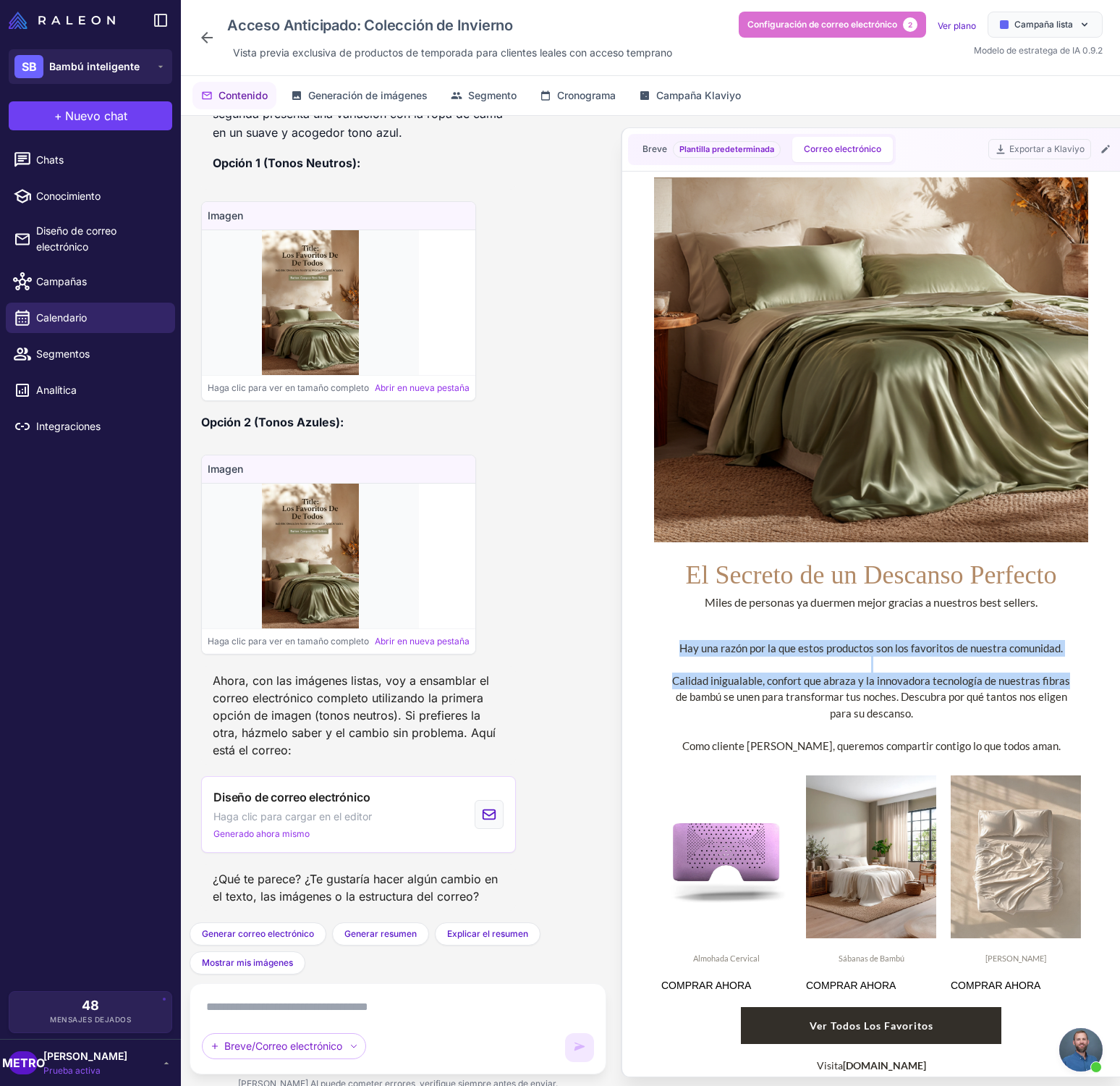
drag, startPoint x: 683, startPoint y: 647, endPoint x: 1068, endPoint y: 679, distance: 386.3
click at [1068, 679] on div "Hay una razón por la que estos productos son los favoritos de nuestra comunidad…" at bounding box center [871, 696] width 405 height 114
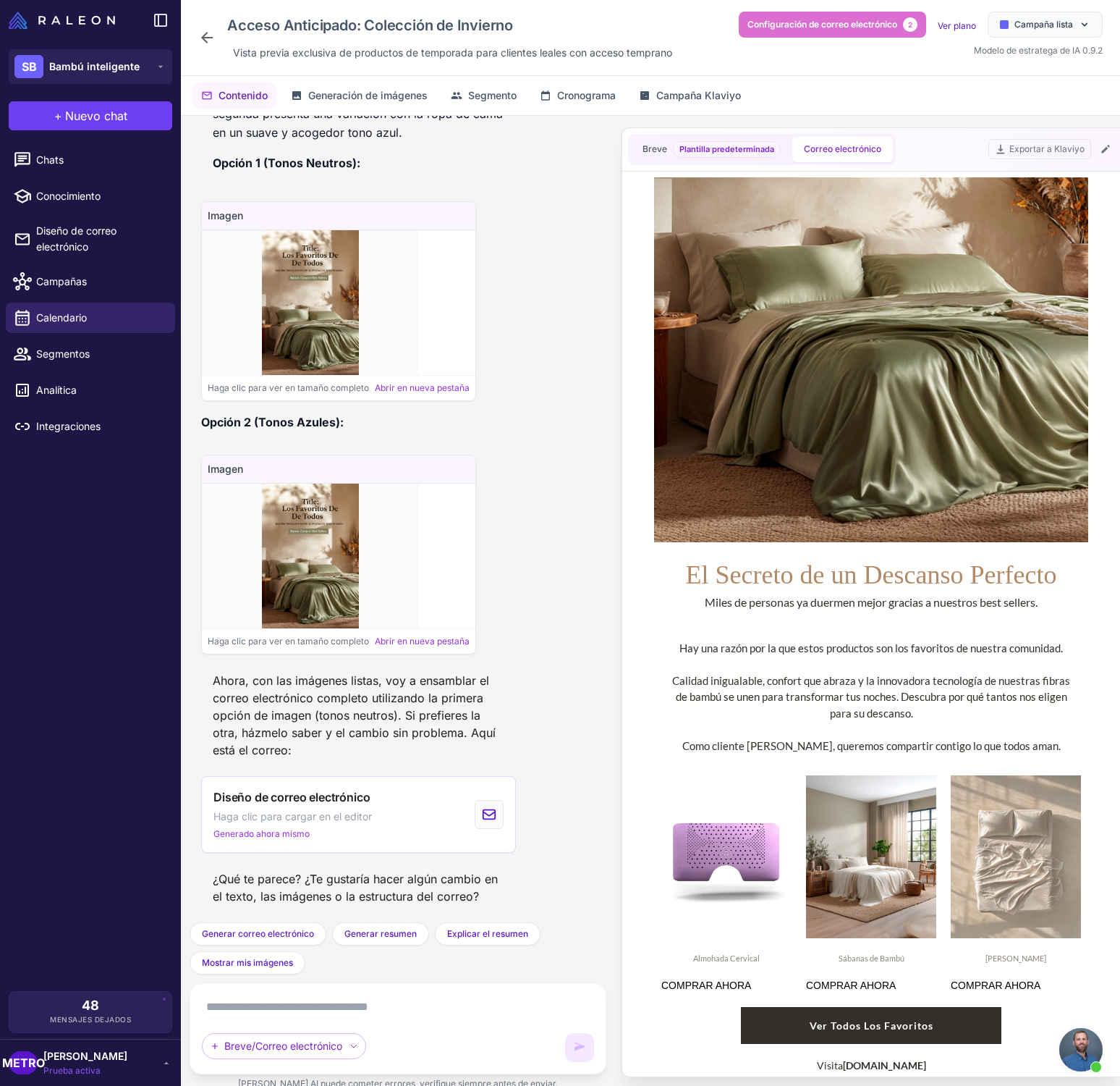
click at [1016, 647] on font "Hay una razón por la que estos productos son los favoritos de nuestra comunidad." at bounding box center [871, 647] width 383 height 13
copy font "Hay una razón por la que estos productos son los favoritos de nuestra comunidad."
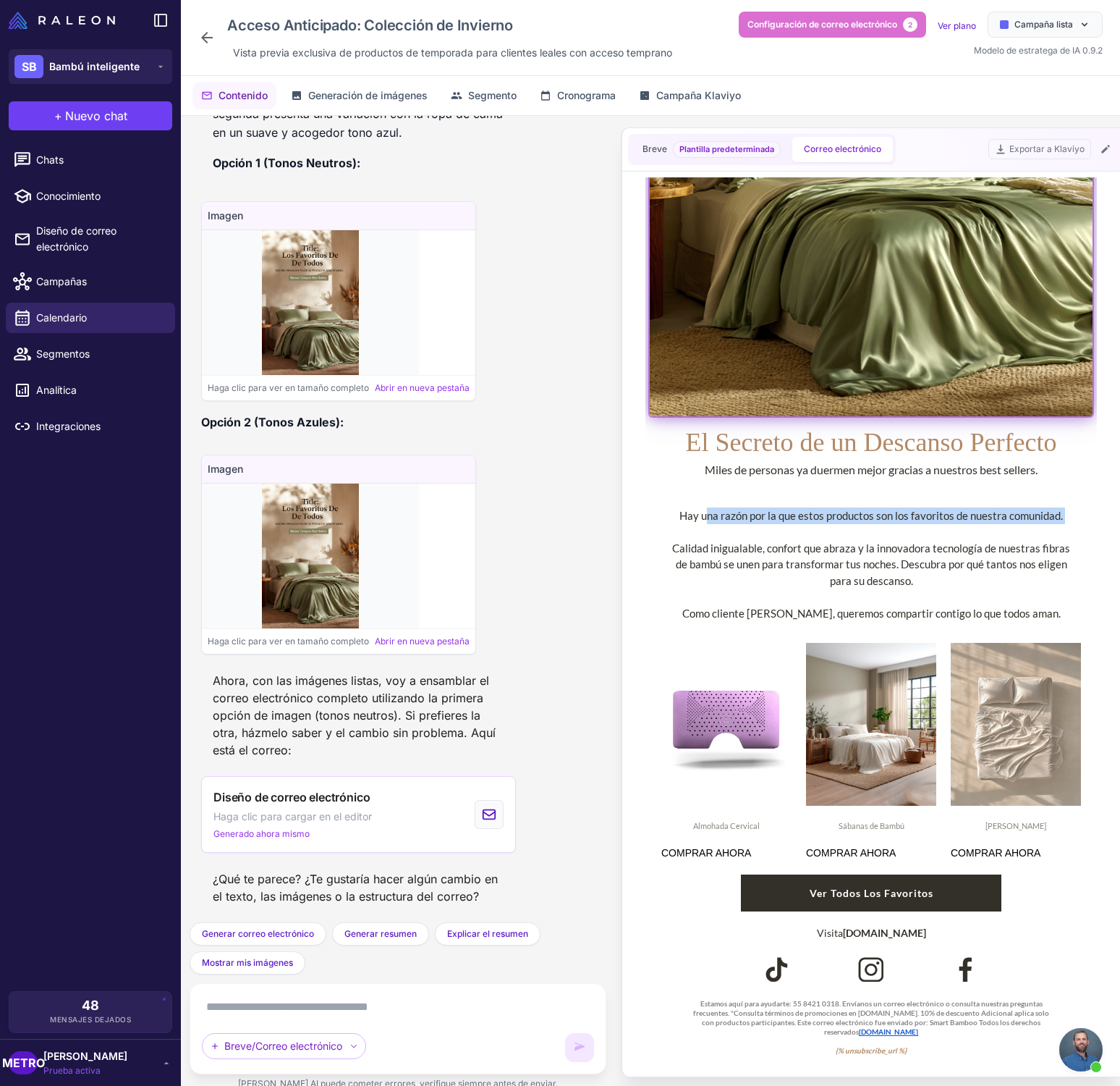
scroll to position [0, 0]
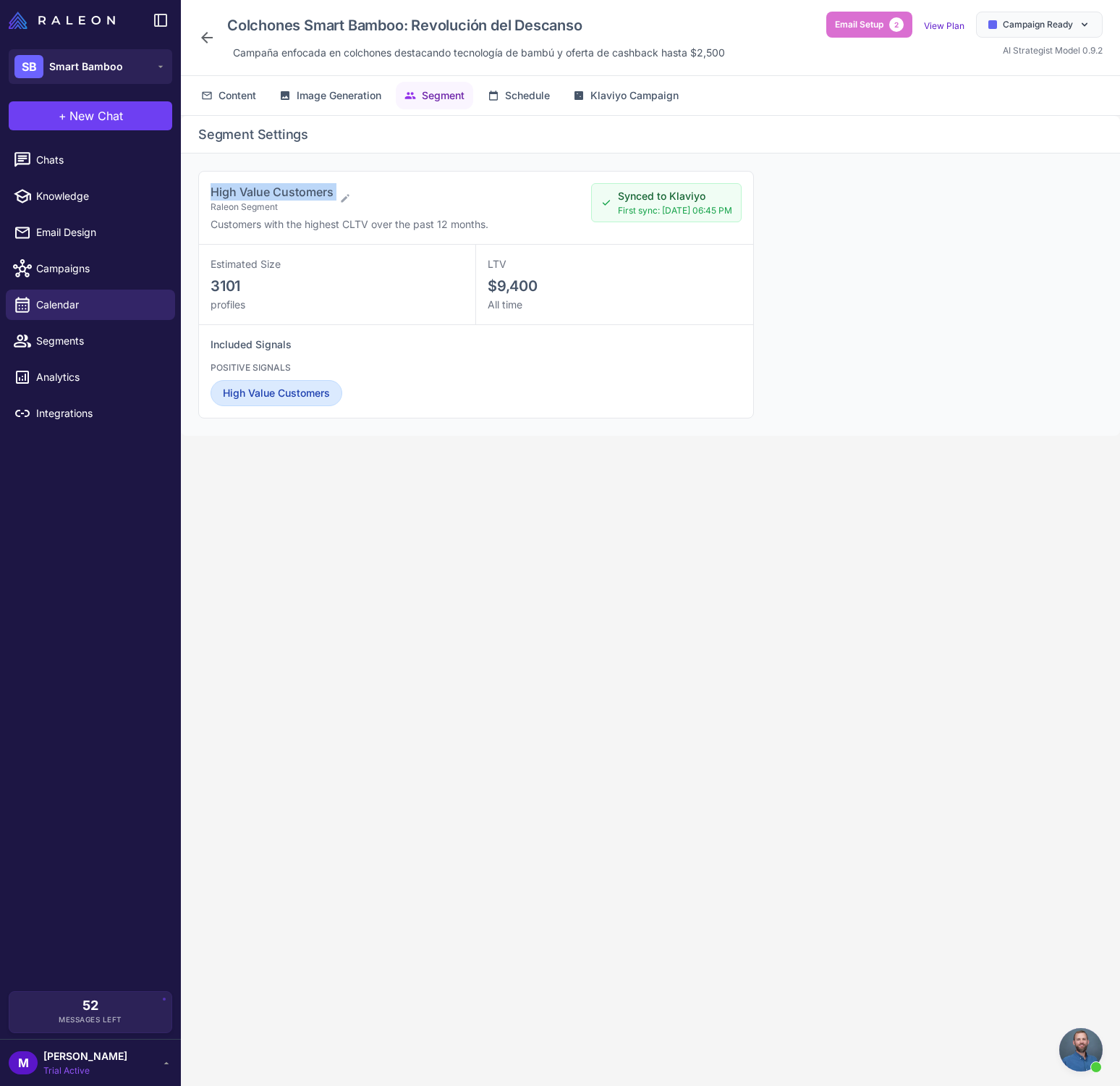
scroll to position [571, 0]
